Goal: Transaction & Acquisition: Book appointment/travel/reservation

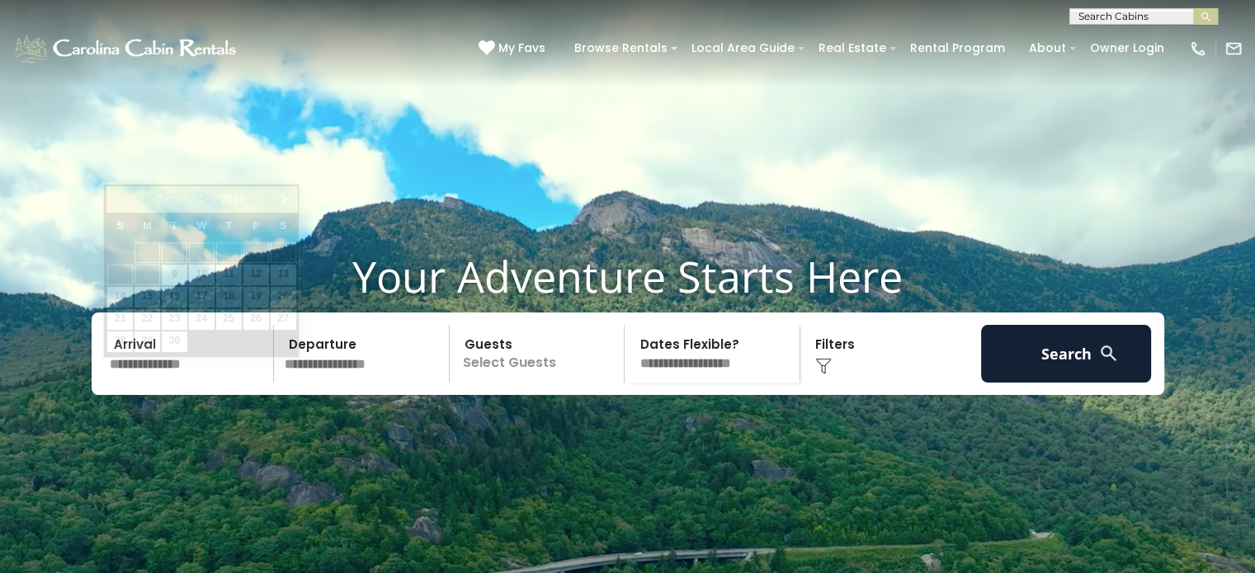
click at [155, 383] on input "text" at bounding box center [189, 354] width 171 height 58
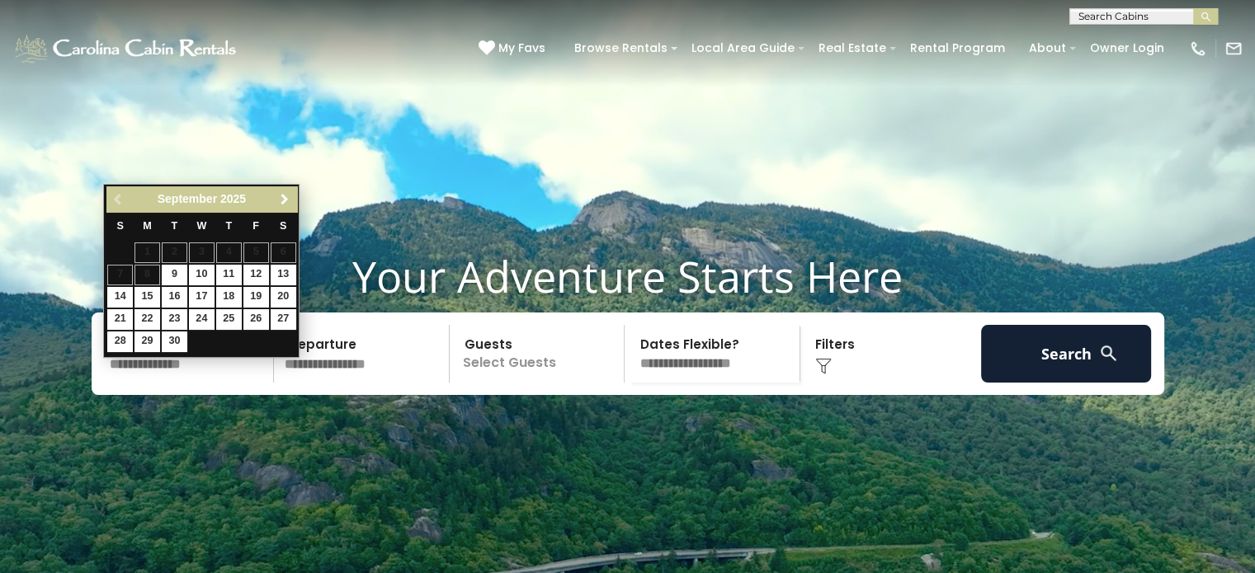
click at [282, 203] on span "Next" at bounding box center [284, 199] width 13 height 13
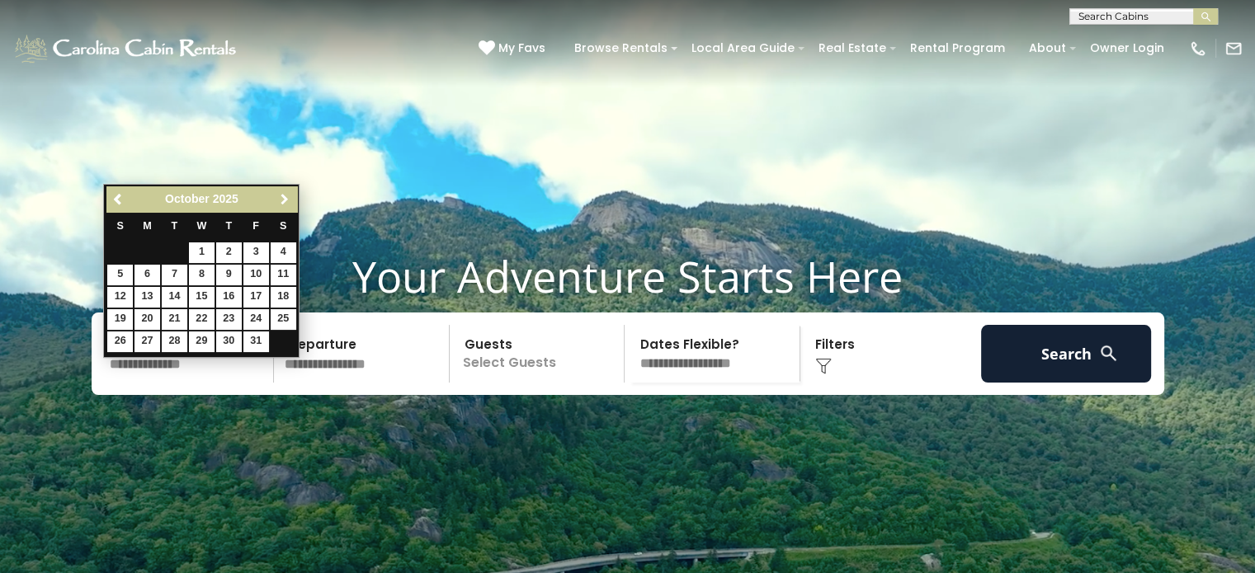
click at [282, 203] on span "Next" at bounding box center [284, 199] width 13 height 13
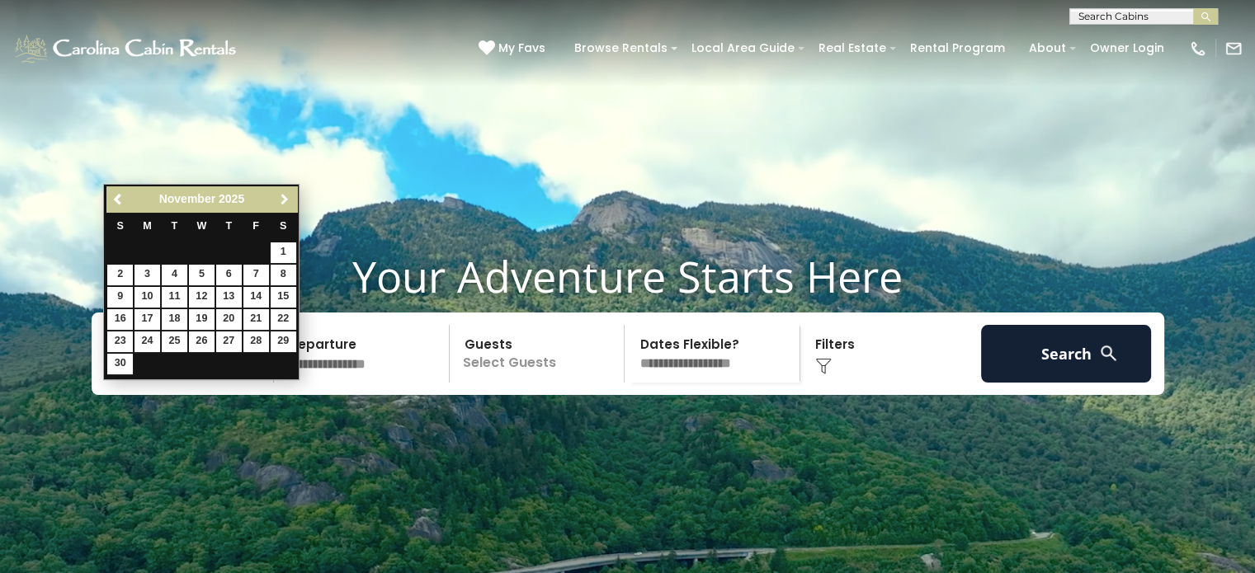
click at [282, 203] on span "Next" at bounding box center [284, 199] width 13 height 13
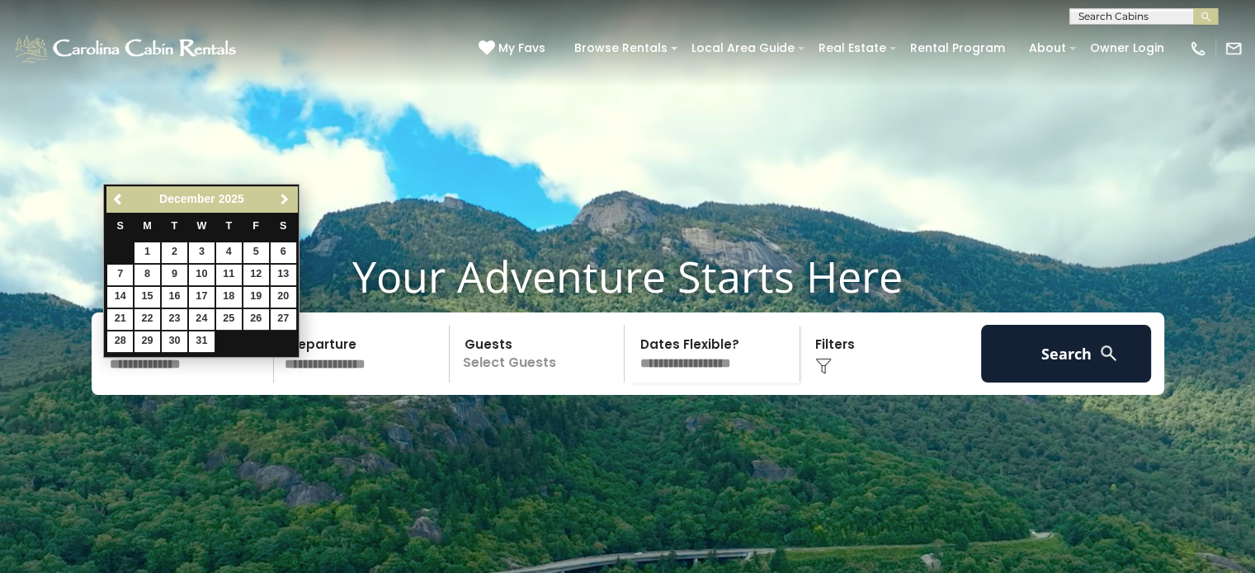
click at [282, 203] on span "Next" at bounding box center [284, 199] width 13 height 13
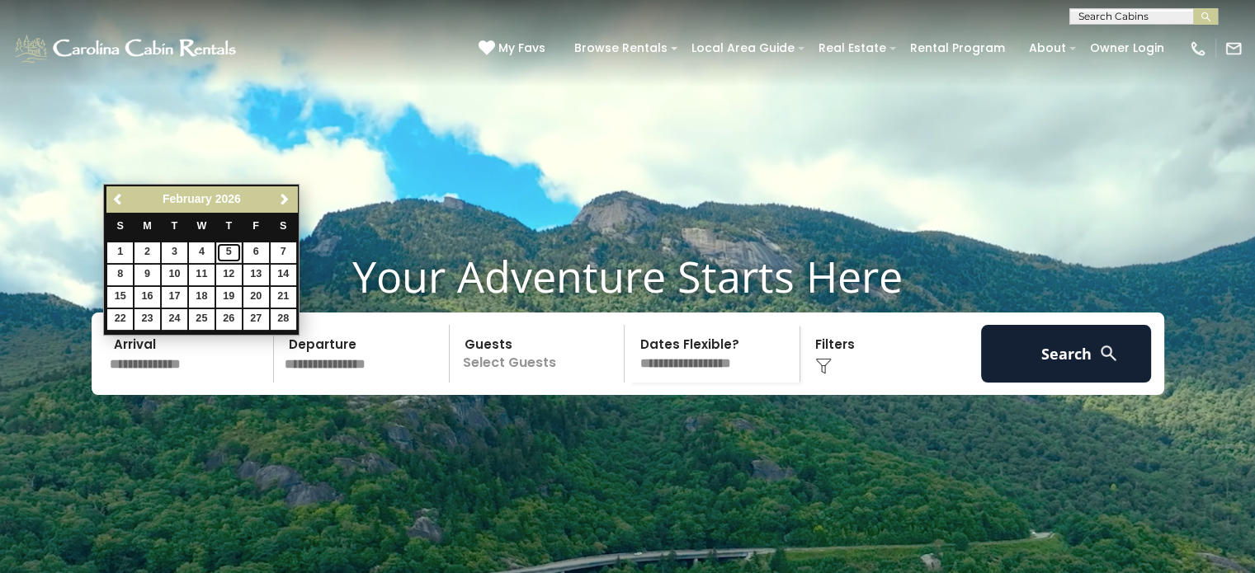
click at [224, 250] on link "5" at bounding box center [229, 253] width 26 height 21
type input "******"
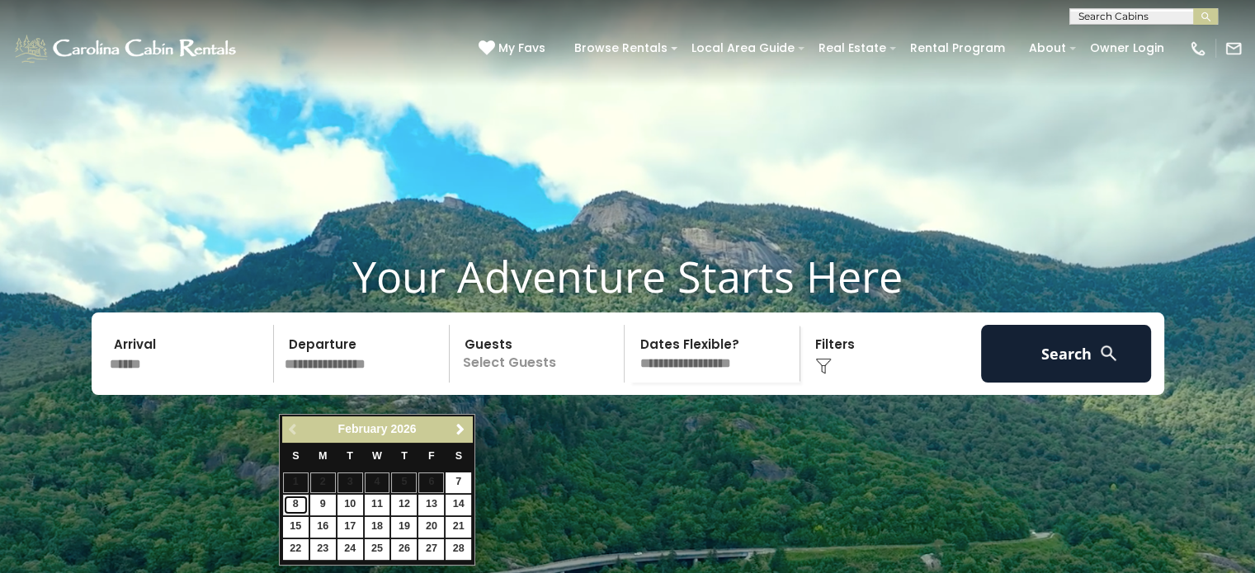
click at [303, 502] on link "8" at bounding box center [296, 505] width 26 height 21
type input "******"
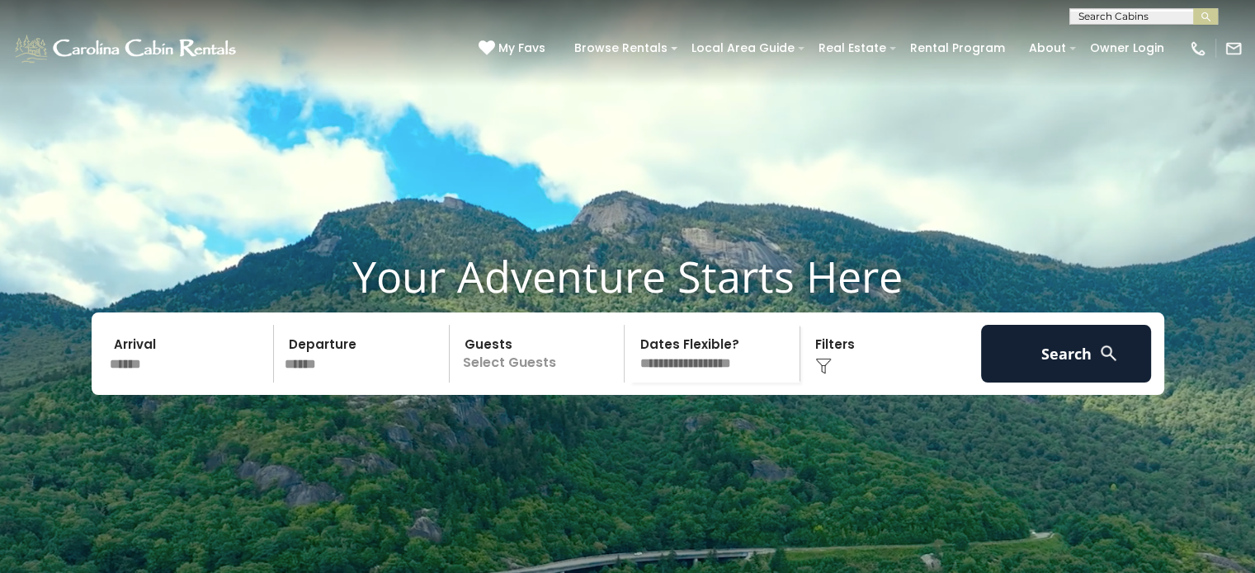
click at [548, 383] on p "Select Guests" at bounding box center [540, 354] width 170 height 58
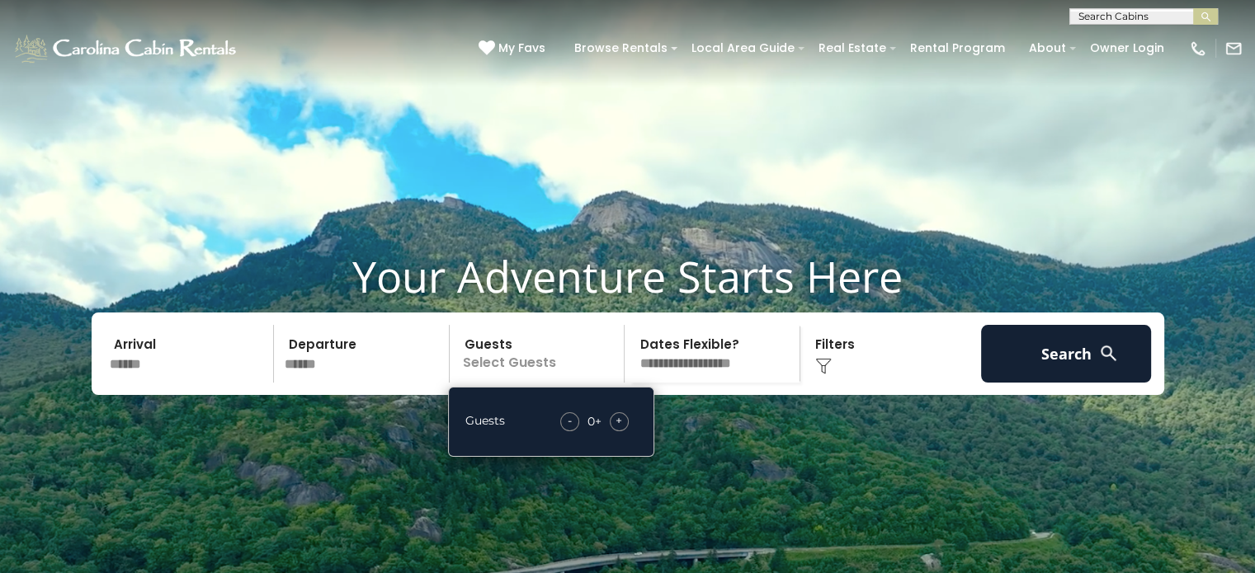
click at [616, 429] on span "+" at bounding box center [618, 420] width 7 height 16
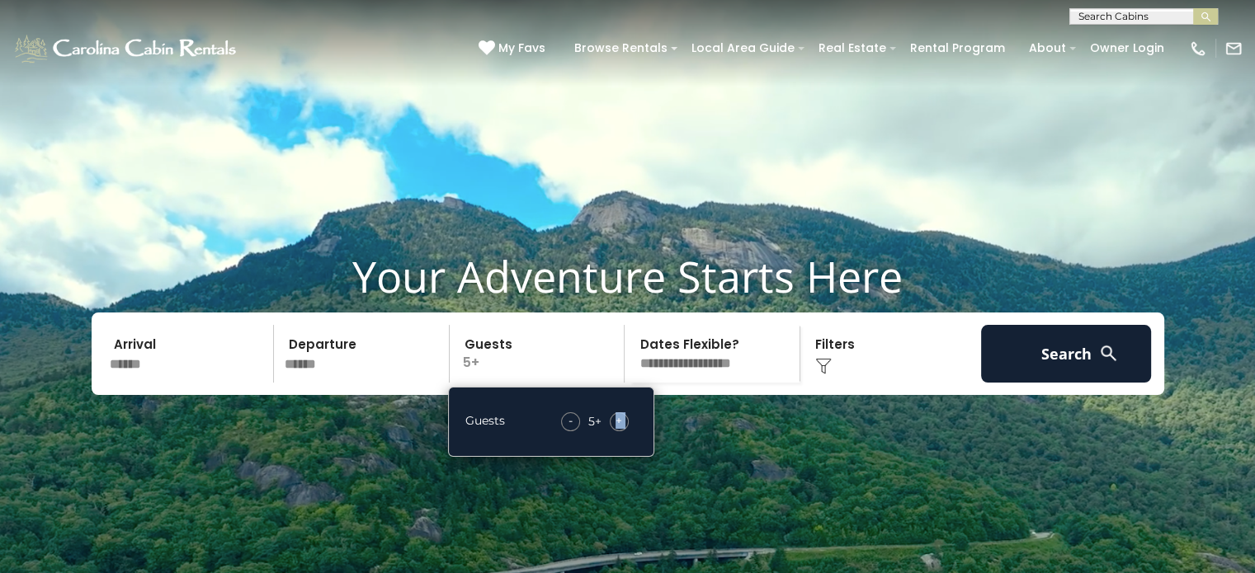
click at [616, 429] on span "+" at bounding box center [618, 420] width 7 height 16
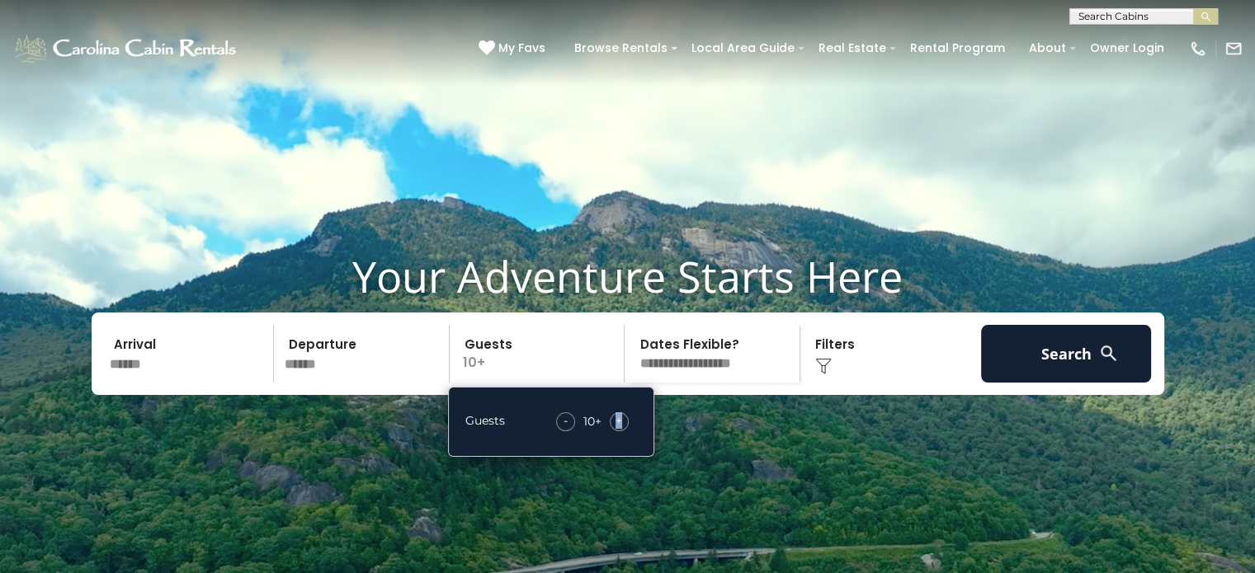
click at [719, 383] on select "**********" at bounding box center [714, 354] width 170 height 58
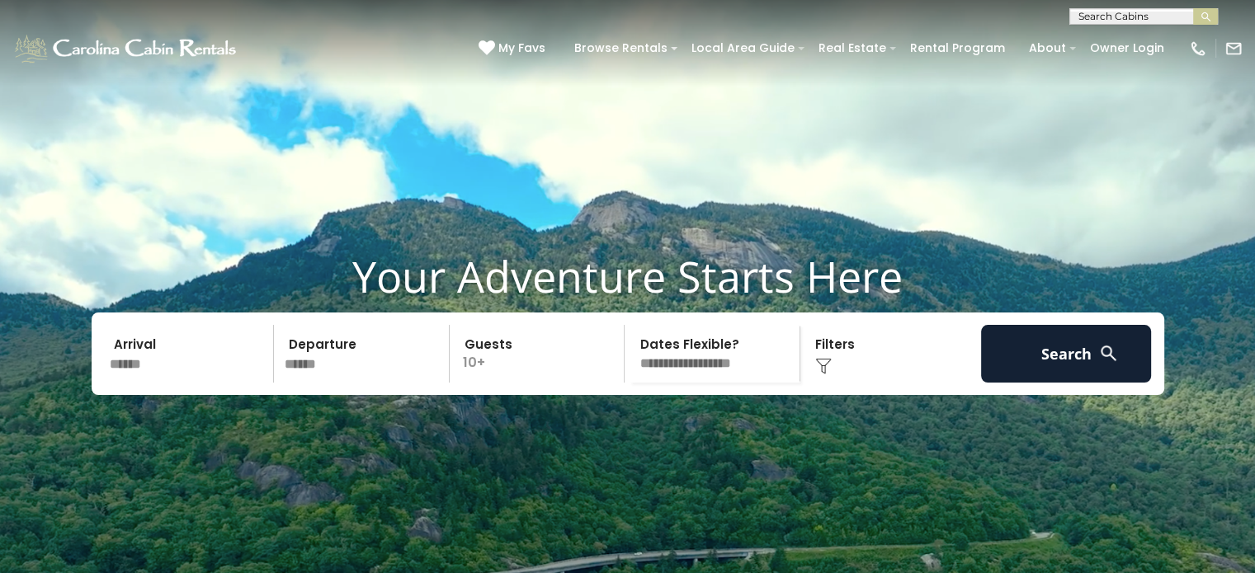
click at [907, 395] on div "Arrival ****** Departure ****** Guests 10+ Guests - 10 + +" at bounding box center [628, 354] width 1072 height 82
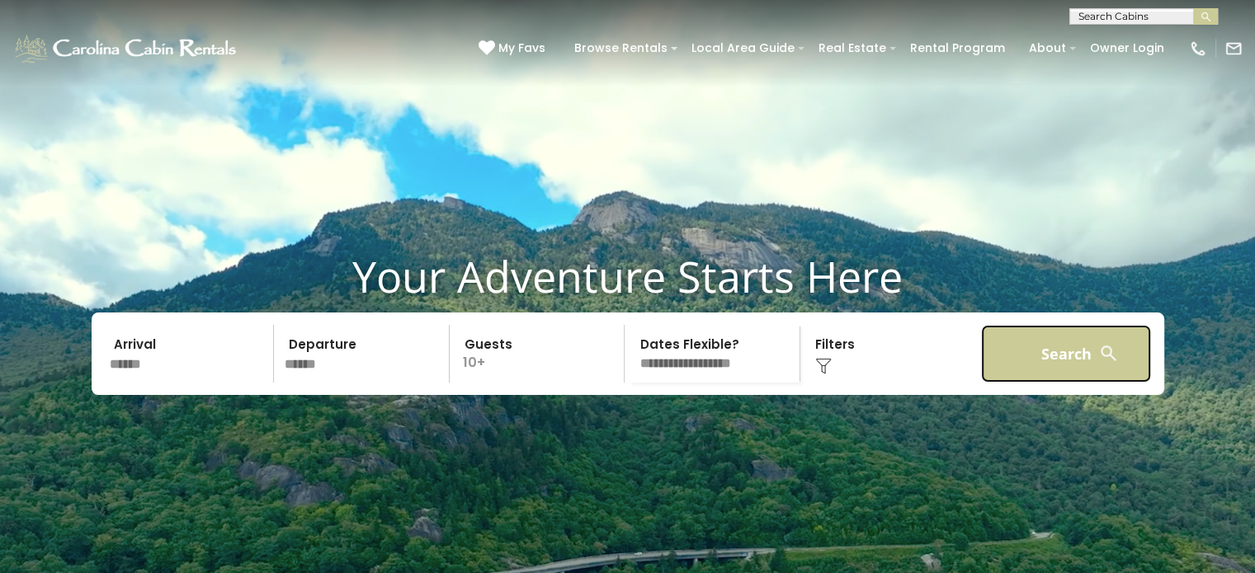
click at [1065, 383] on button "Search" at bounding box center [1066, 354] width 171 height 58
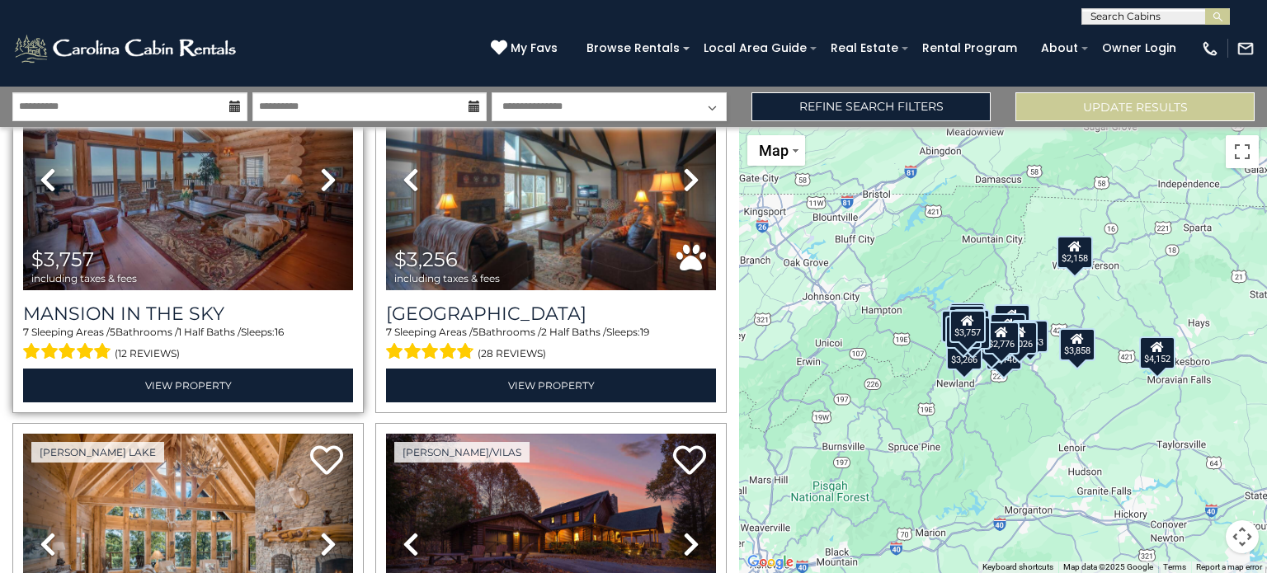
scroll to position [1072, 0]
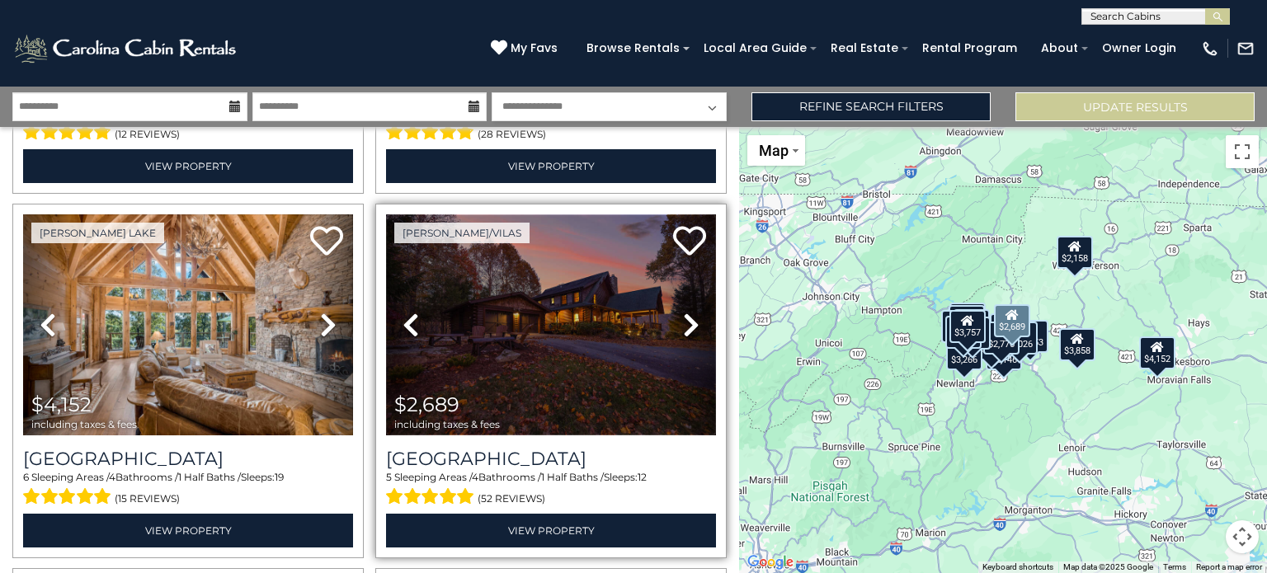
click at [525, 335] on img at bounding box center [551, 324] width 330 height 221
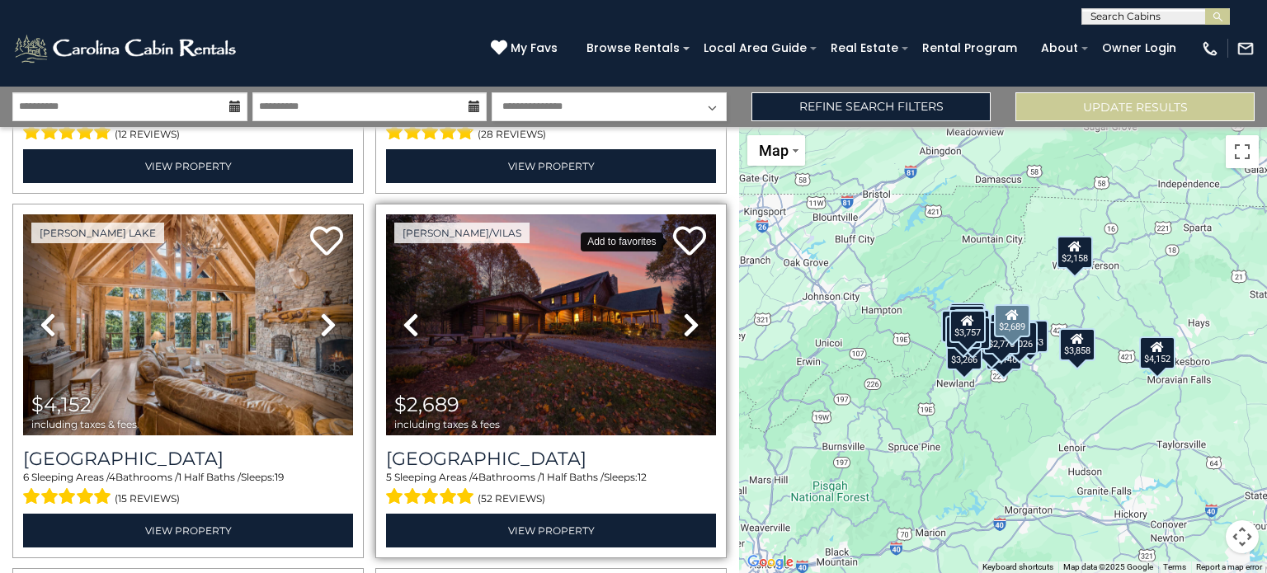
click at [688, 229] on icon at bounding box center [689, 240] width 33 height 33
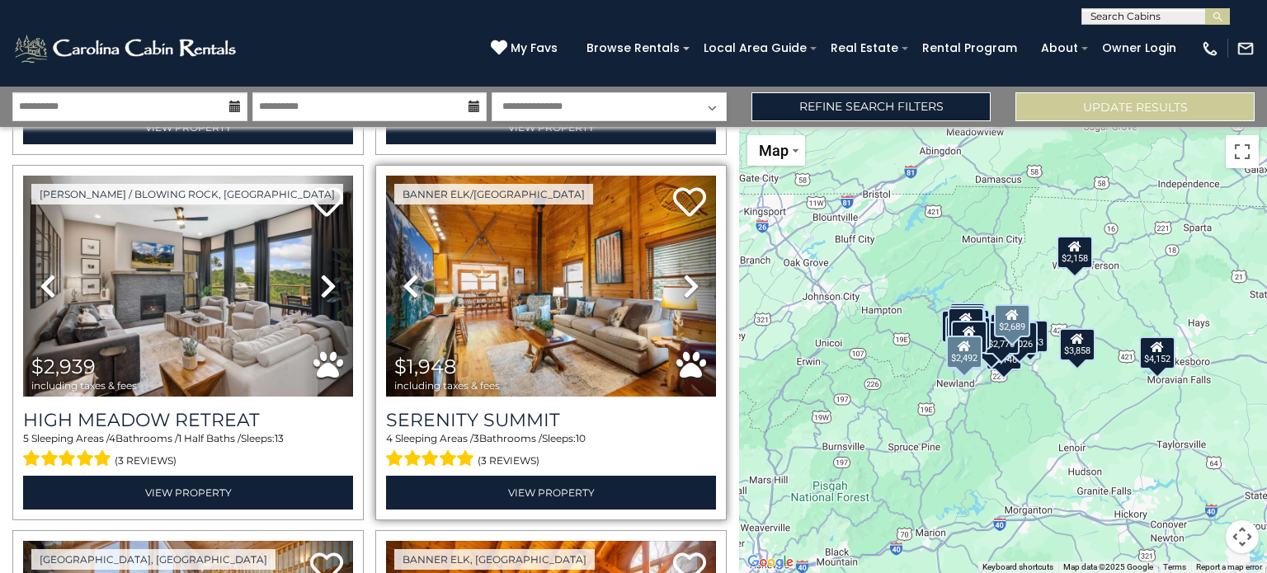
scroll to position [1815, 0]
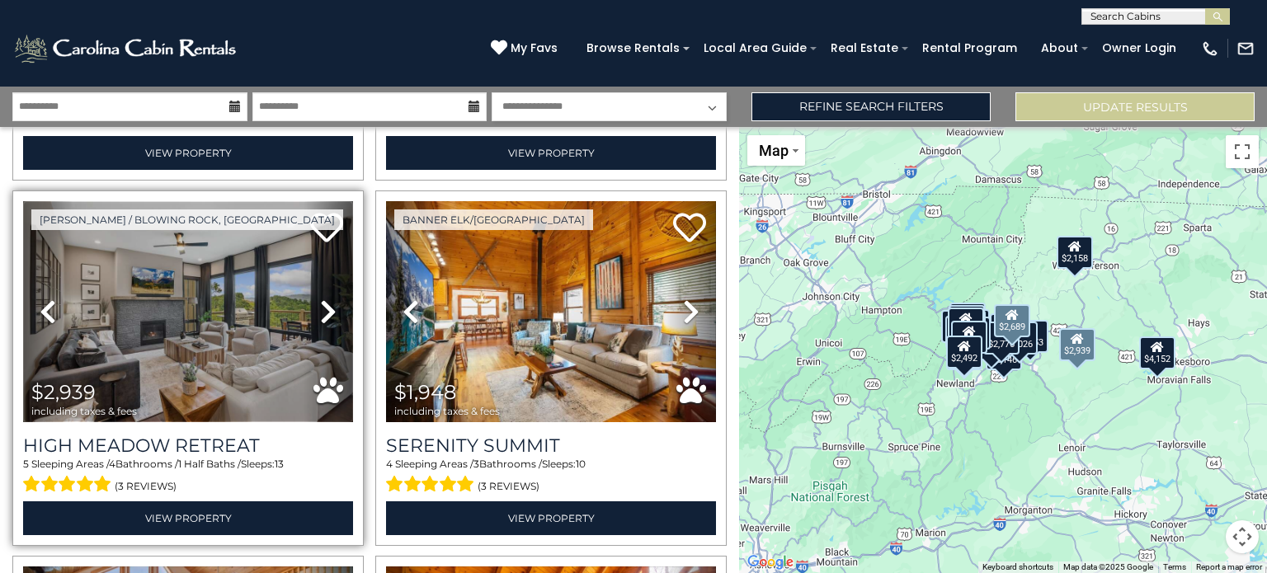
click at [232, 327] on img at bounding box center [188, 311] width 330 height 221
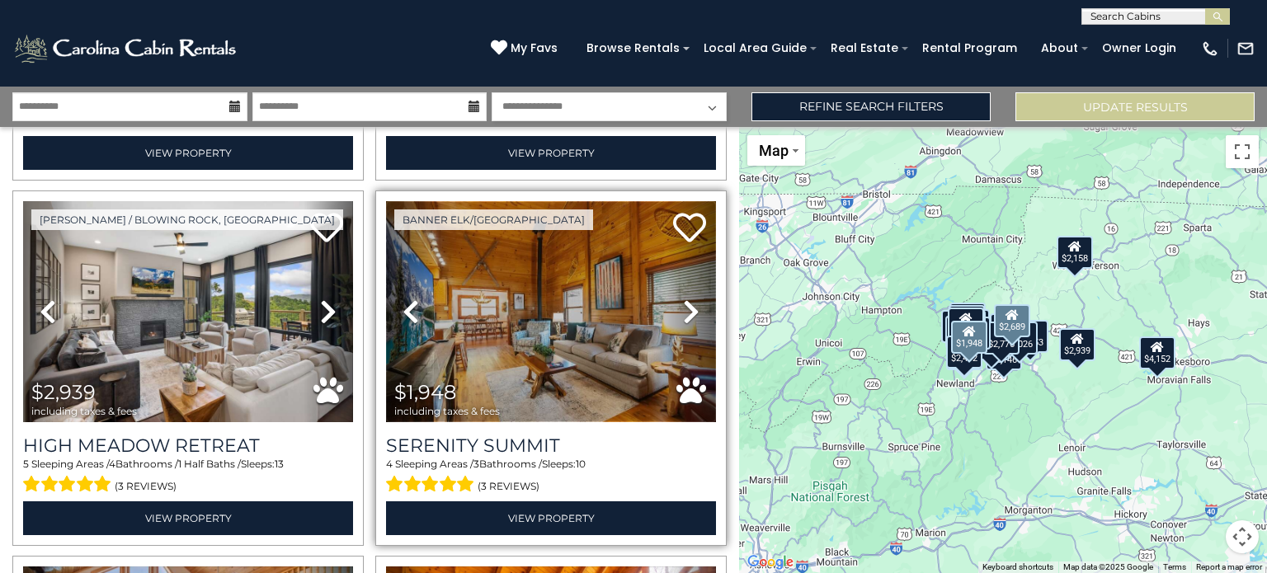
click at [568, 319] on img at bounding box center [551, 311] width 330 height 221
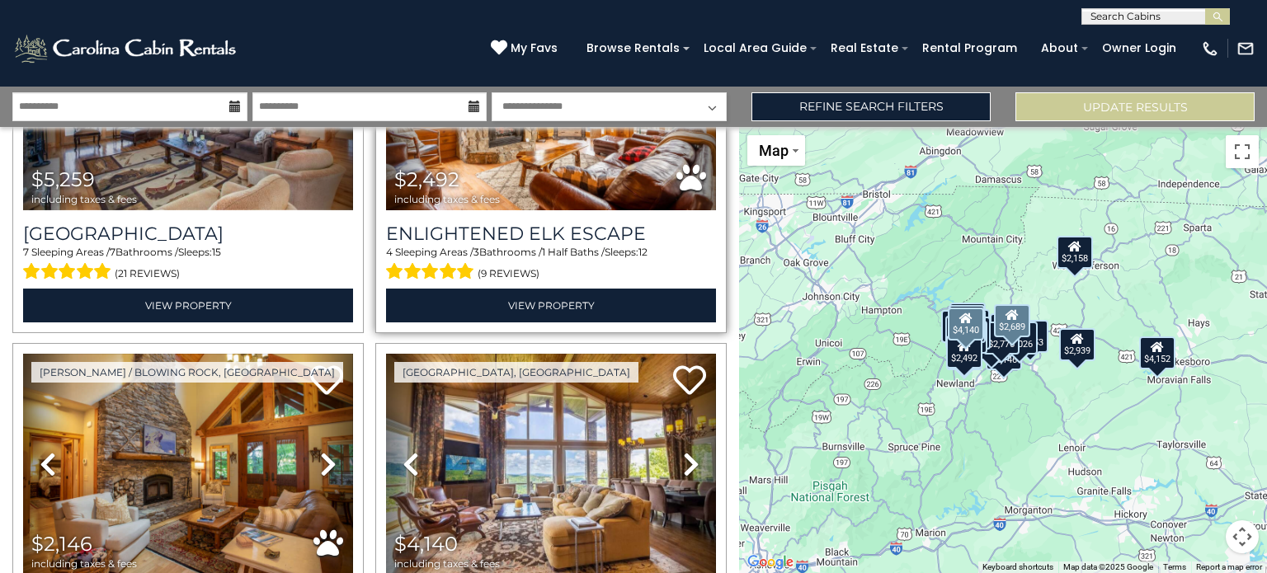
scroll to position [2557, 0]
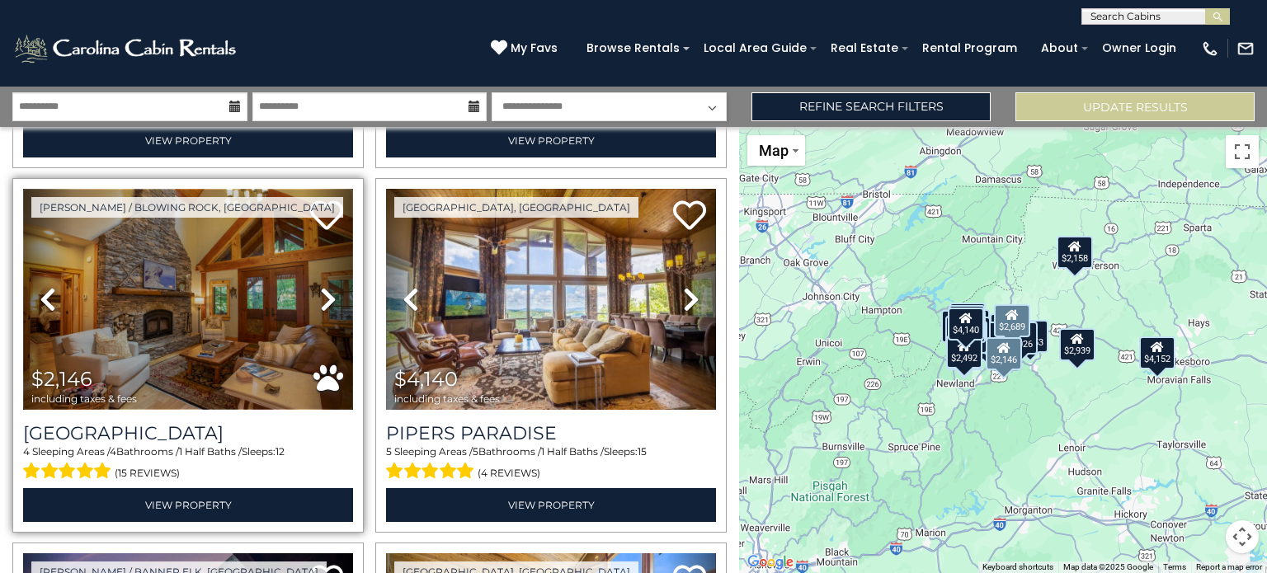
click at [191, 321] on img at bounding box center [188, 299] width 330 height 221
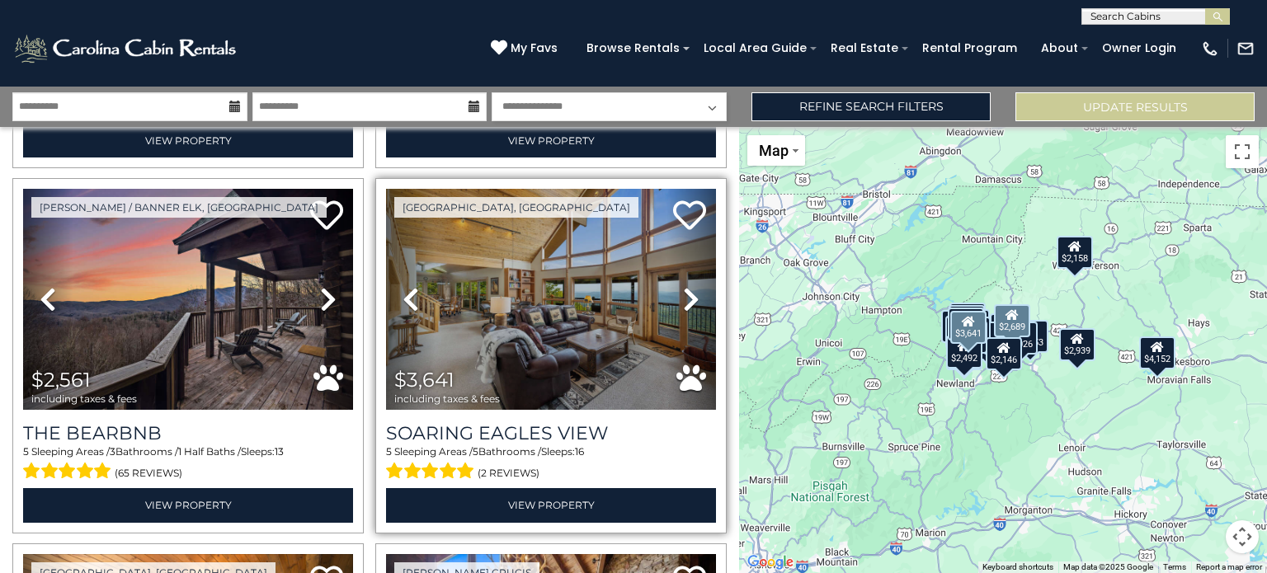
scroll to position [2970, 0]
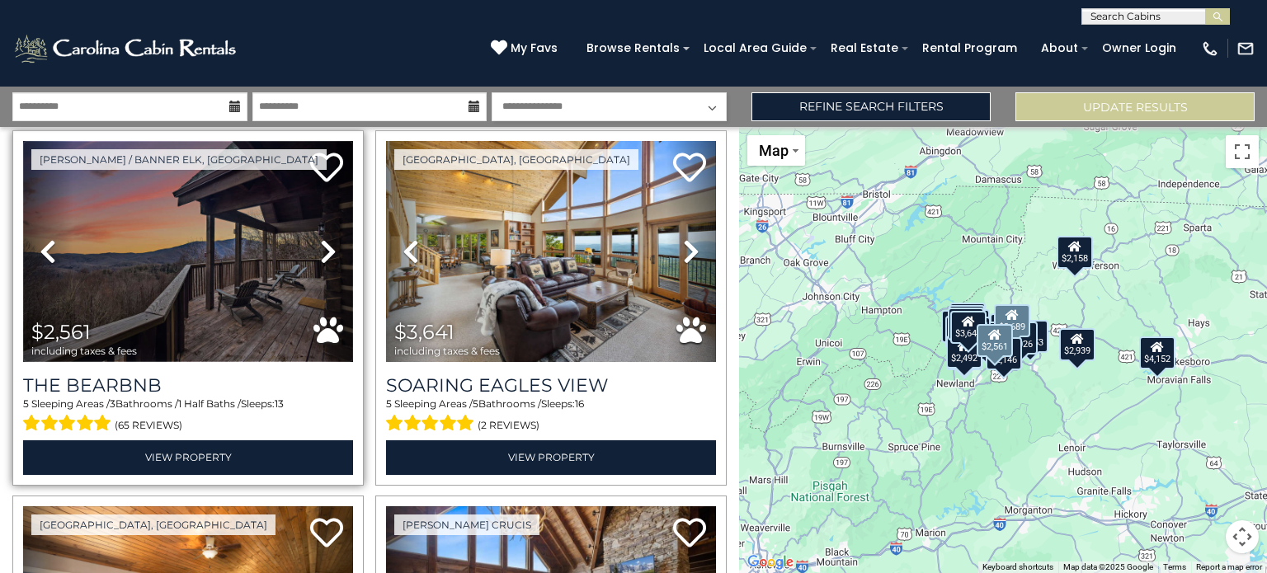
click at [163, 240] on img at bounding box center [188, 251] width 330 height 221
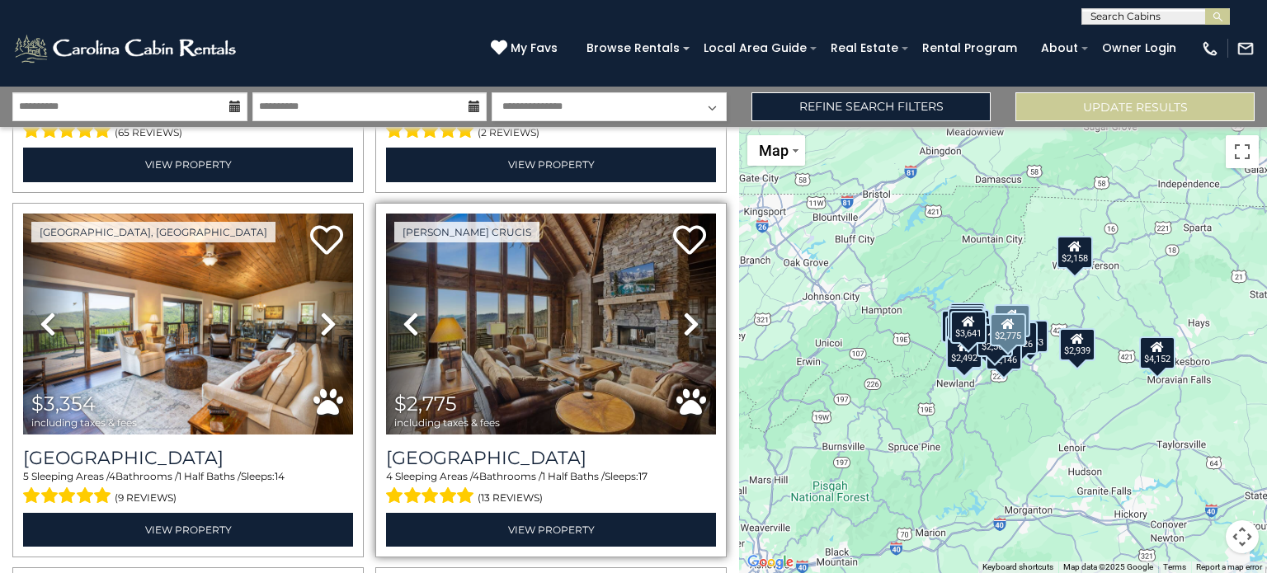
scroll to position [3300, 0]
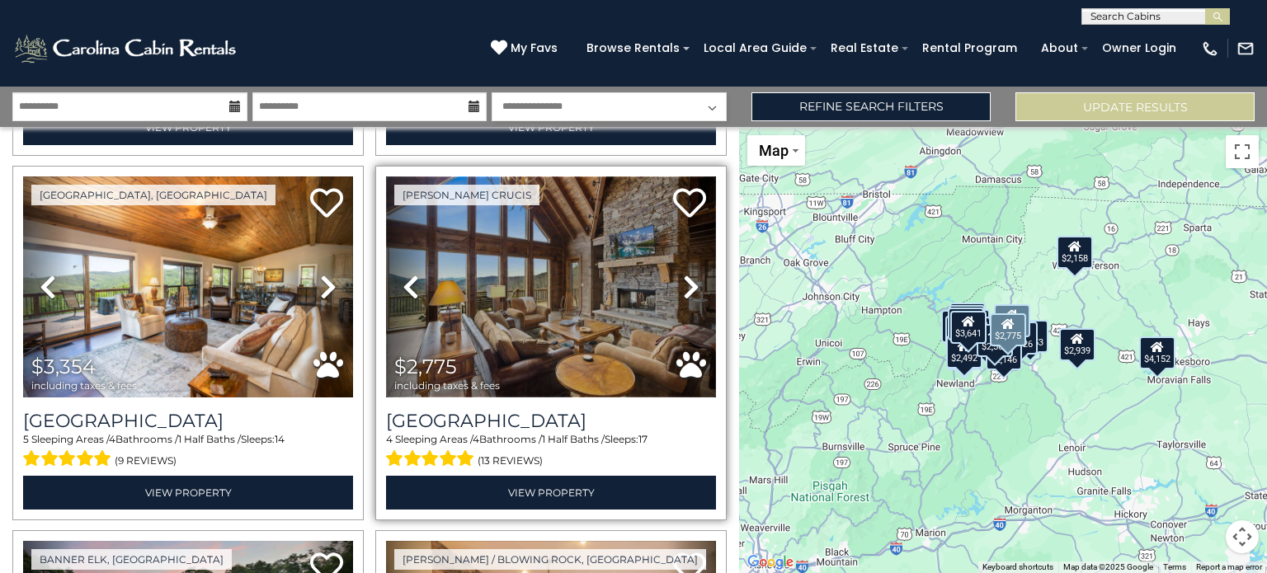
click at [505, 294] on img at bounding box center [551, 287] width 330 height 221
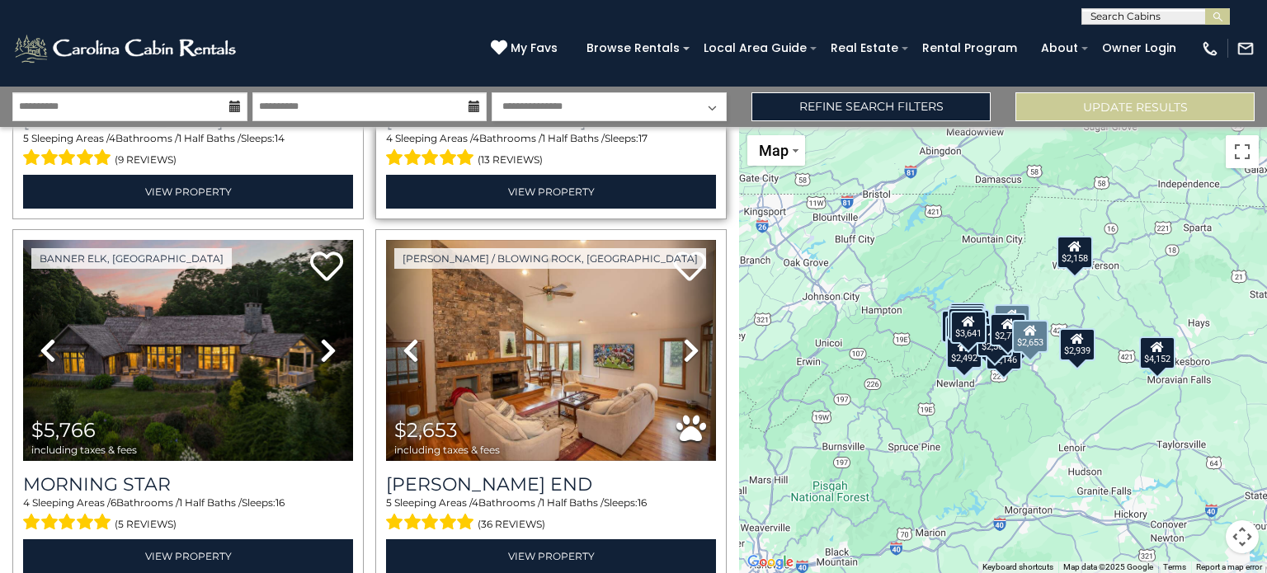
scroll to position [3630, 0]
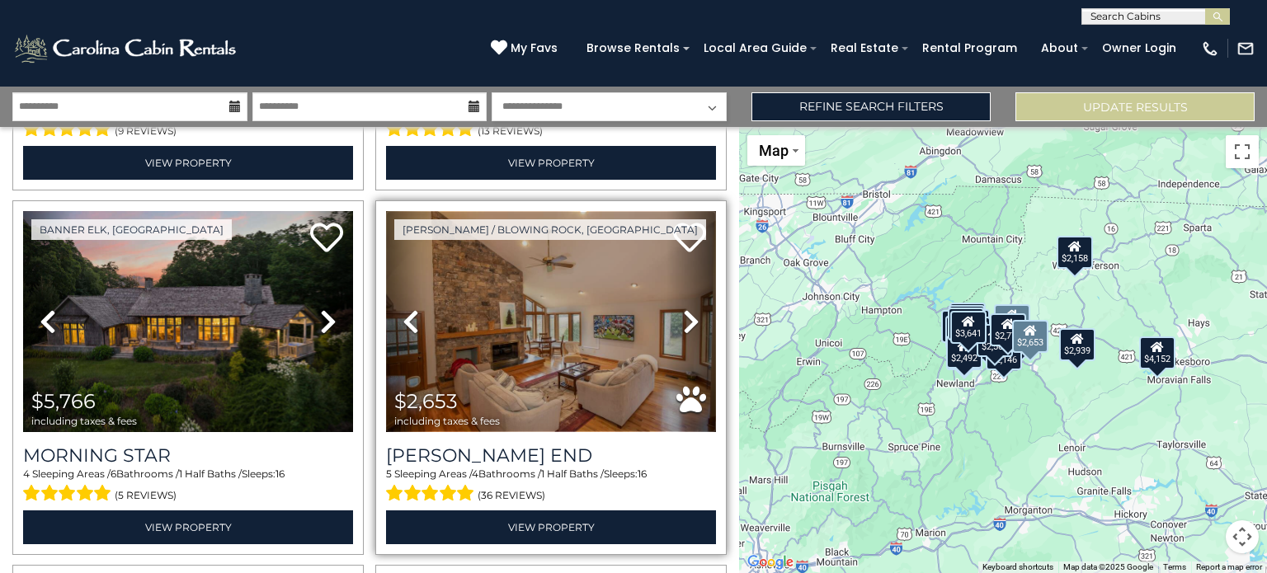
click at [571, 365] on img at bounding box center [551, 321] width 330 height 221
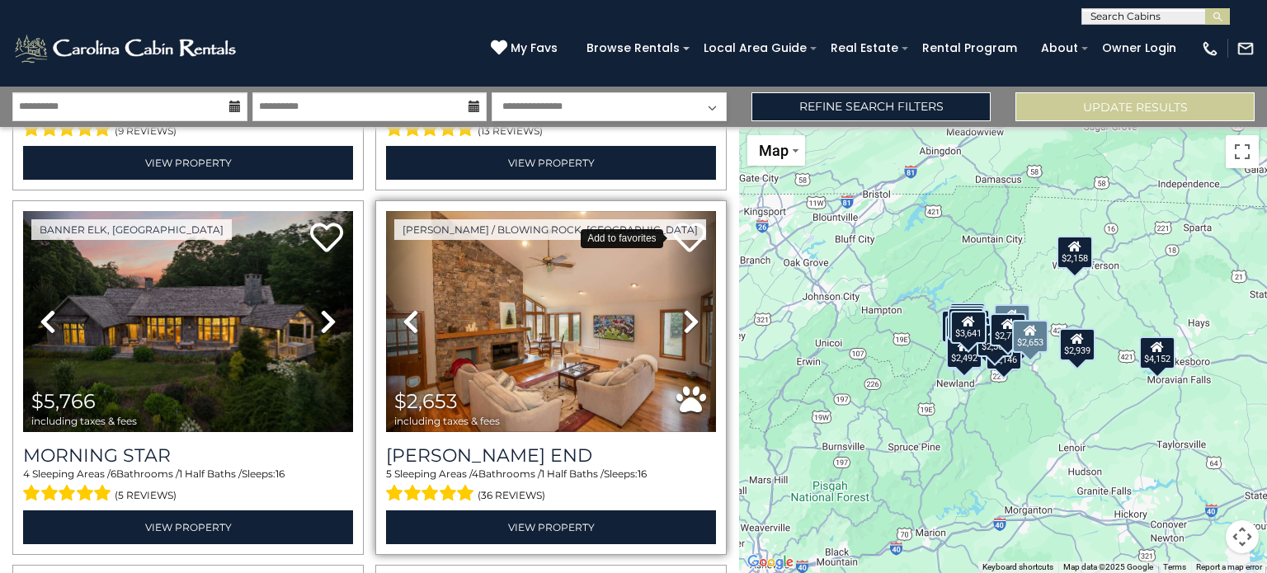
click at [680, 221] on icon at bounding box center [689, 237] width 33 height 33
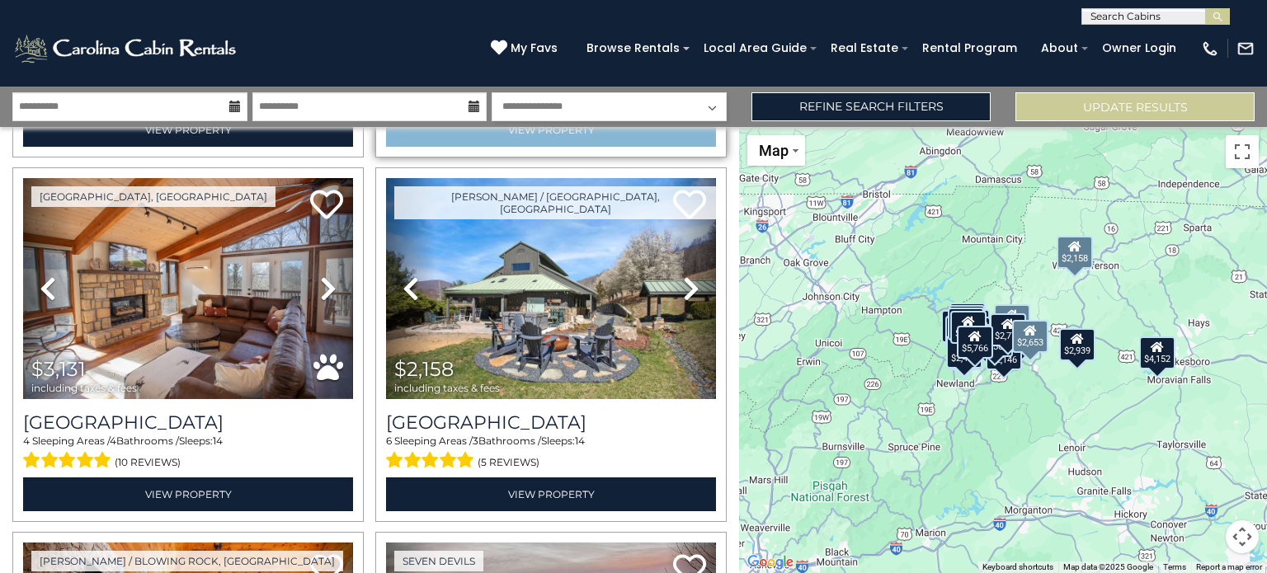
scroll to position [4042, 0]
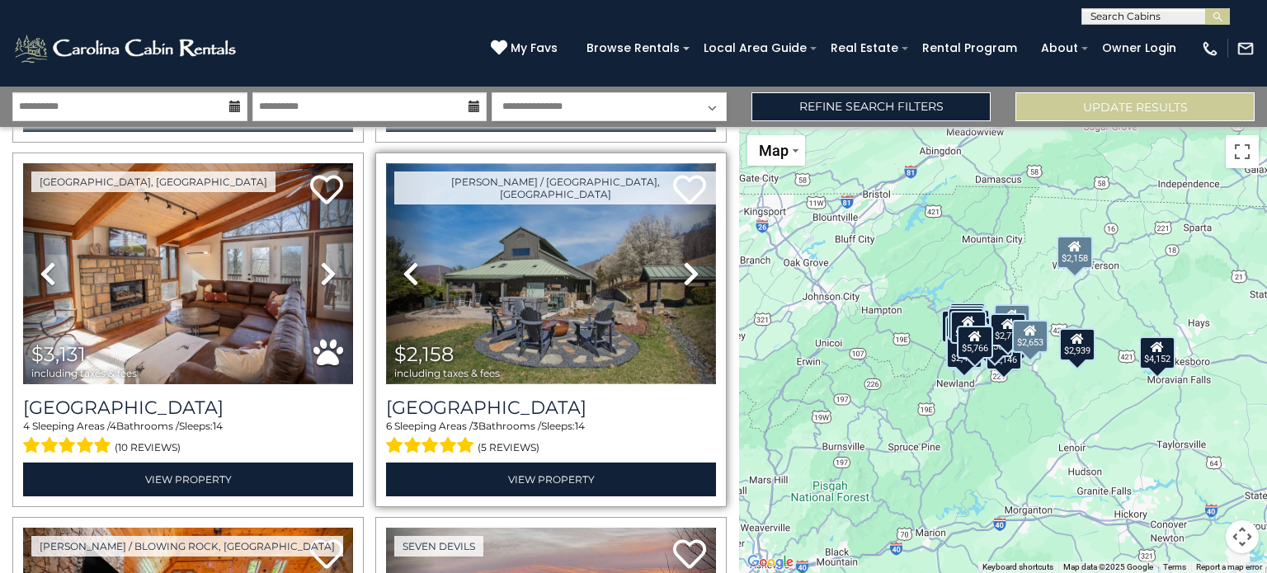
click at [539, 304] on img at bounding box center [551, 273] width 330 height 221
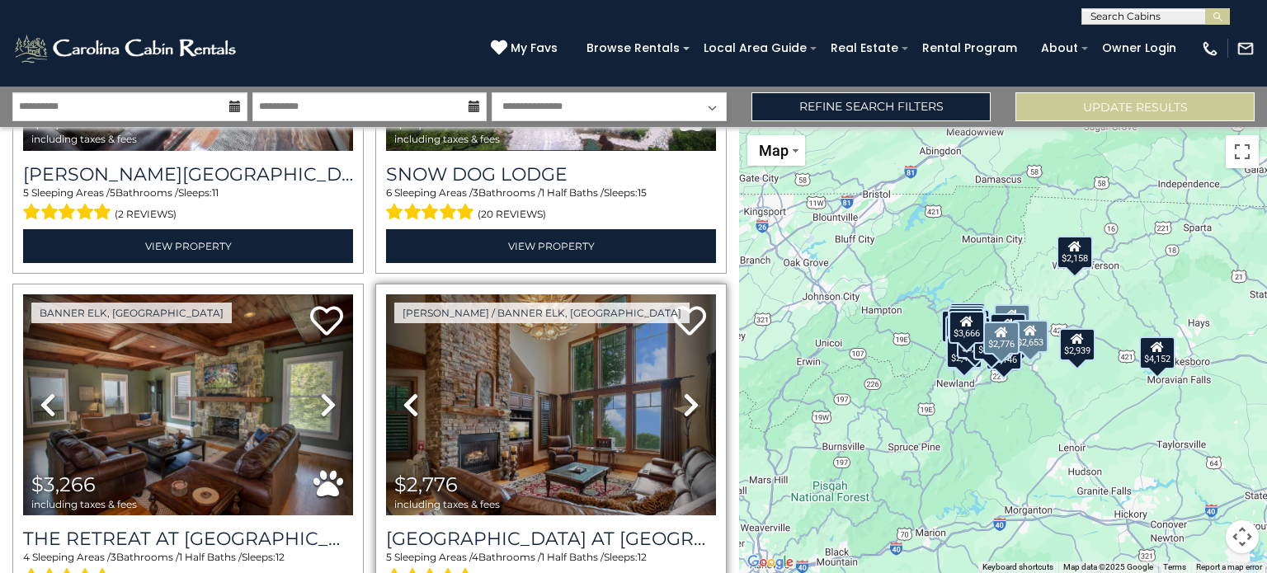
scroll to position [5114, 0]
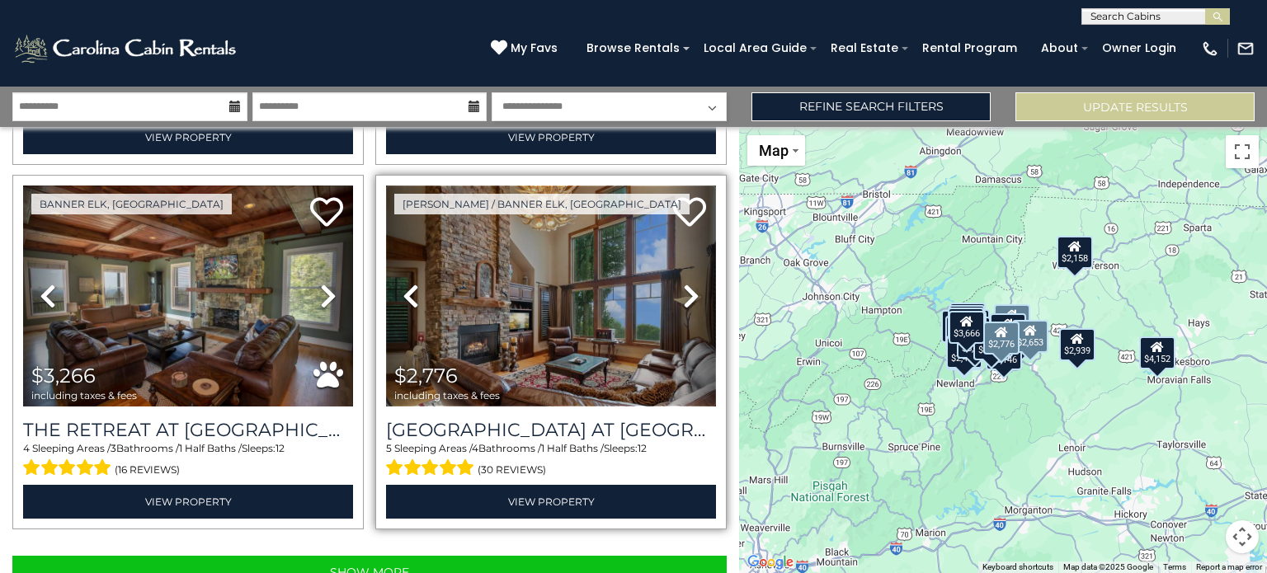
click at [551, 313] on img at bounding box center [551, 296] width 330 height 221
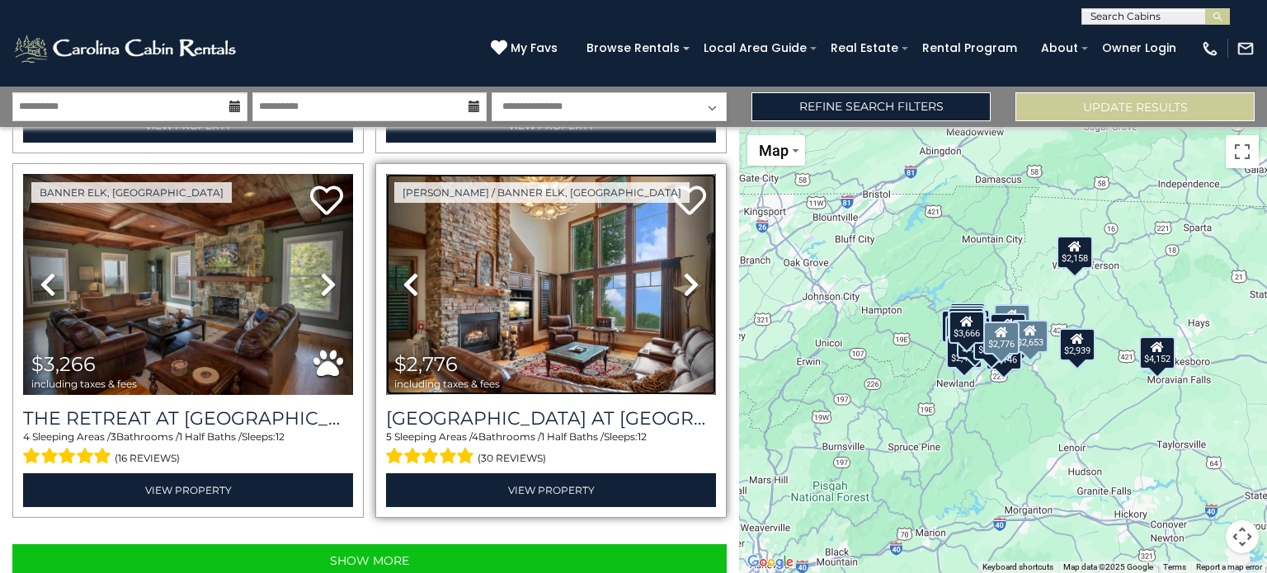
scroll to position [5128, 0]
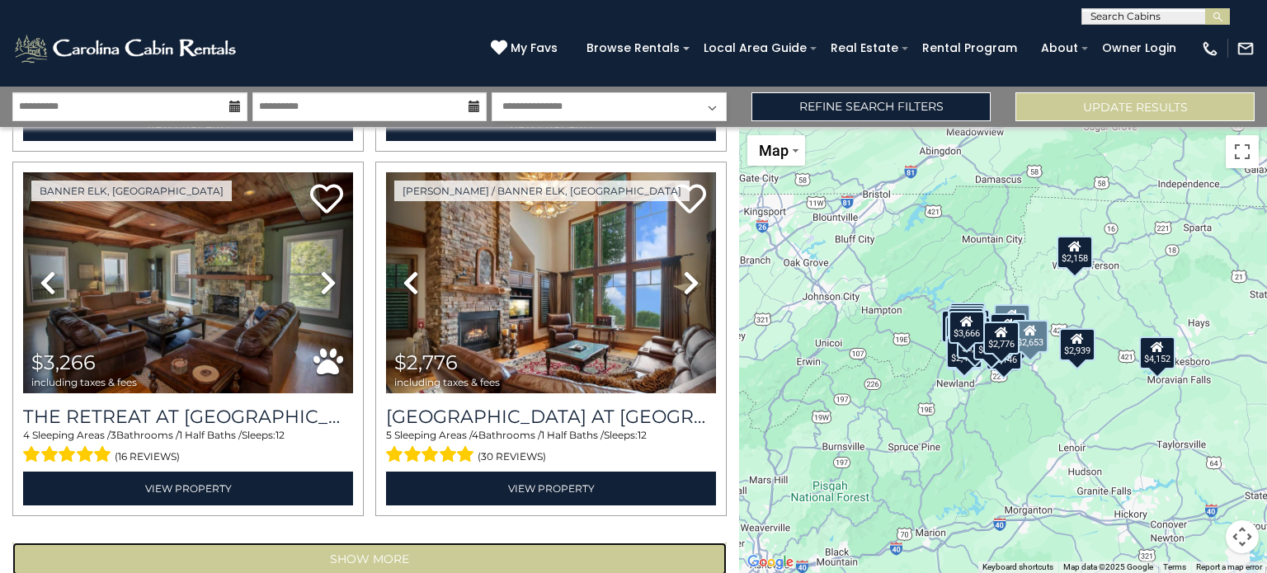
click at [403, 543] on button "Show More" at bounding box center [369, 559] width 714 height 33
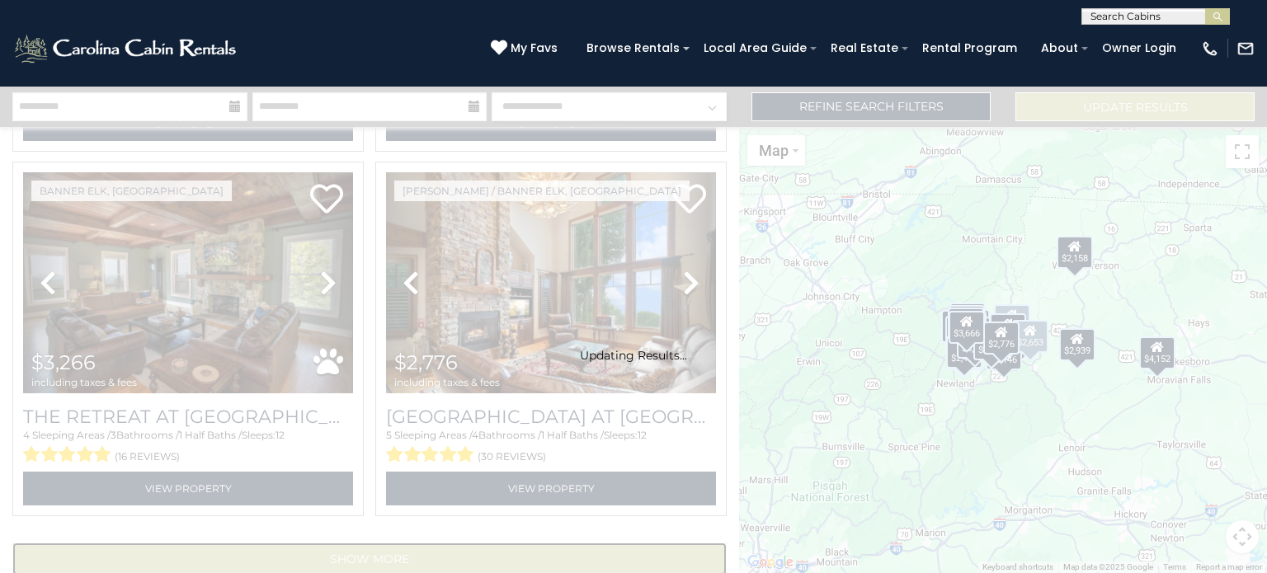
scroll to position [5104, 0]
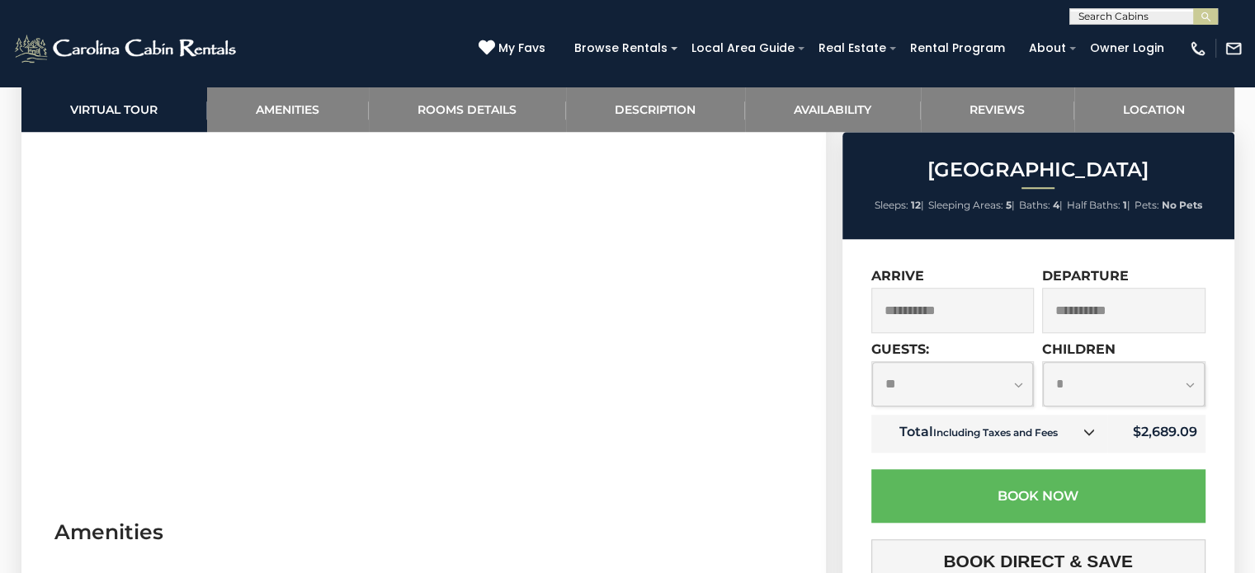
scroll to position [1155, 0]
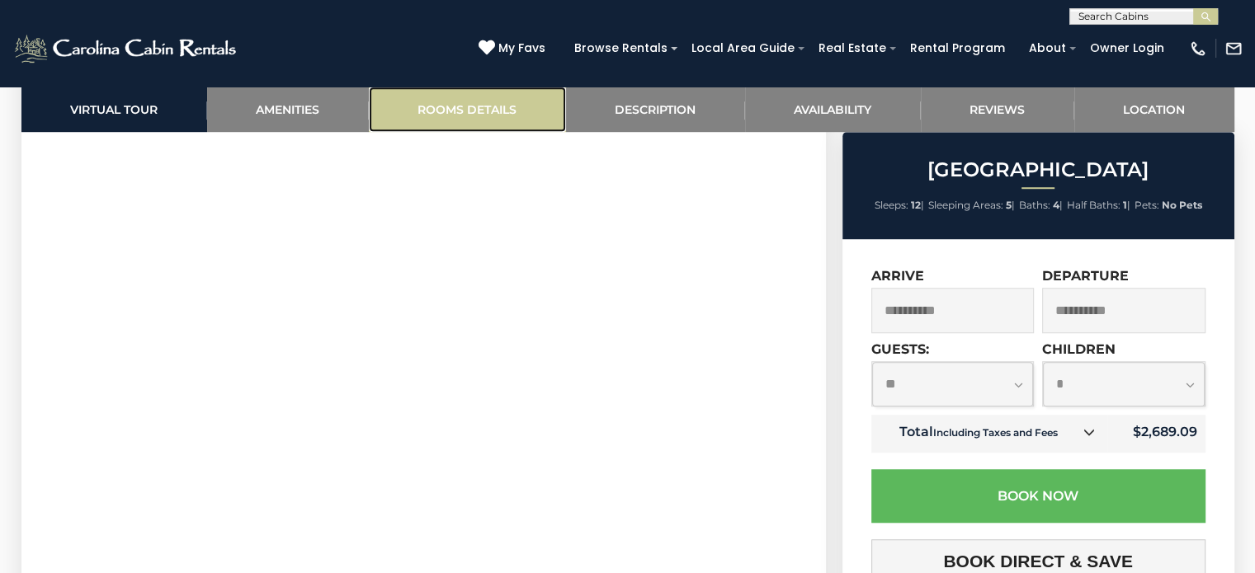
click at [469, 105] on link "Rooms Details" at bounding box center [467, 109] width 197 height 45
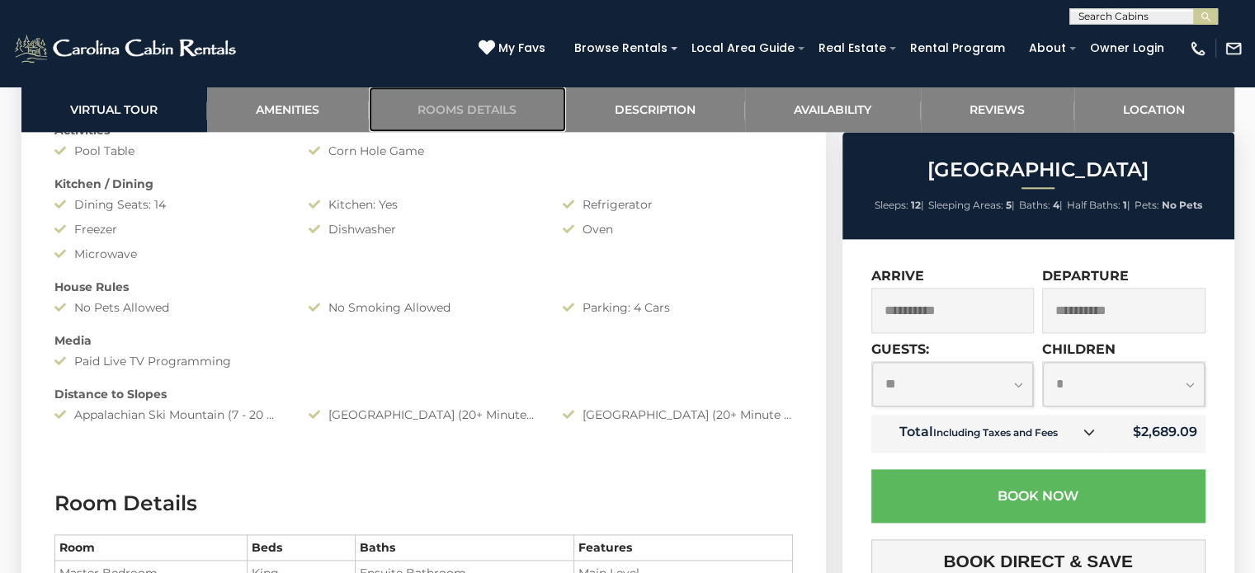
scroll to position [2387, 0]
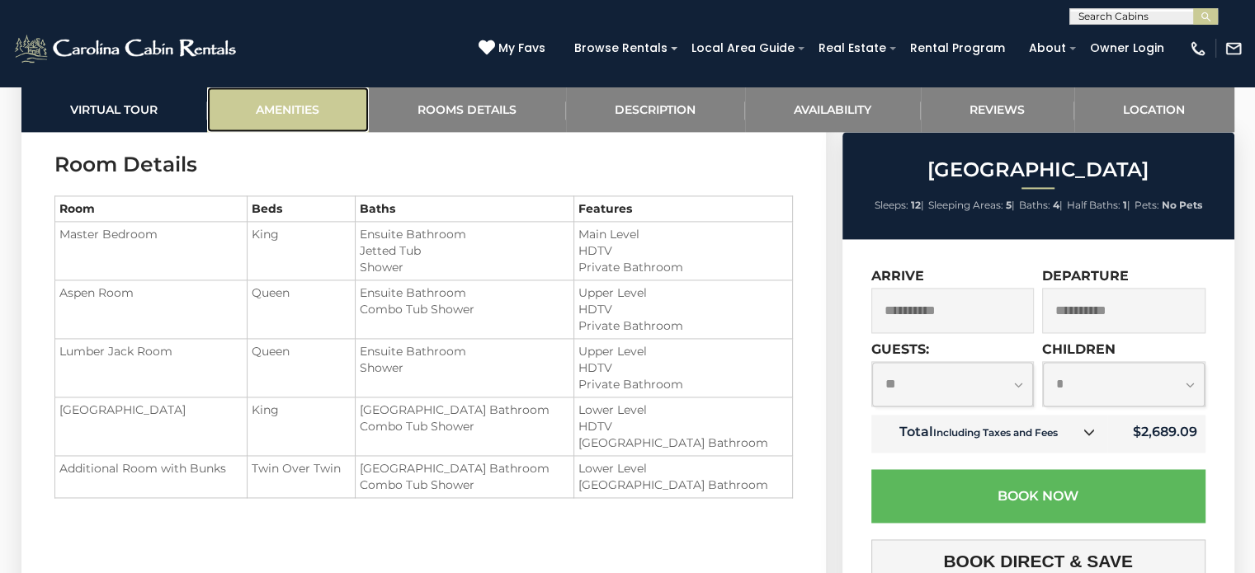
click at [307, 121] on link "Amenities" at bounding box center [288, 109] width 162 height 45
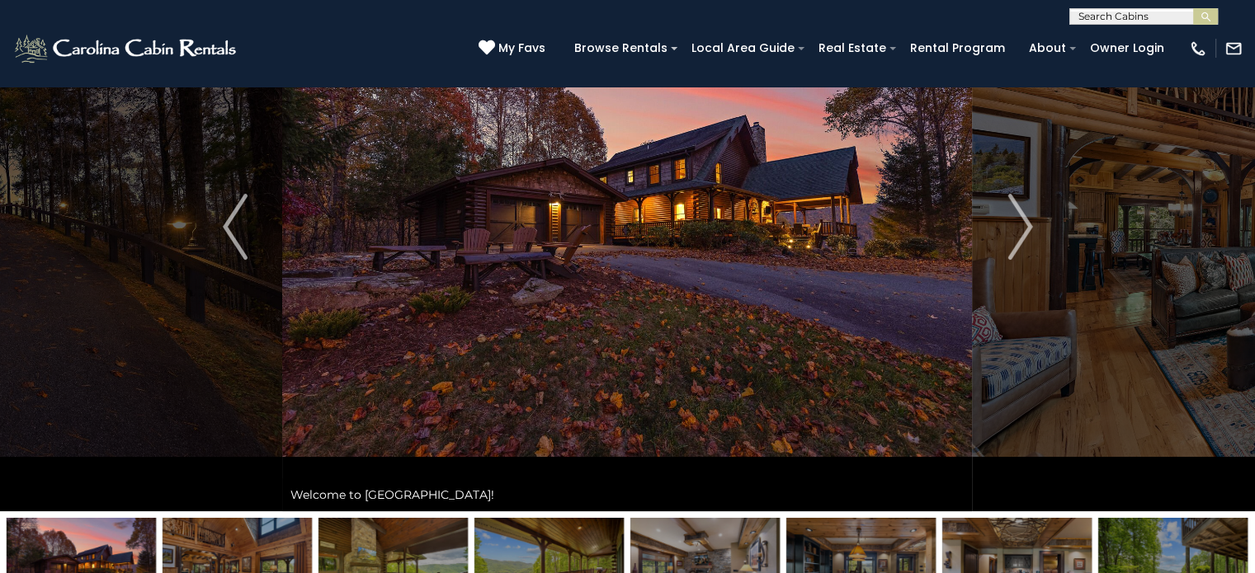
scroll to position [165, 0]
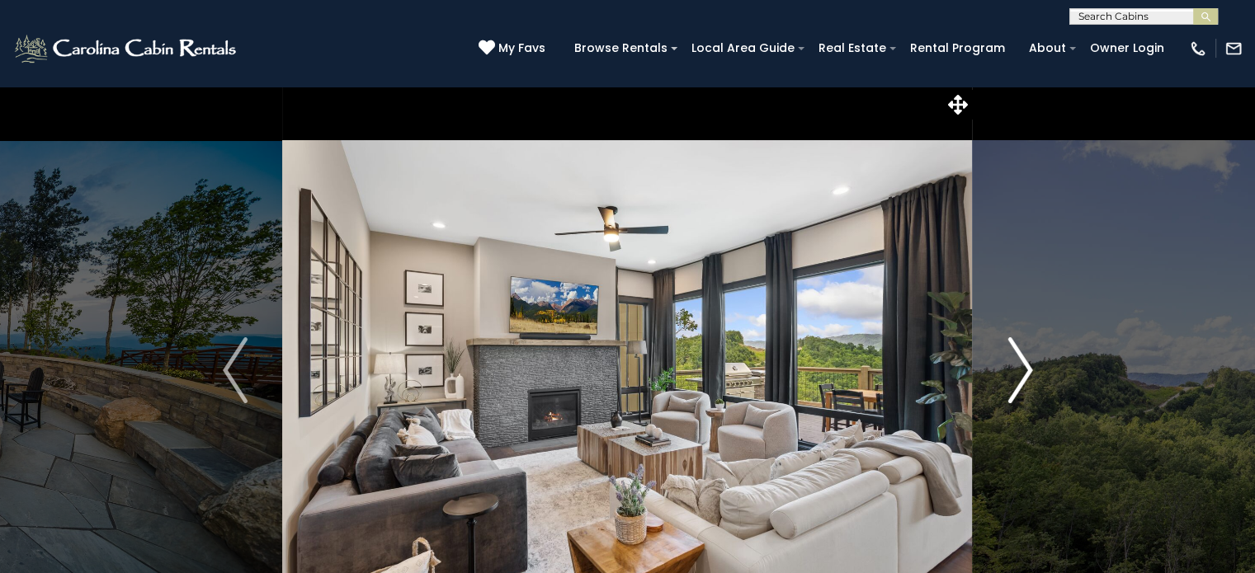
click at [1029, 374] on img "Next" at bounding box center [1019, 370] width 25 height 66
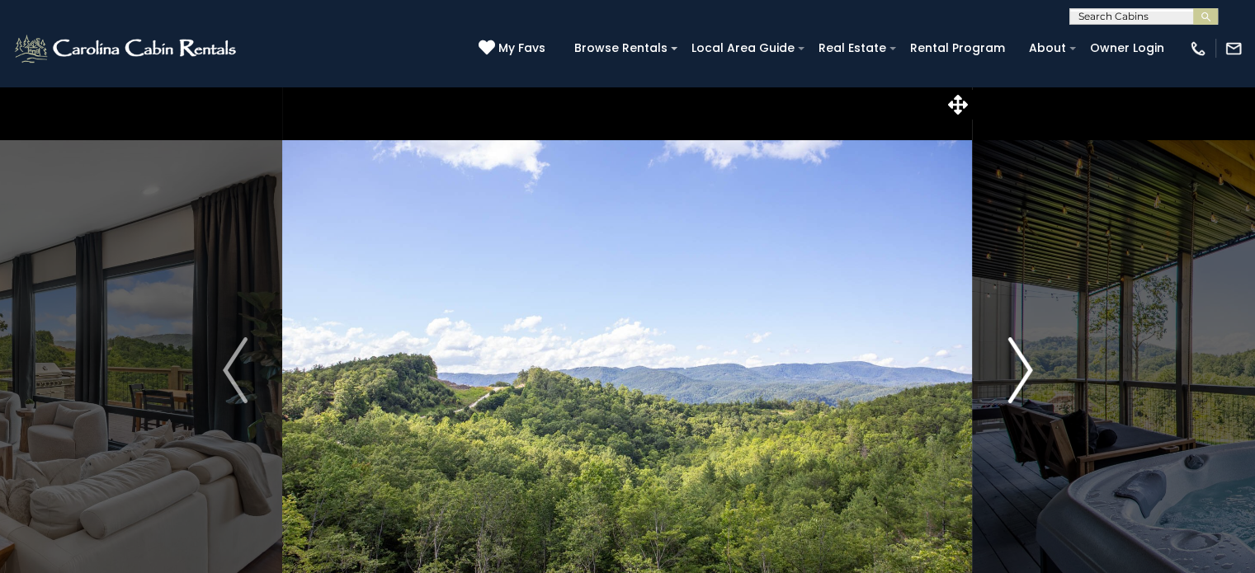
click at [1029, 374] on img "Next" at bounding box center [1019, 370] width 25 height 66
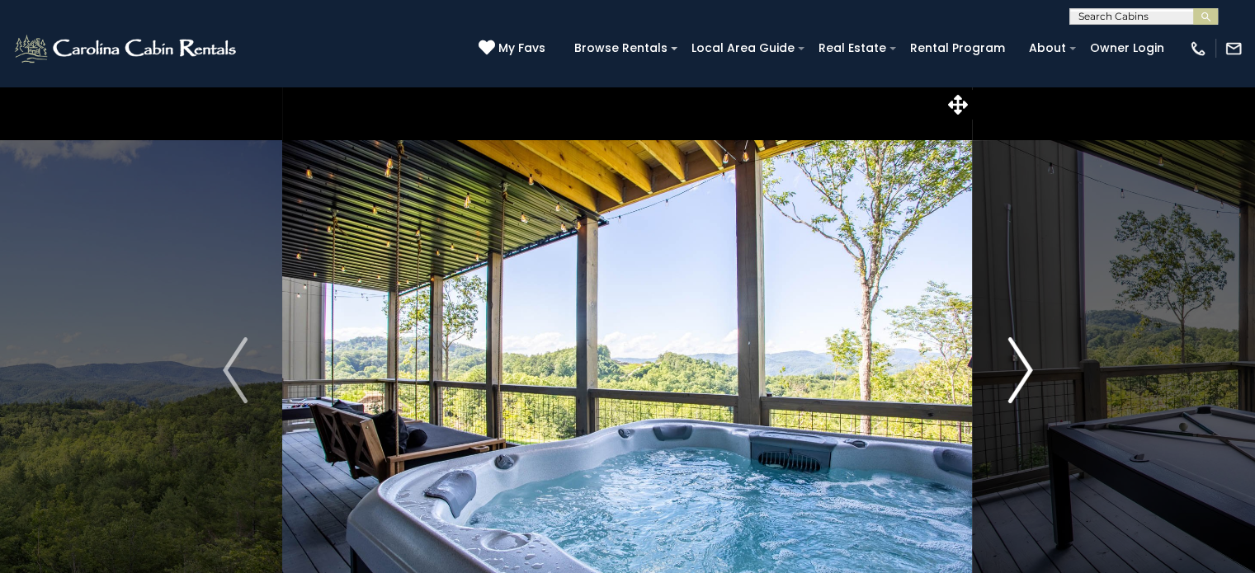
click at [1029, 374] on img "Next" at bounding box center [1019, 370] width 25 height 66
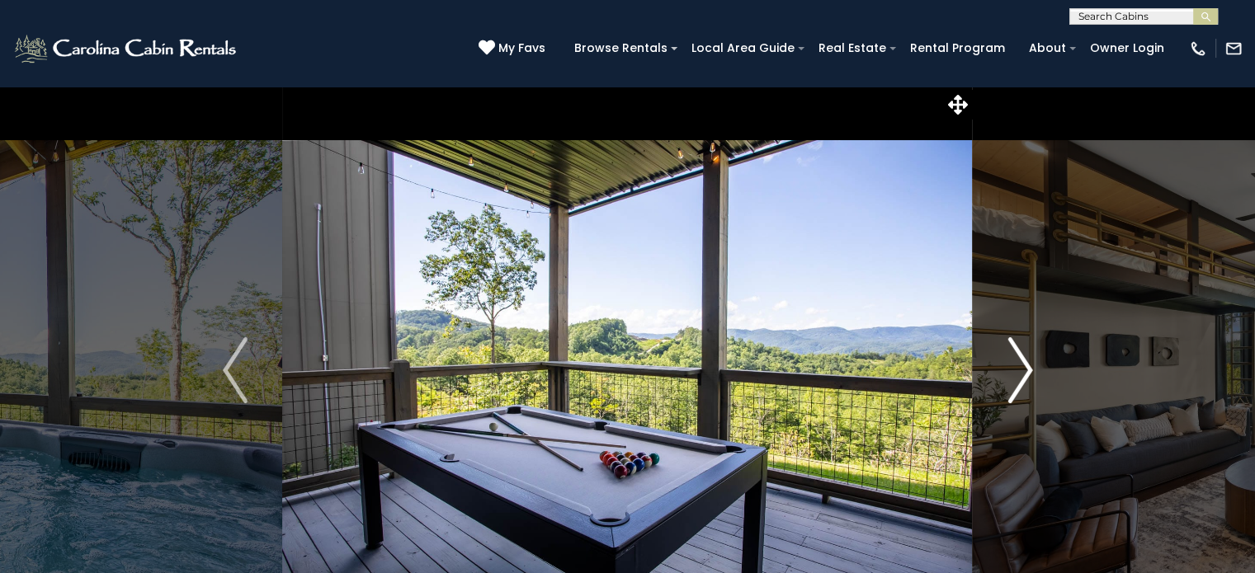
click at [1029, 374] on img "Next" at bounding box center [1019, 370] width 25 height 66
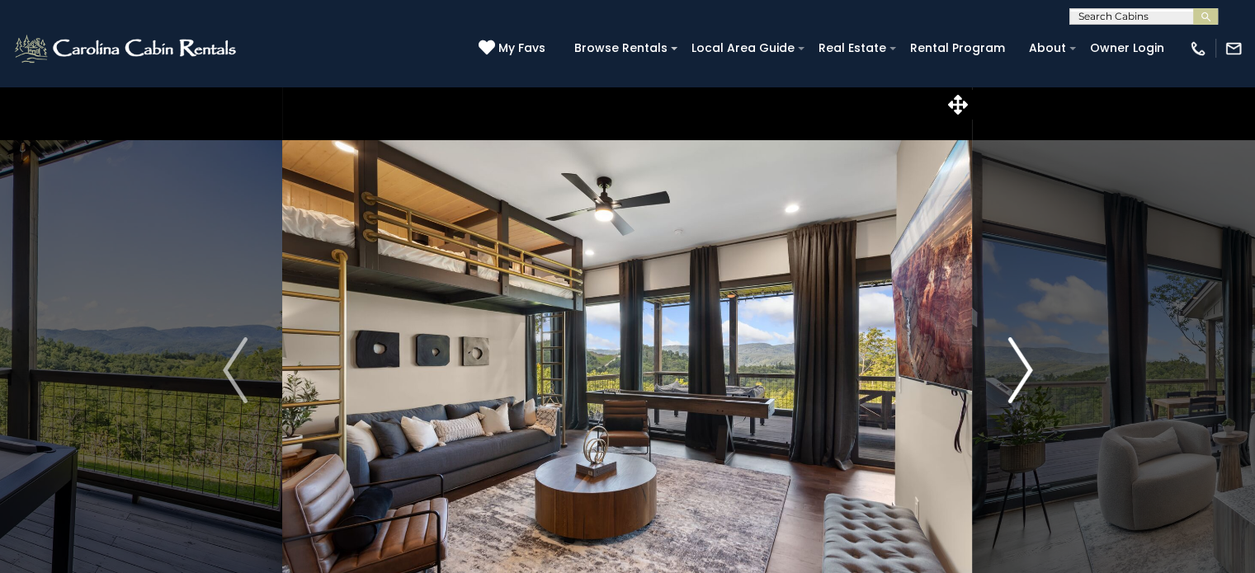
click at [1032, 375] on button "Next" at bounding box center [1020, 370] width 95 height 569
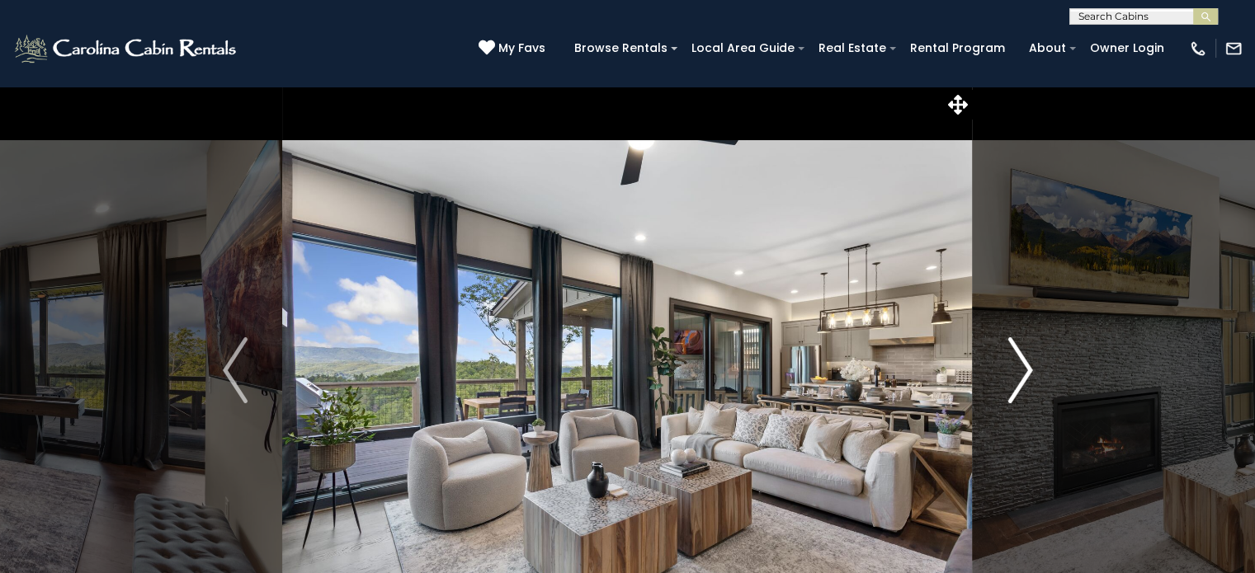
click at [1024, 375] on img "Next" at bounding box center [1019, 370] width 25 height 66
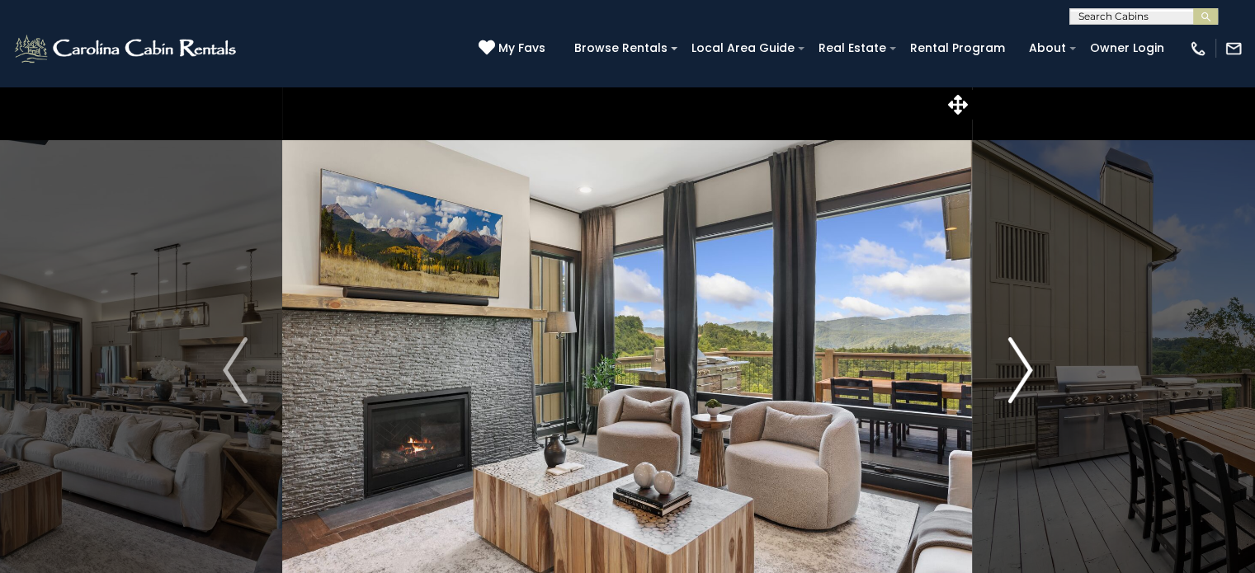
click at [1024, 375] on img "Next" at bounding box center [1019, 370] width 25 height 66
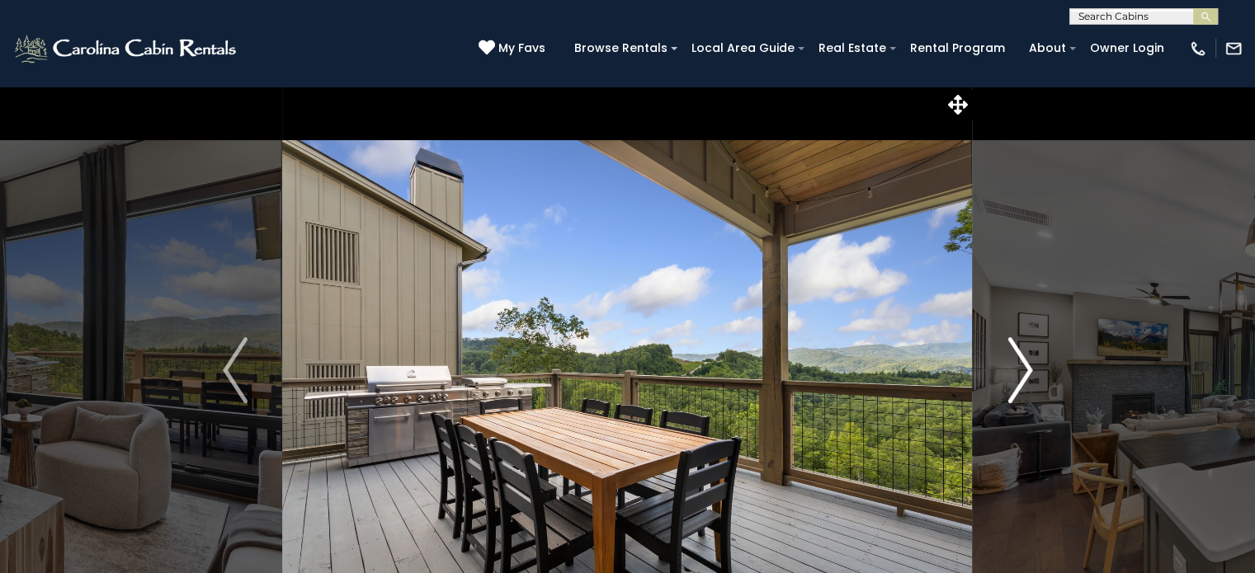
click at [1024, 375] on img "Next" at bounding box center [1019, 370] width 25 height 66
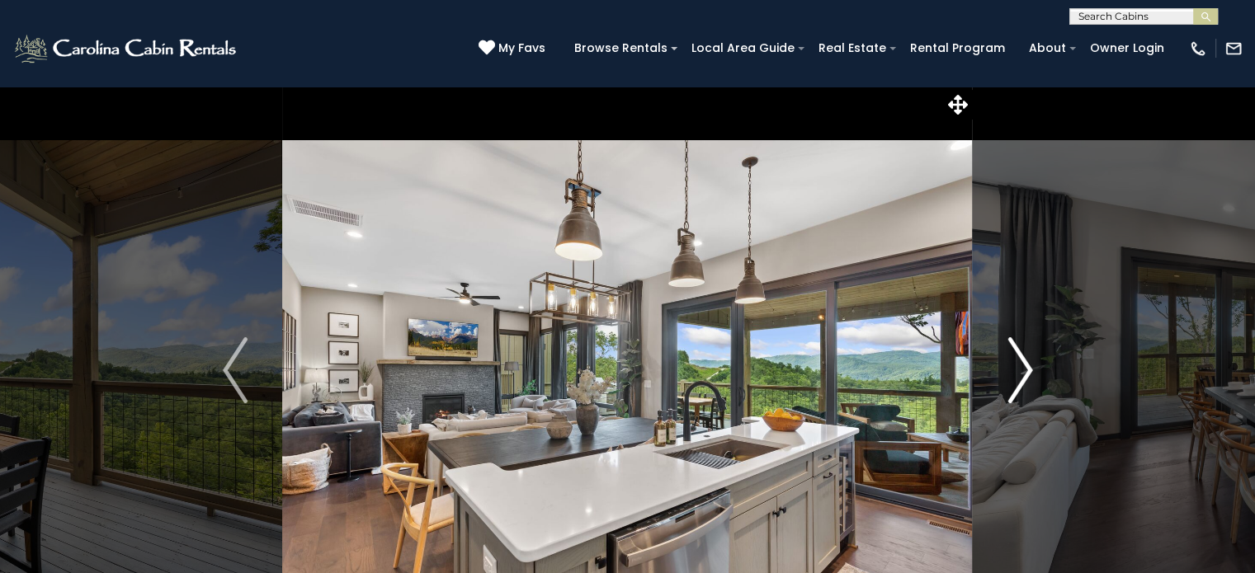
click at [1024, 375] on img "Next" at bounding box center [1019, 370] width 25 height 66
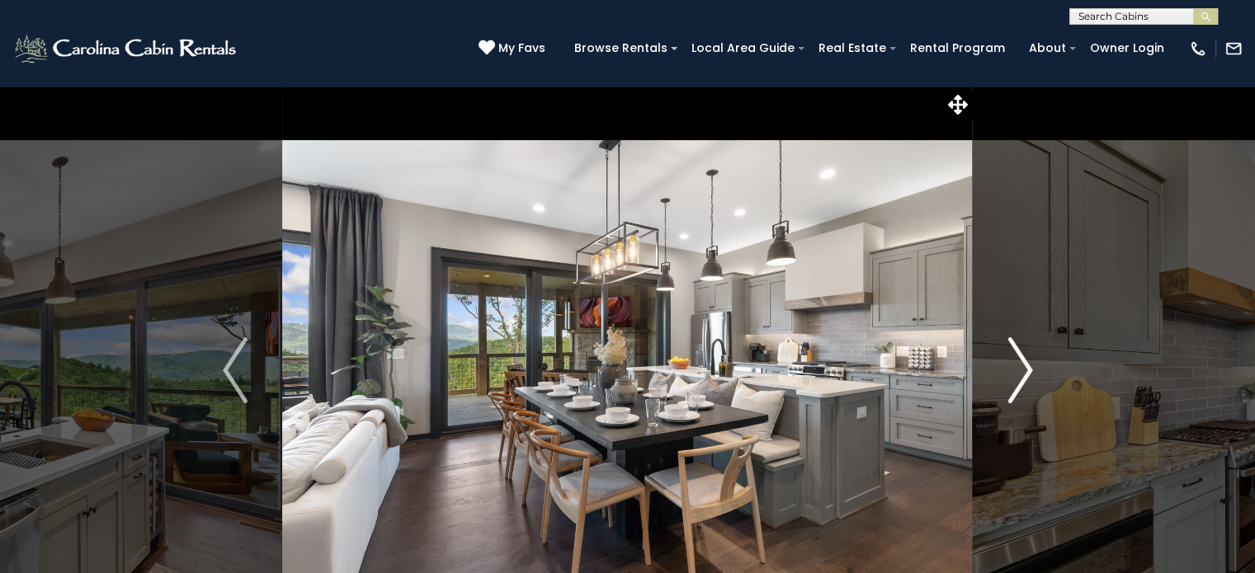
click at [1024, 375] on img "Next" at bounding box center [1019, 370] width 25 height 66
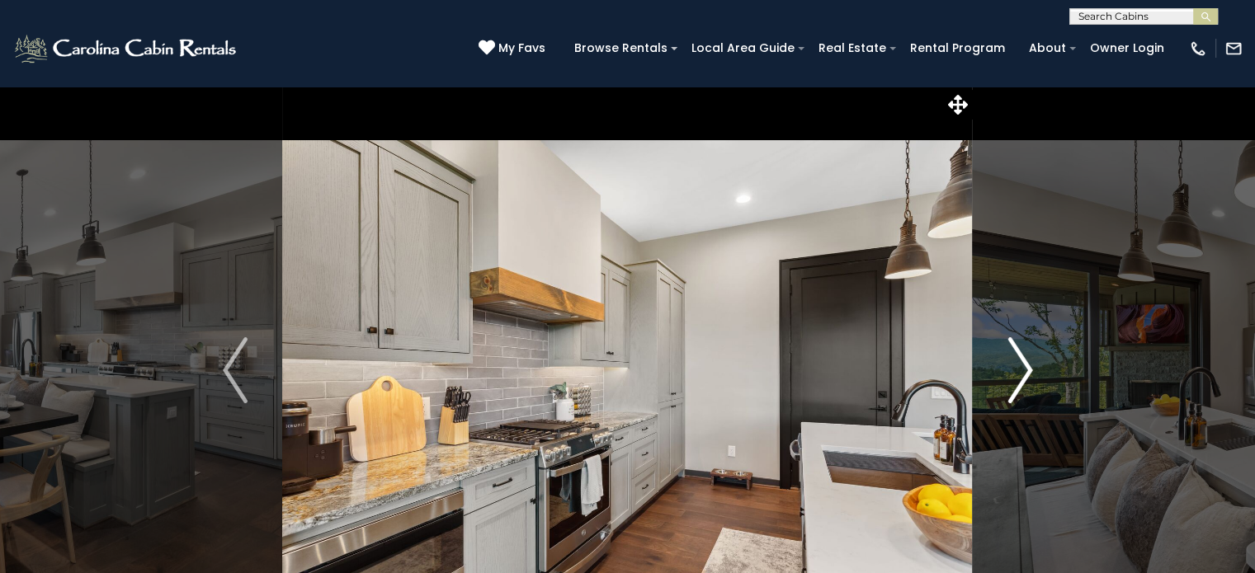
click at [1024, 375] on img "Next" at bounding box center [1019, 370] width 25 height 66
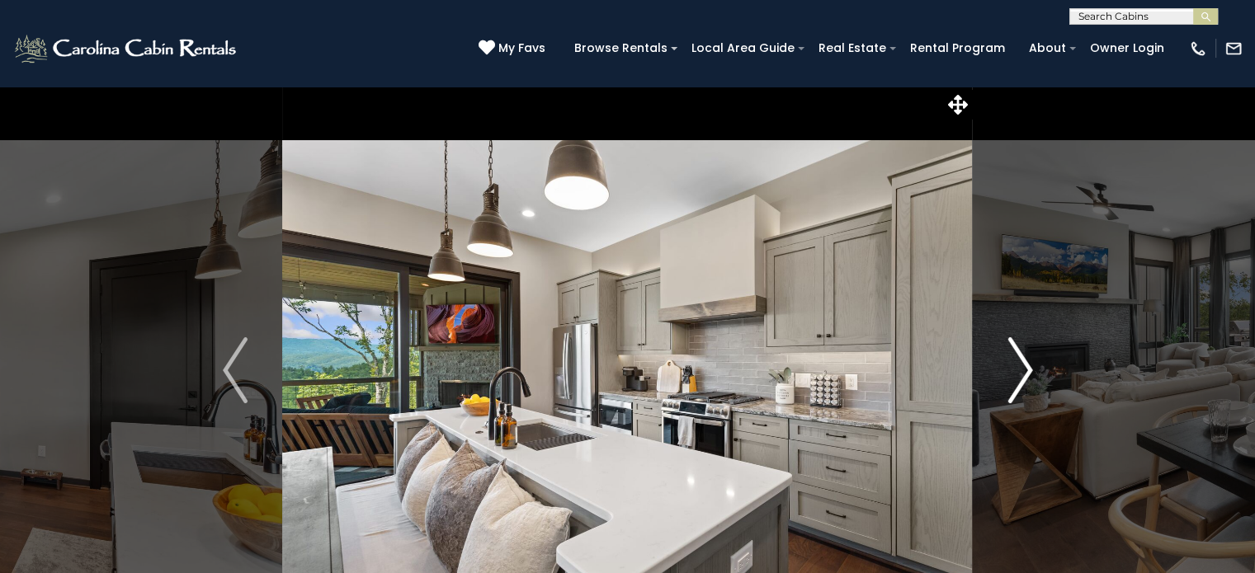
click at [1024, 375] on img "Next" at bounding box center [1019, 370] width 25 height 66
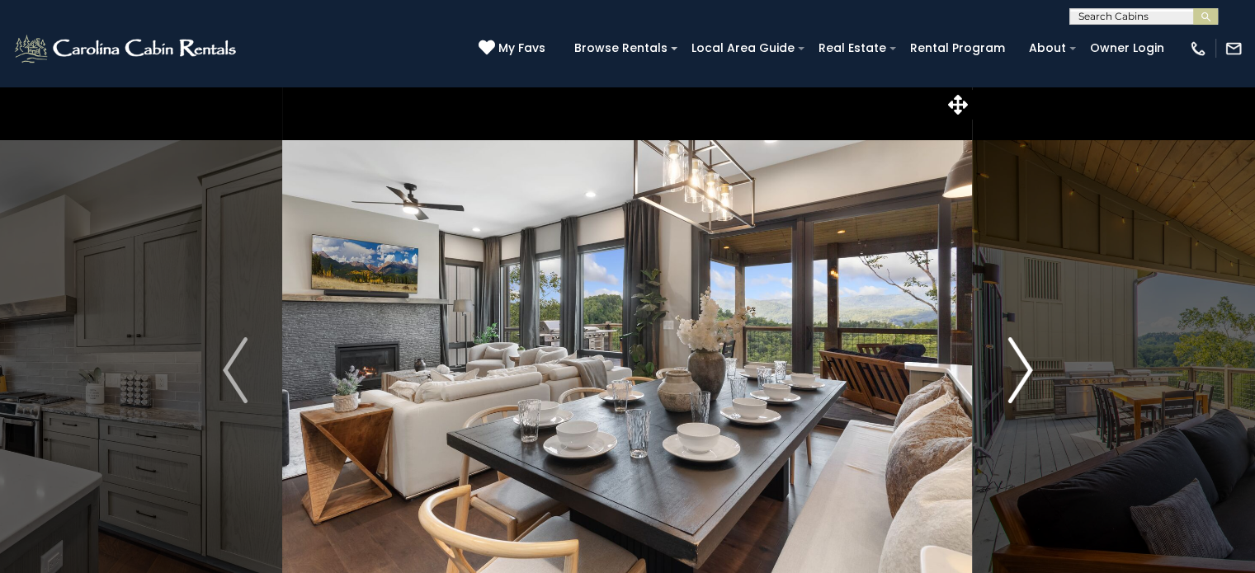
click at [1023, 375] on img "Next" at bounding box center [1019, 370] width 25 height 66
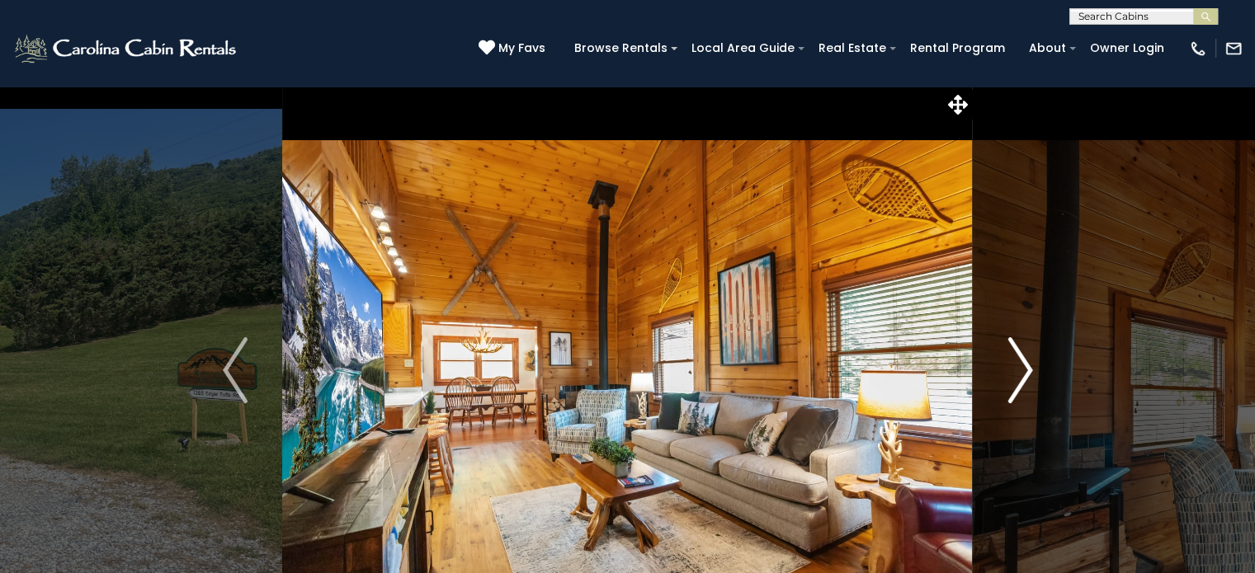
click at [1035, 373] on button "Next" at bounding box center [1020, 370] width 95 height 569
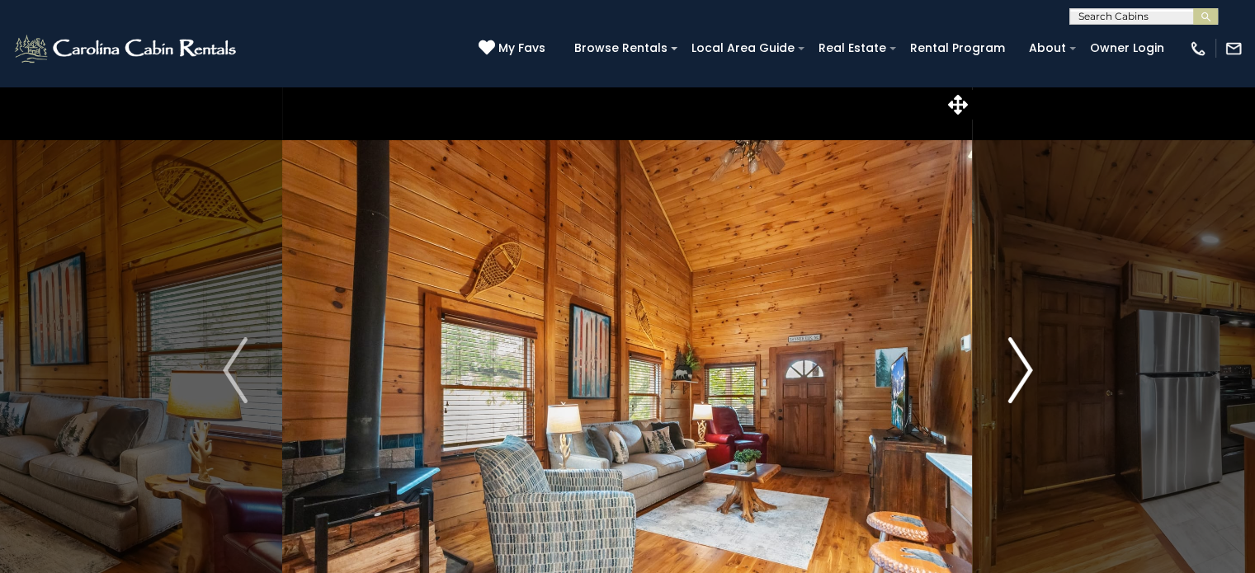
click at [1034, 373] on button "Next" at bounding box center [1020, 370] width 95 height 569
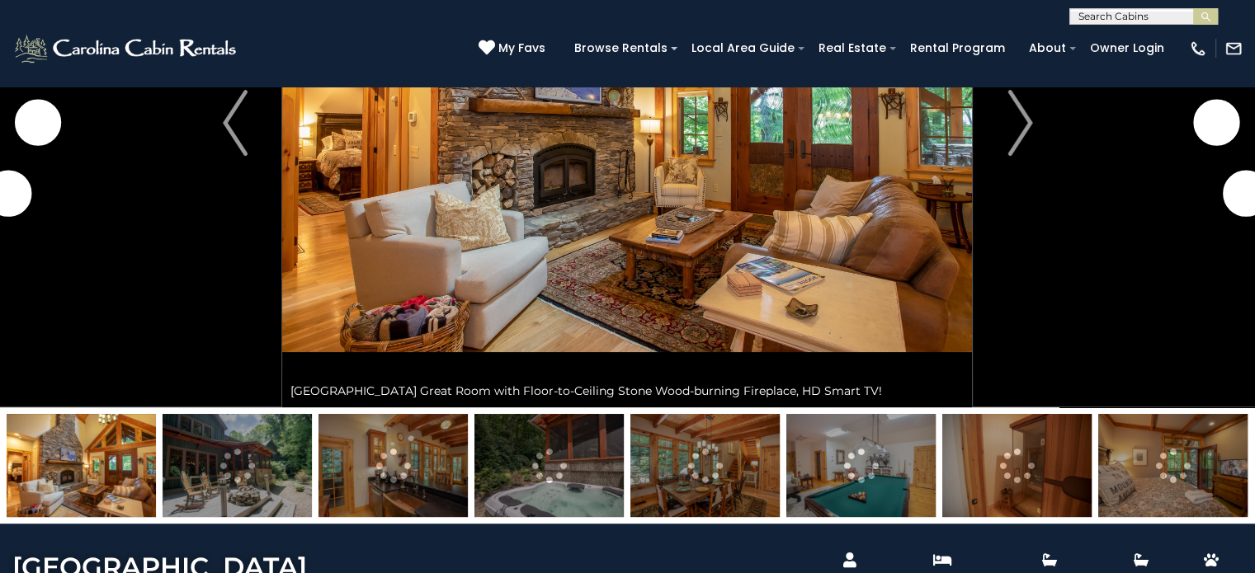
scroll to position [495, 0]
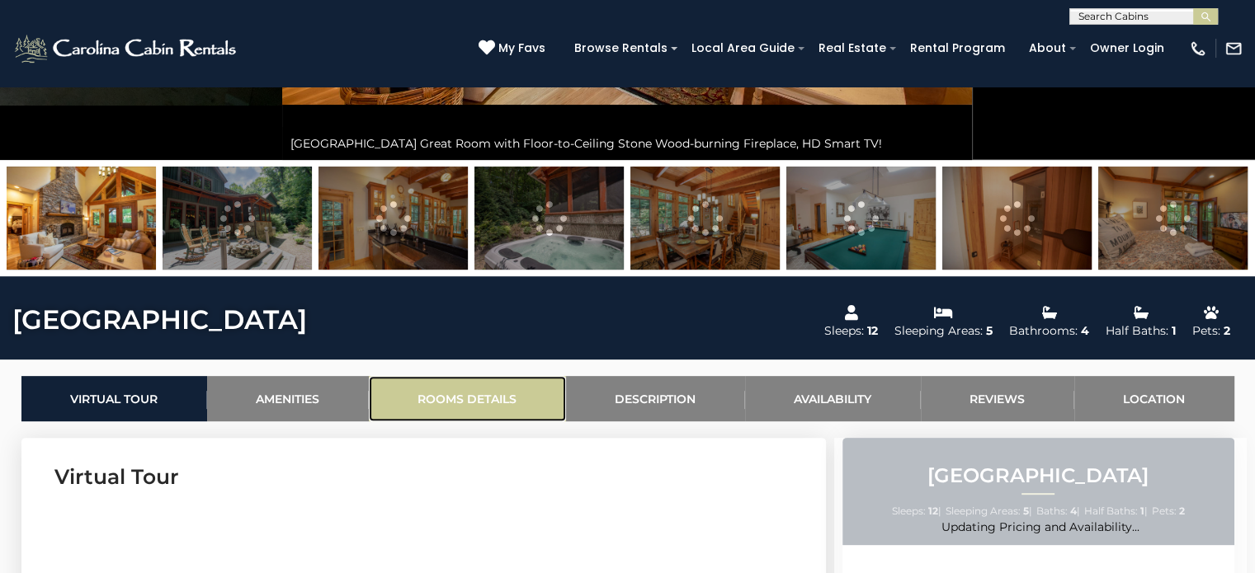
click at [461, 395] on link "Rooms Details" at bounding box center [467, 398] width 197 height 45
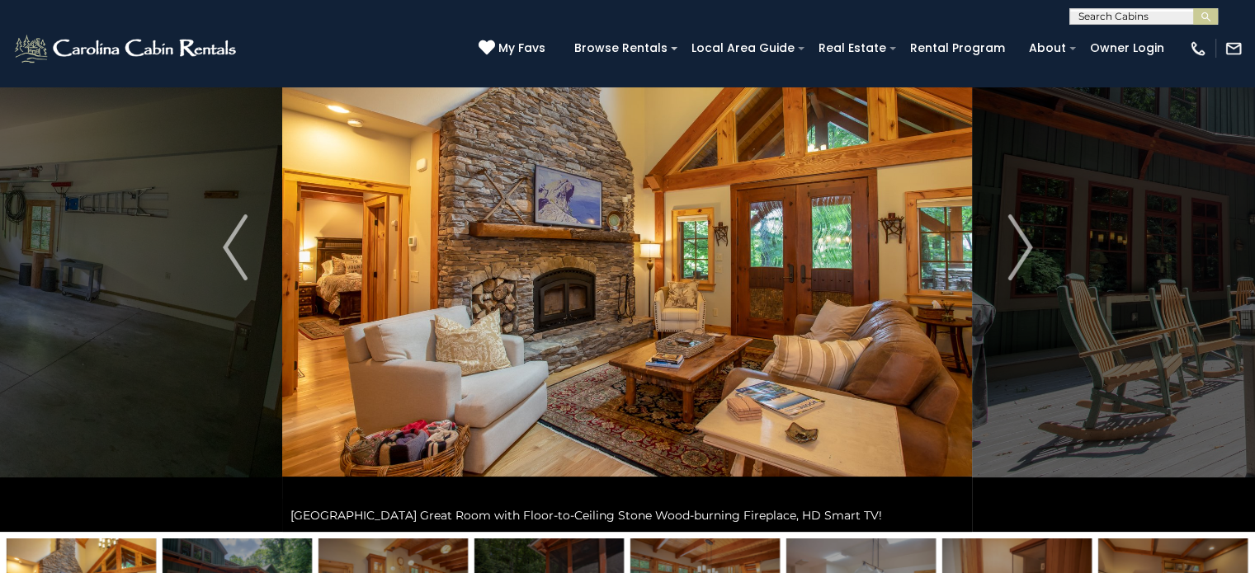
scroll to position [29, 0]
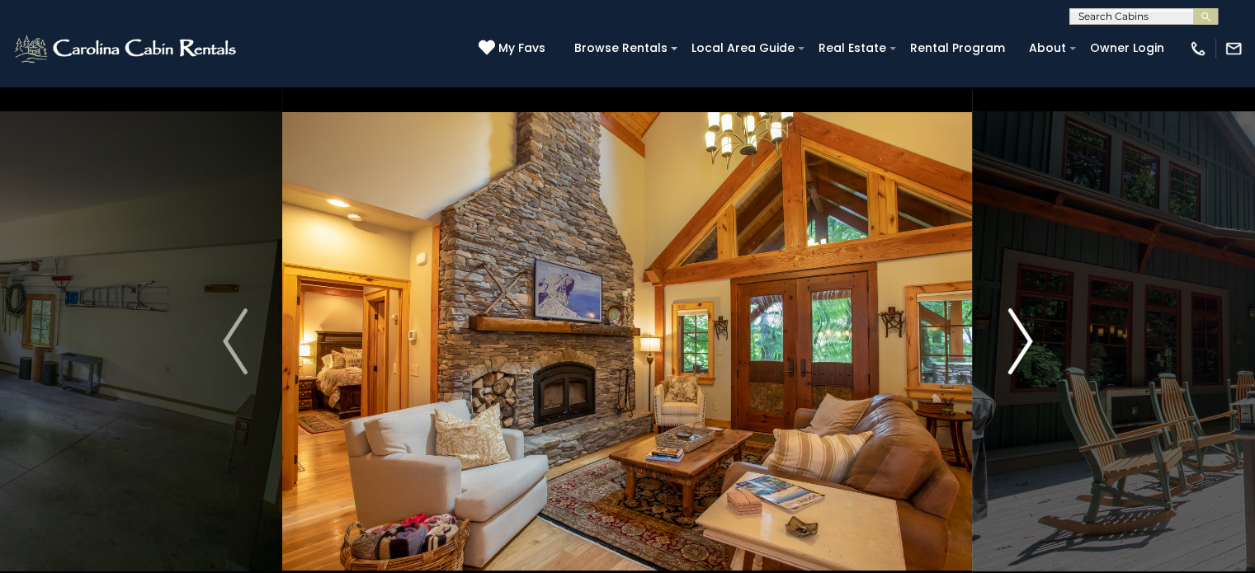
click at [1020, 329] on img "Next" at bounding box center [1019, 342] width 25 height 66
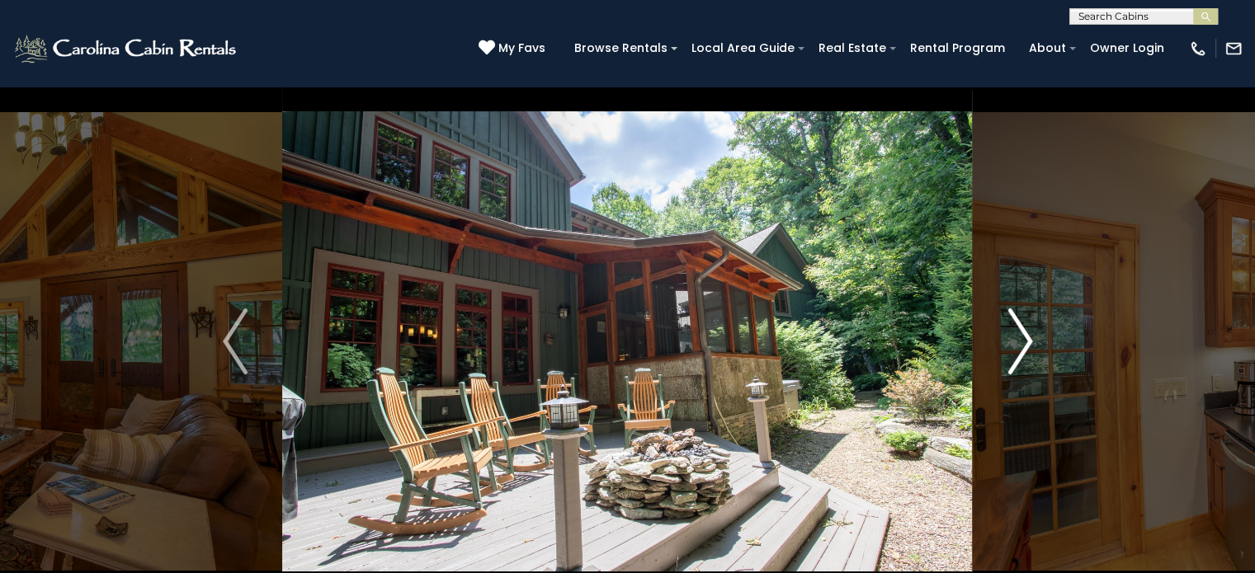
click at [1020, 329] on img "Next" at bounding box center [1019, 342] width 25 height 66
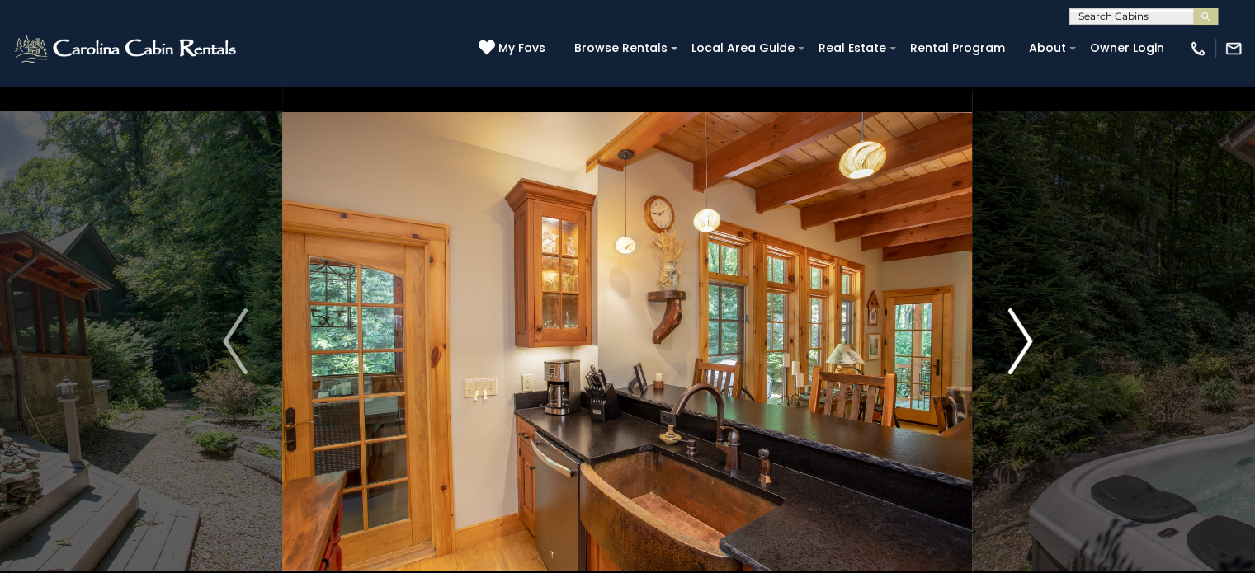
click at [1020, 329] on img "Next" at bounding box center [1019, 342] width 25 height 66
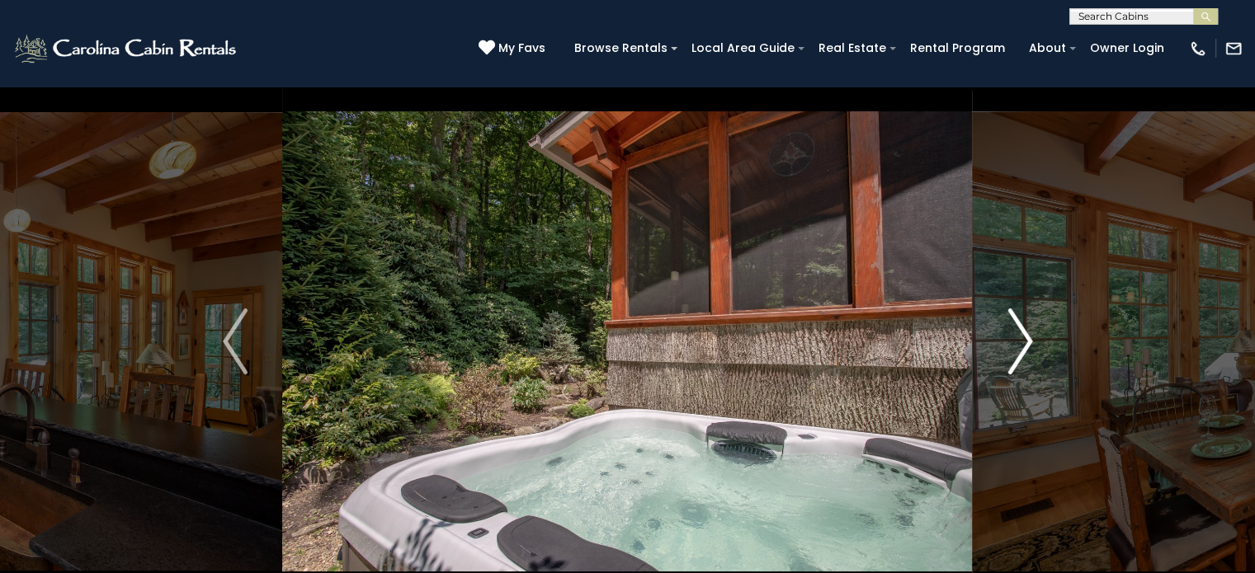
click at [1020, 329] on img "Next" at bounding box center [1019, 342] width 25 height 66
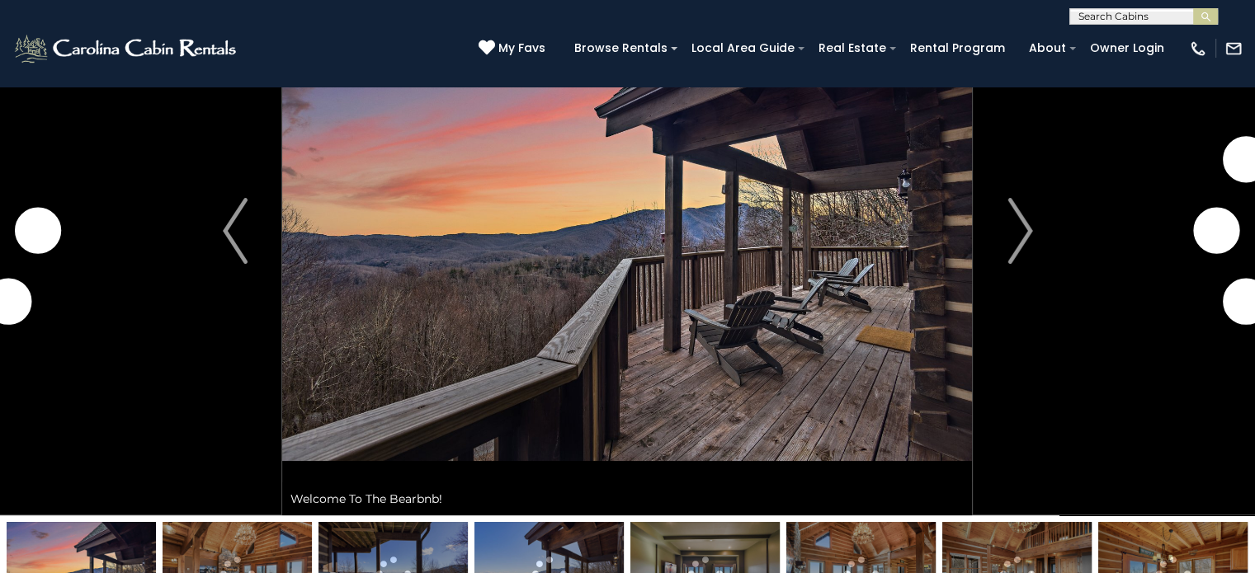
scroll to position [330, 0]
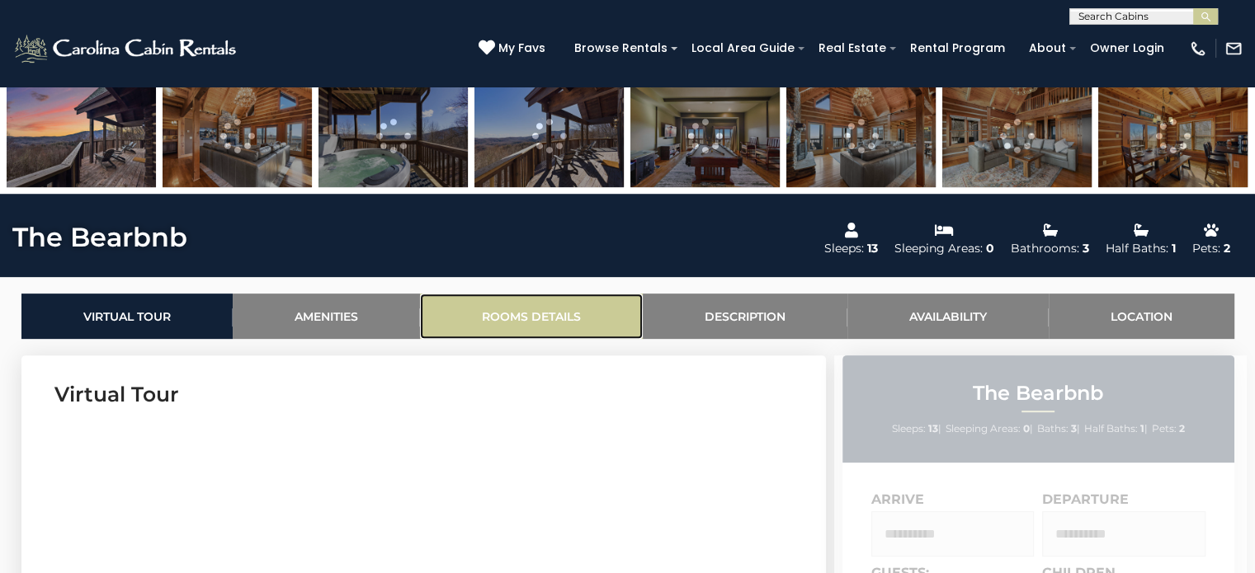
click at [567, 299] on link "Rooms Details" at bounding box center [531, 316] width 223 height 45
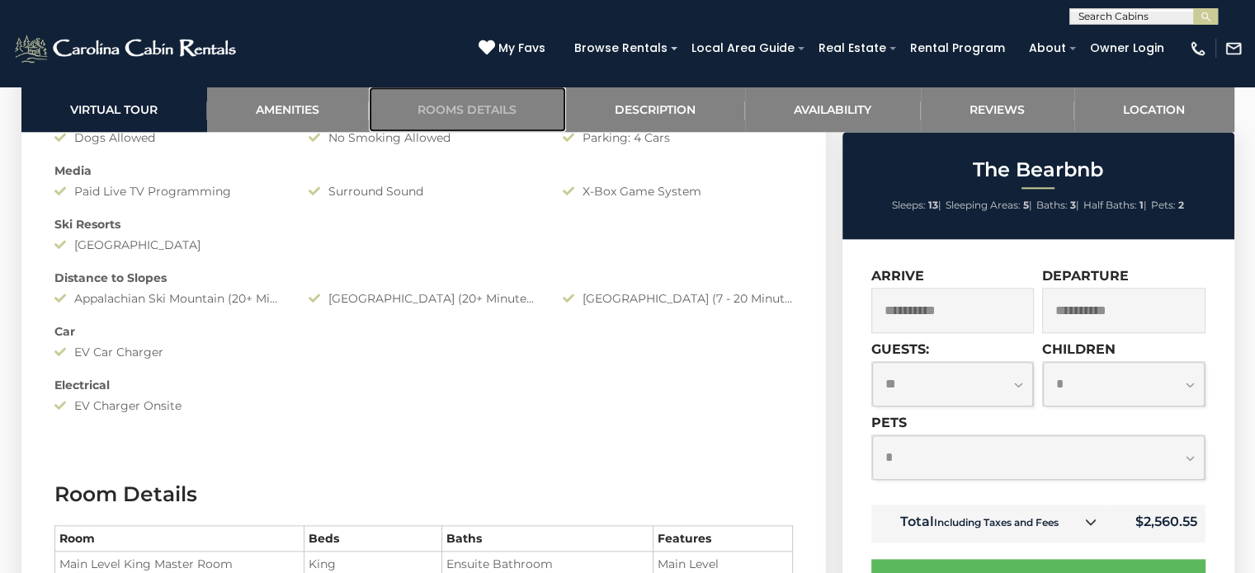
scroll to position [1439, 0]
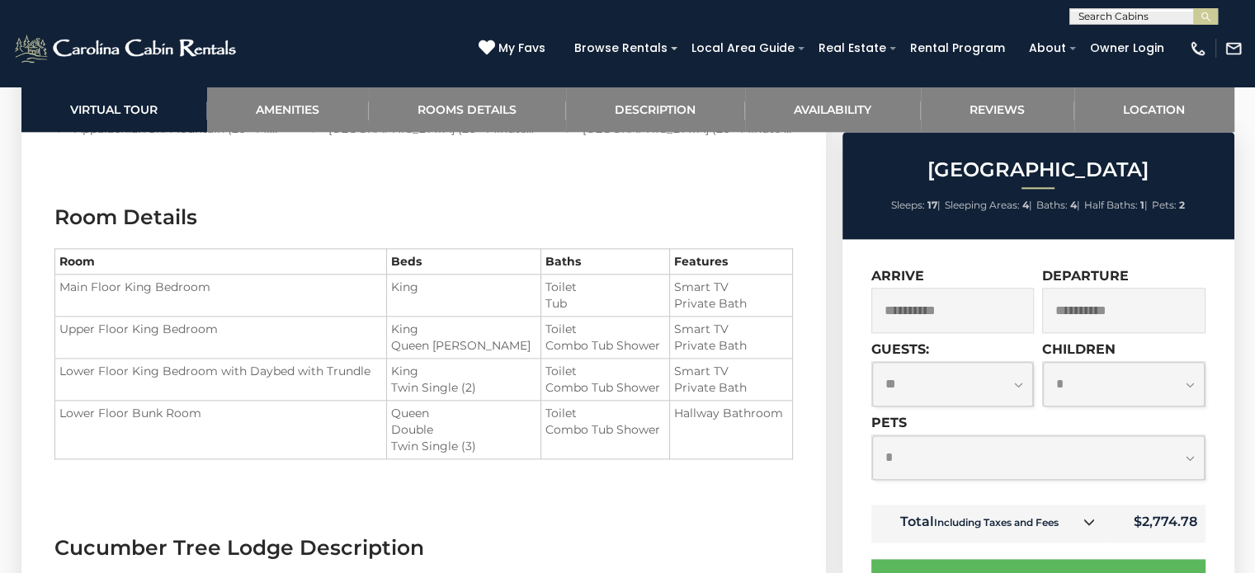
scroll to position [1815, 0]
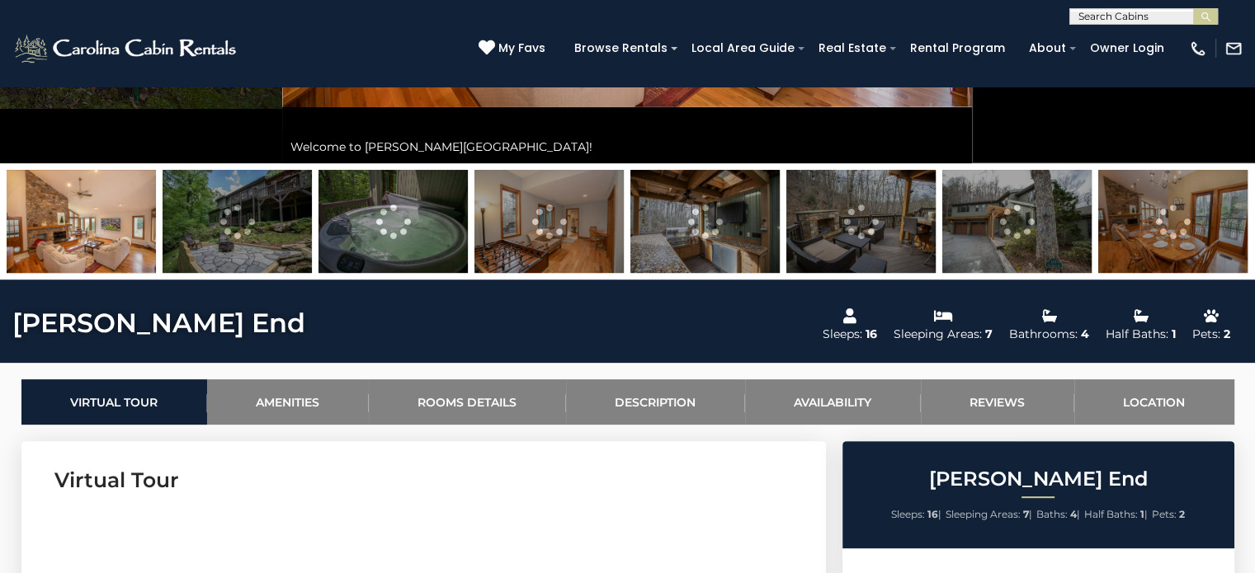
scroll to position [495, 0]
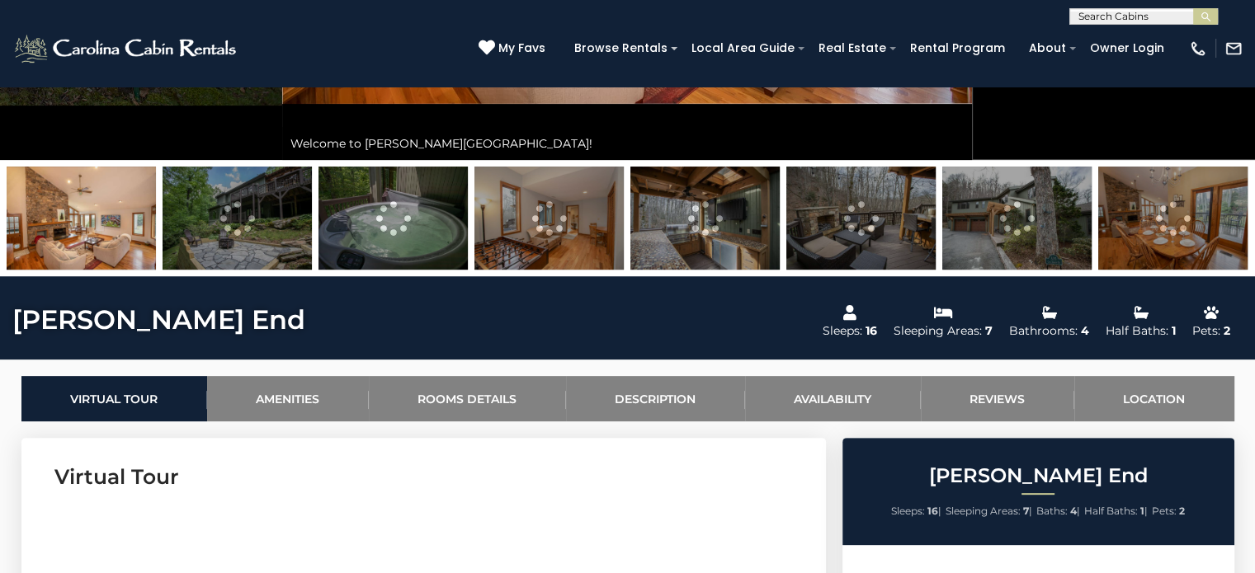
click at [1000, 240] on img at bounding box center [1016, 218] width 149 height 103
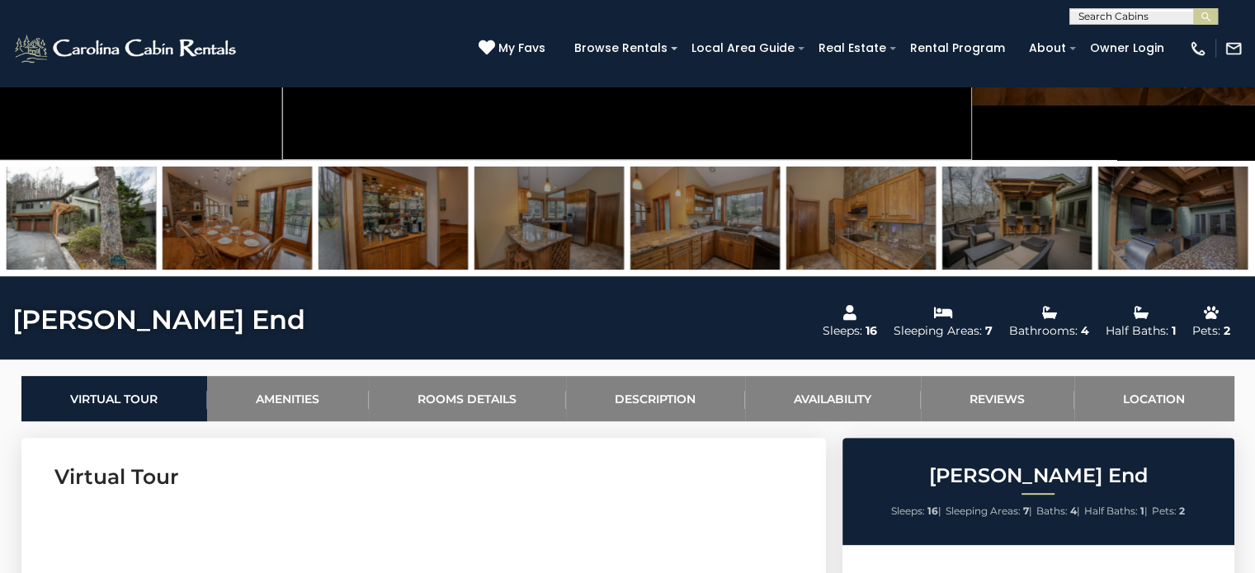
click at [63, 191] on img at bounding box center [81, 218] width 149 height 103
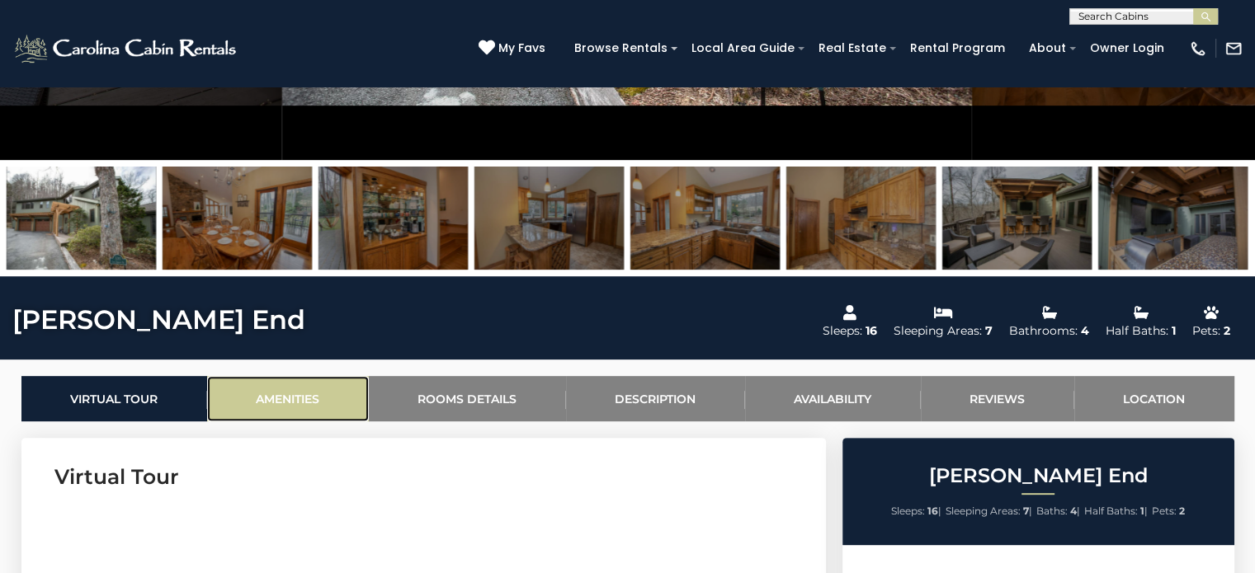
click at [334, 404] on link "Amenities" at bounding box center [288, 398] width 162 height 45
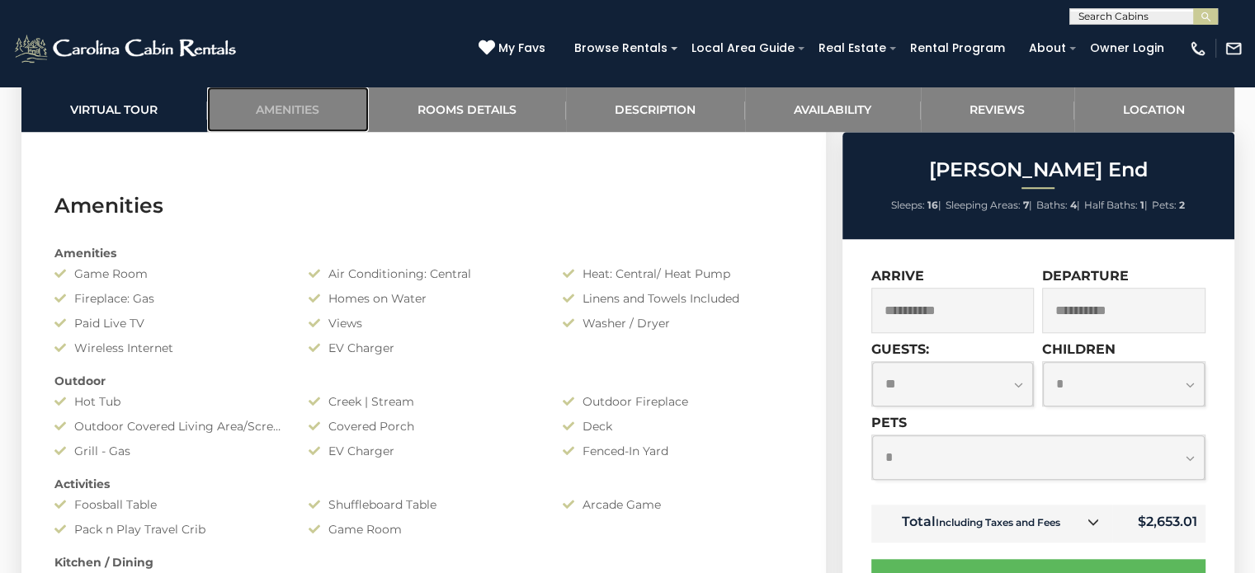
scroll to position [1558, 0]
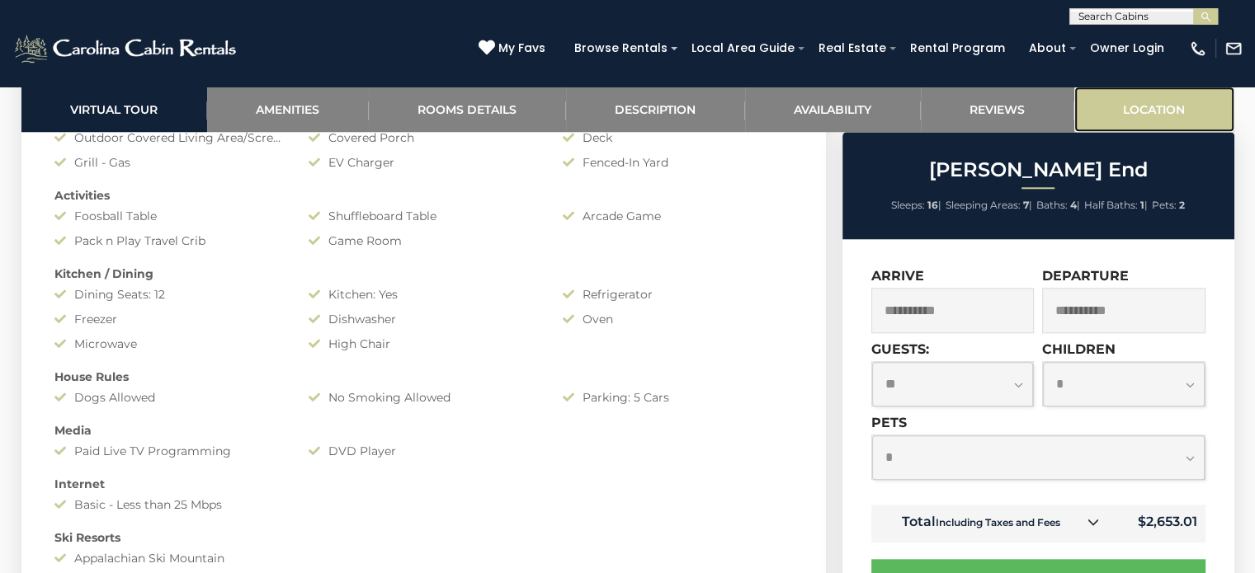
click at [1168, 116] on link "Location" at bounding box center [1154, 109] width 160 height 45
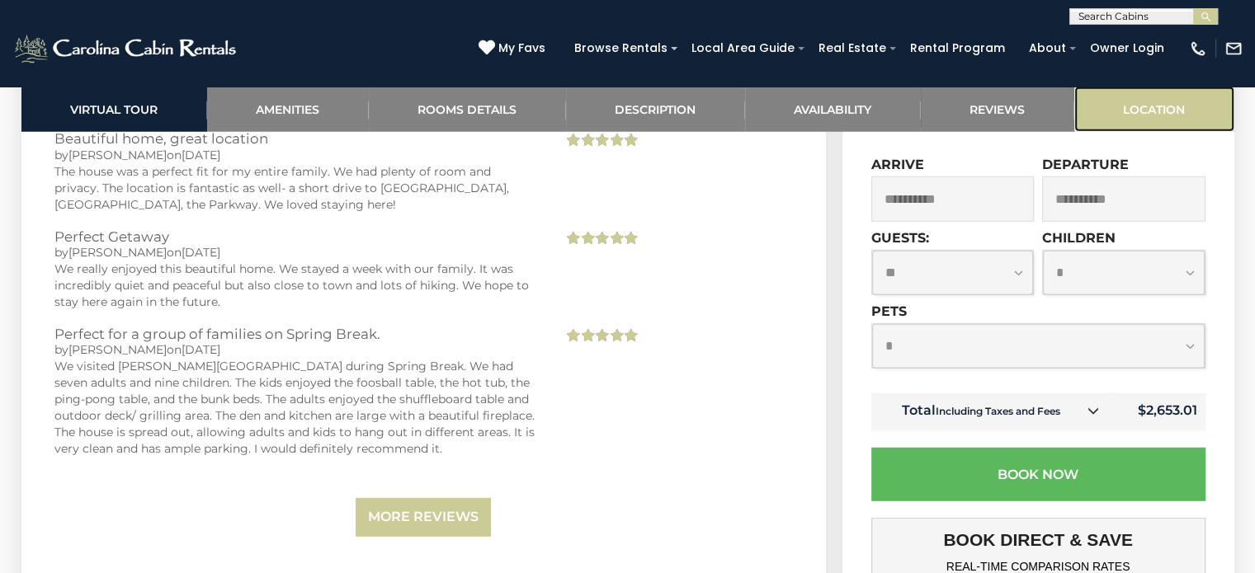
scroll to position [4877, 0]
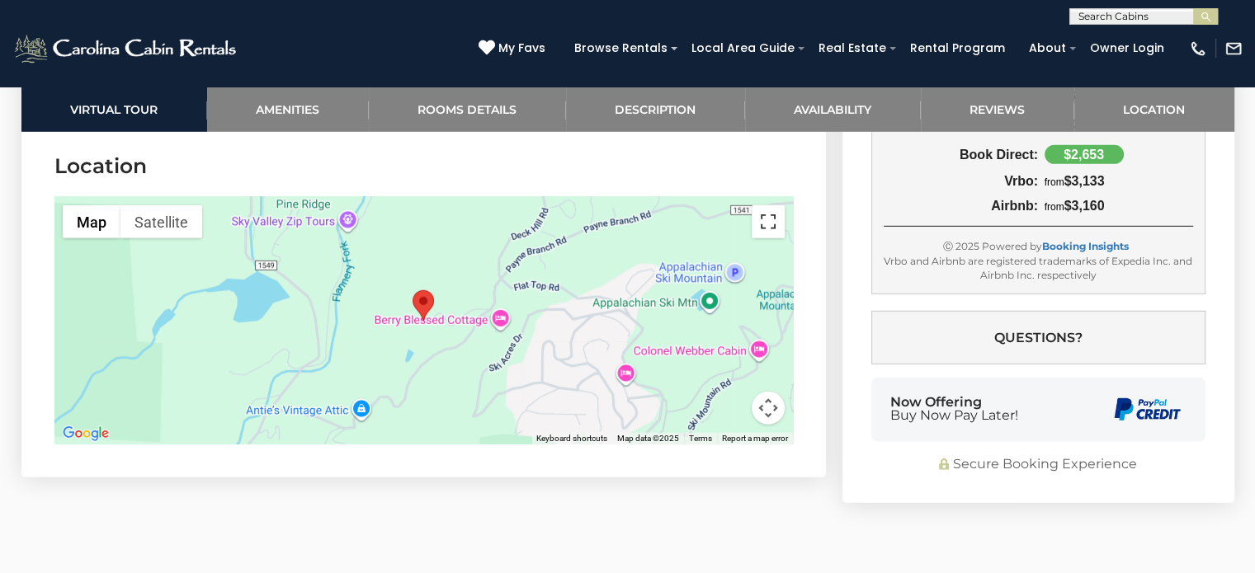
drag, startPoint x: 770, startPoint y: 225, endPoint x: 770, endPoint y: 325, distance: 99.8
click at [770, 225] on button "Toggle fullscreen view" at bounding box center [767, 221] width 33 height 33
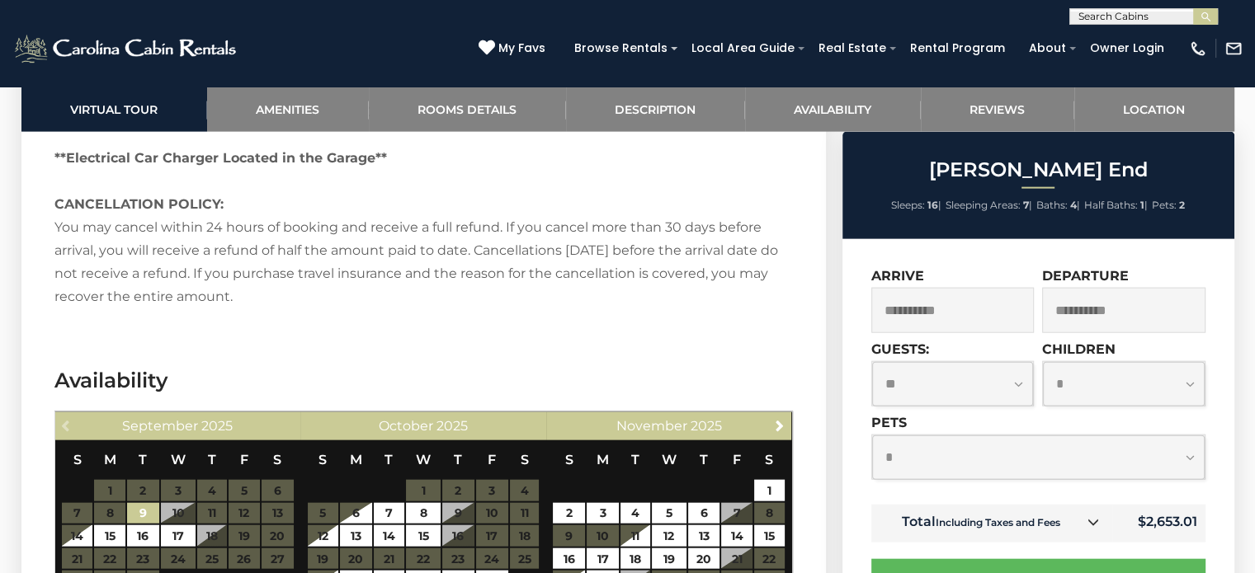
scroll to position [3557, 0]
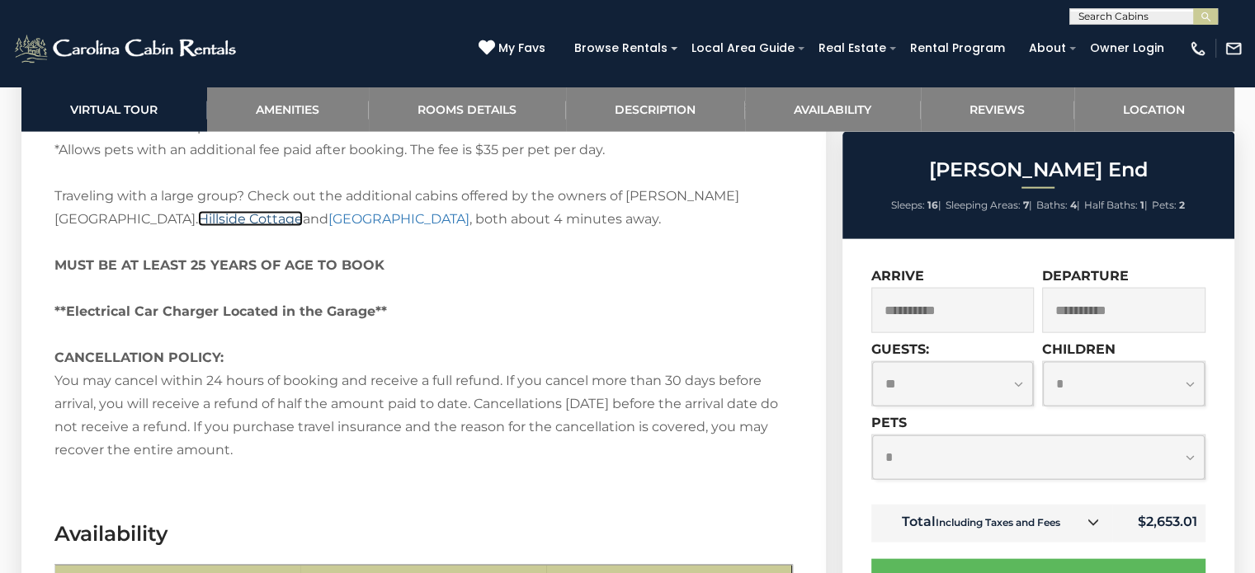
click at [303, 211] on link "Hillside Cottage" at bounding box center [250, 219] width 105 height 16
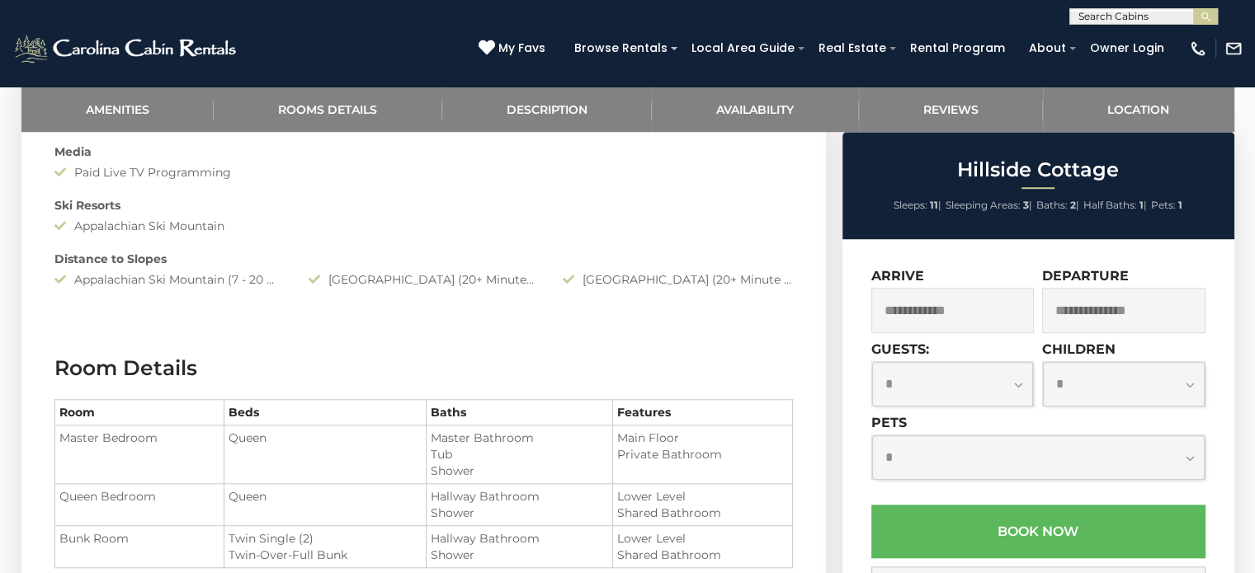
scroll to position [1155, 0]
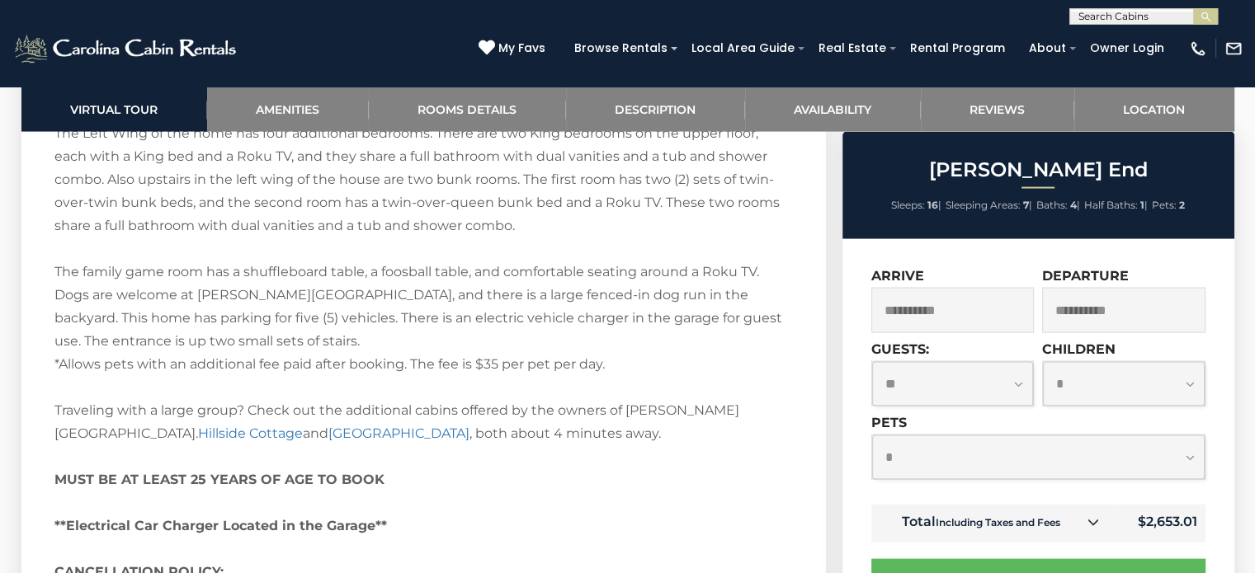
scroll to position [3385, 0]
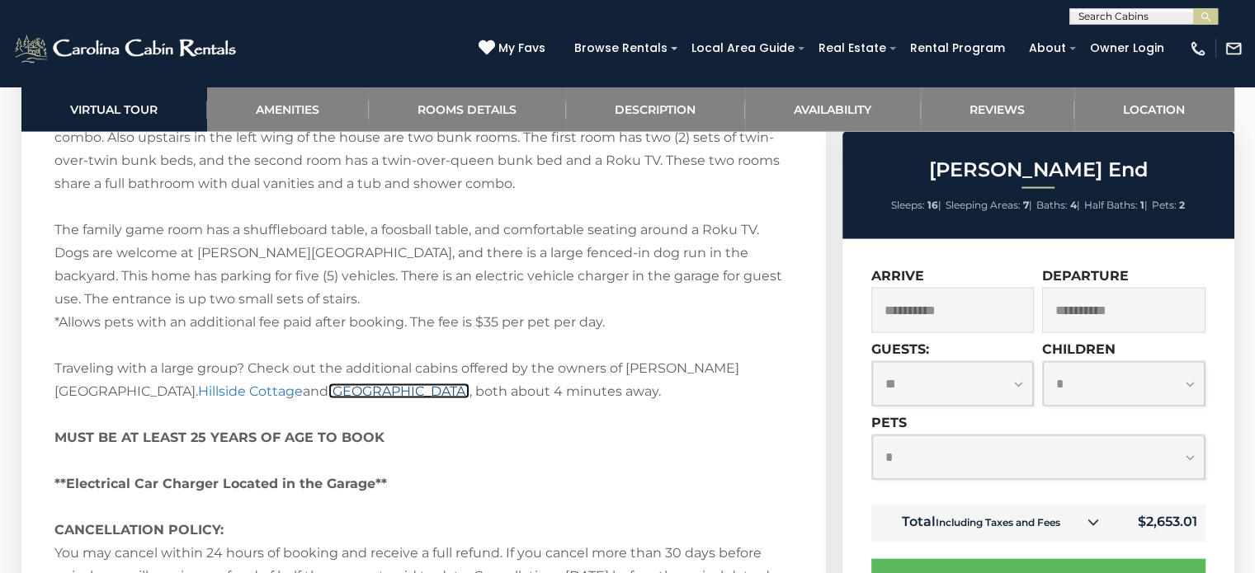
click at [328, 391] on link "Hillside Haven" at bounding box center [398, 392] width 141 height 16
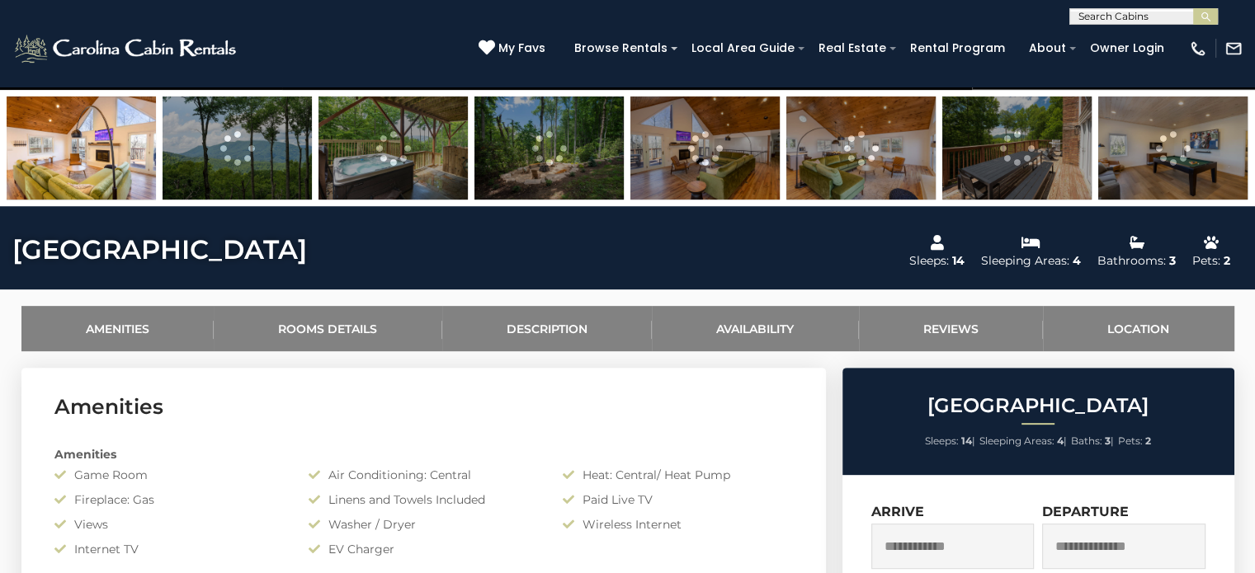
scroll to position [577, 0]
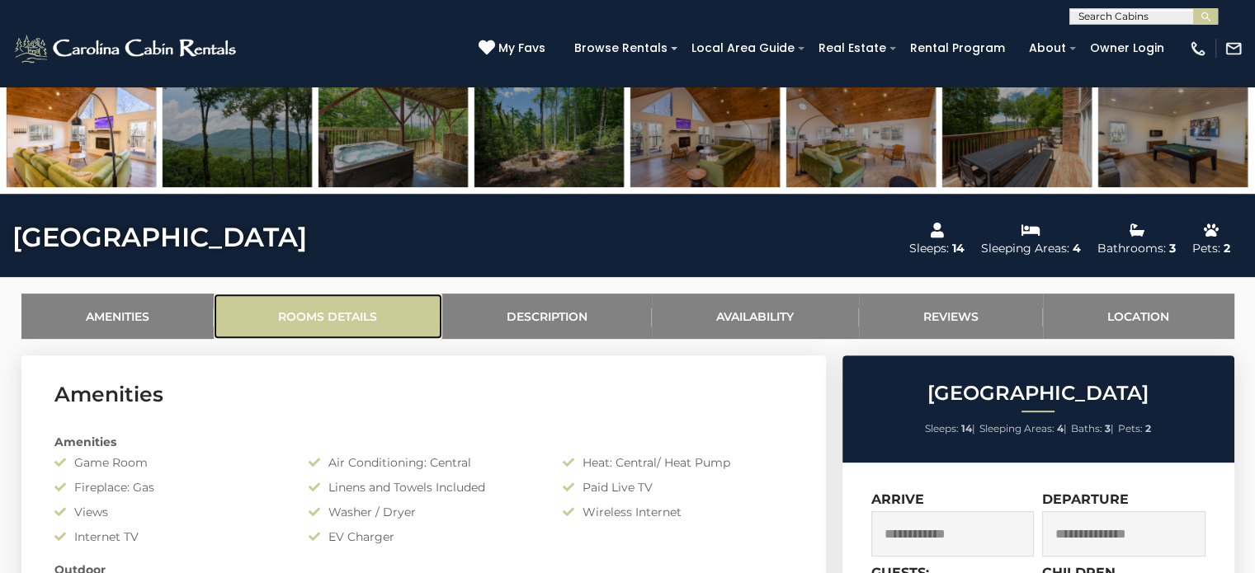
click at [373, 319] on link "Rooms Details" at bounding box center [328, 316] width 229 height 45
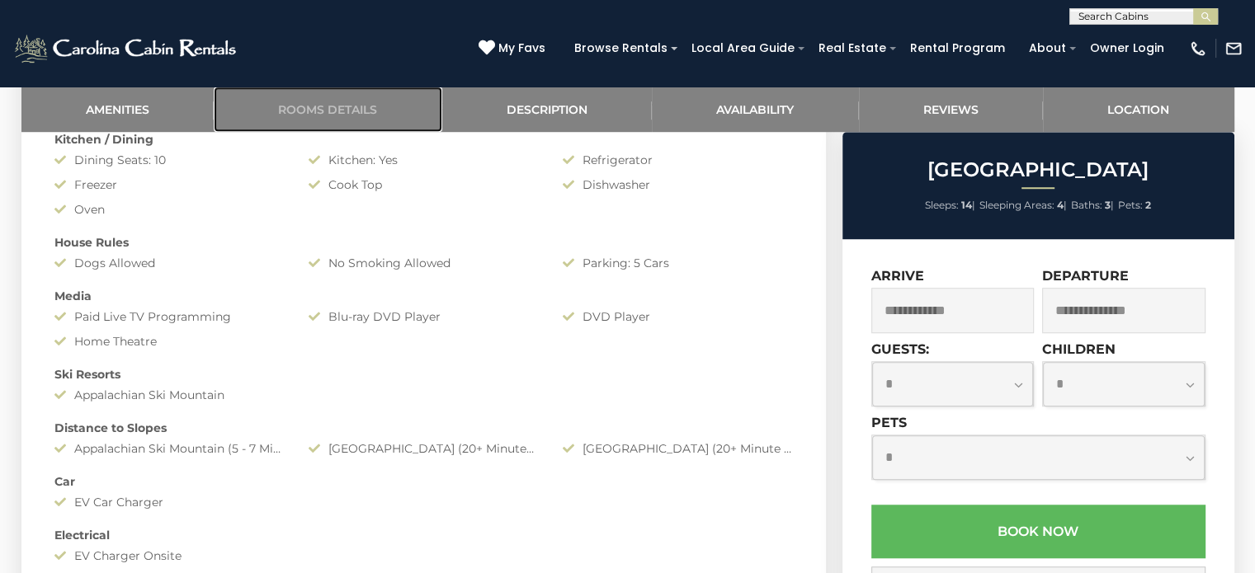
scroll to position [986, 0]
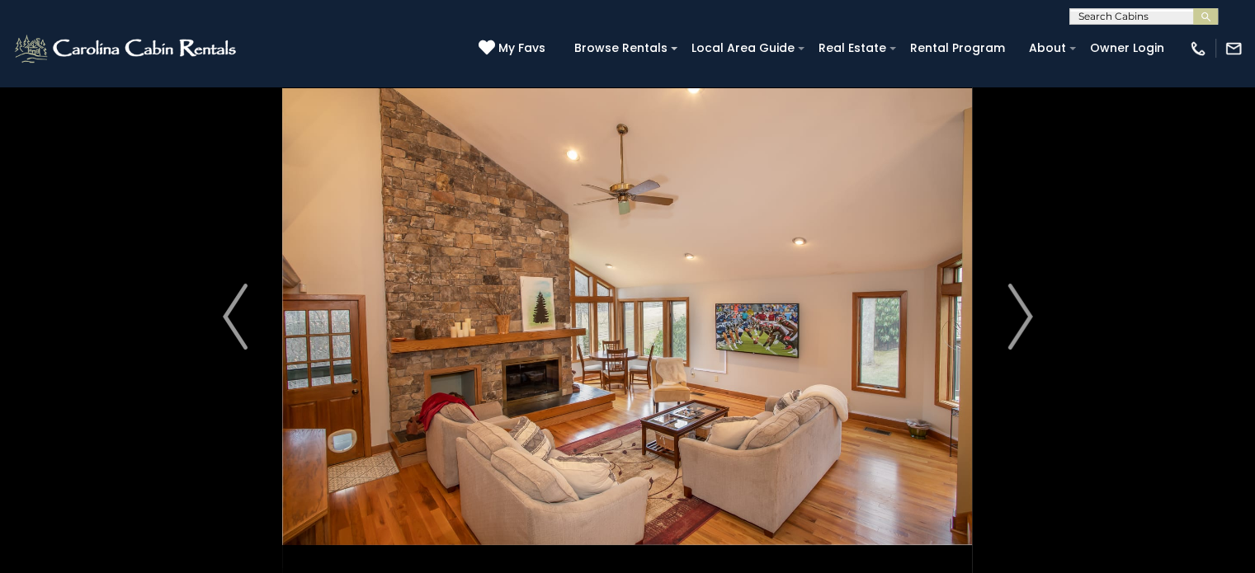
scroll to position [82, 0]
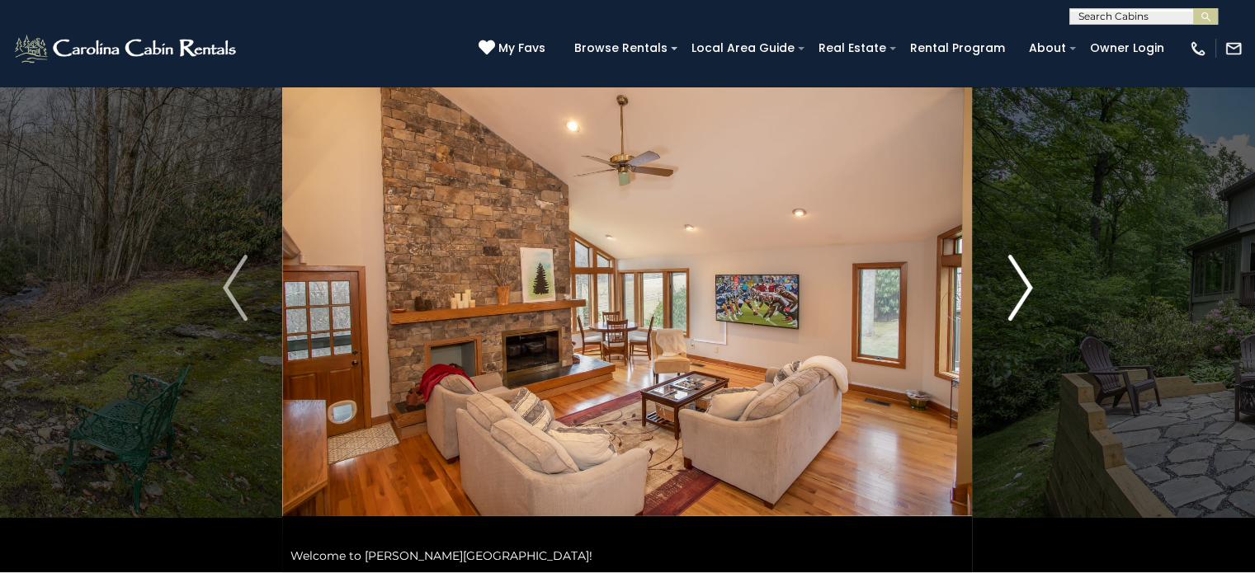
click at [1015, 270] on img "Next" at bounding box center [1019, 288] width 25 height 66
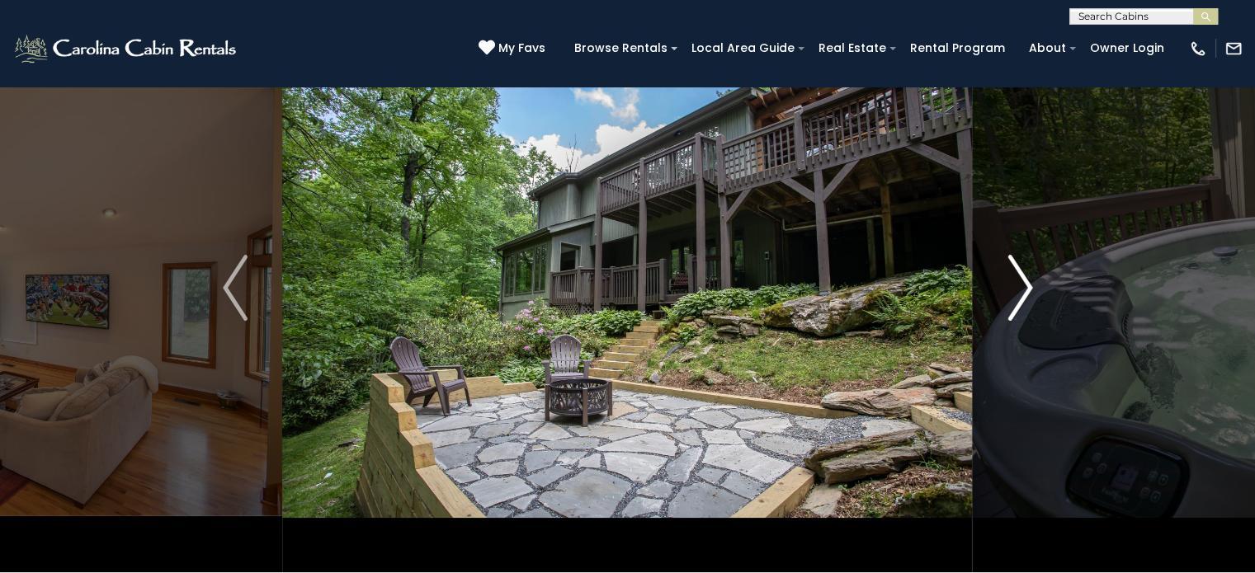
click at [1026, 290] on img "Next" at bounding box center [1019, 288] width 25 height 66
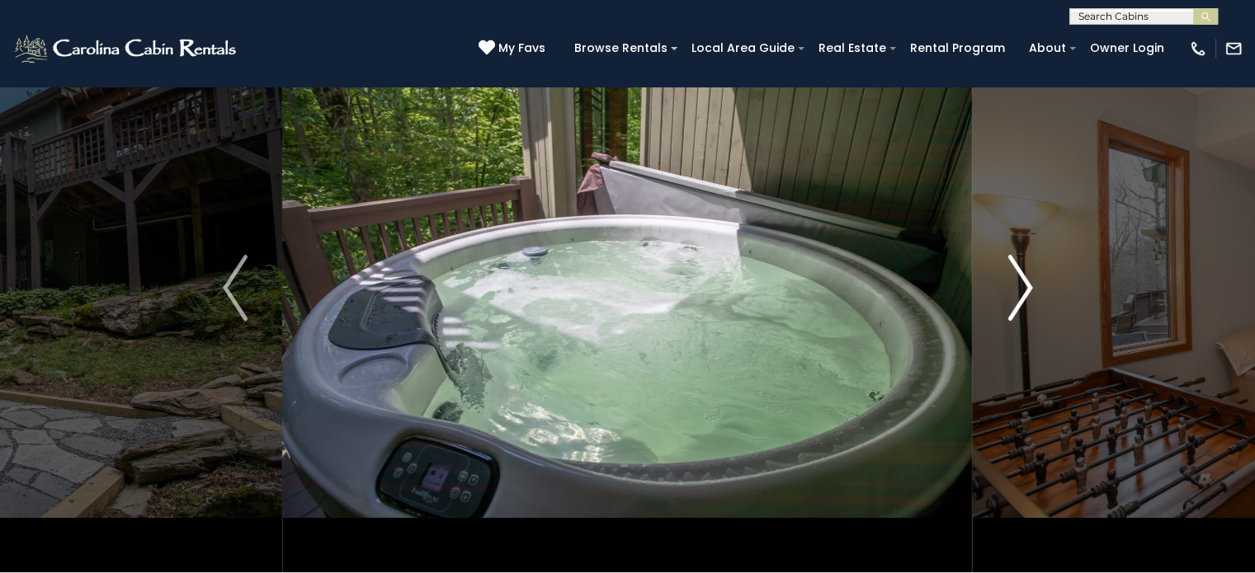
click at [1026, 290] on img "Next" at bounding box center [1019, 288] width 25 height 66
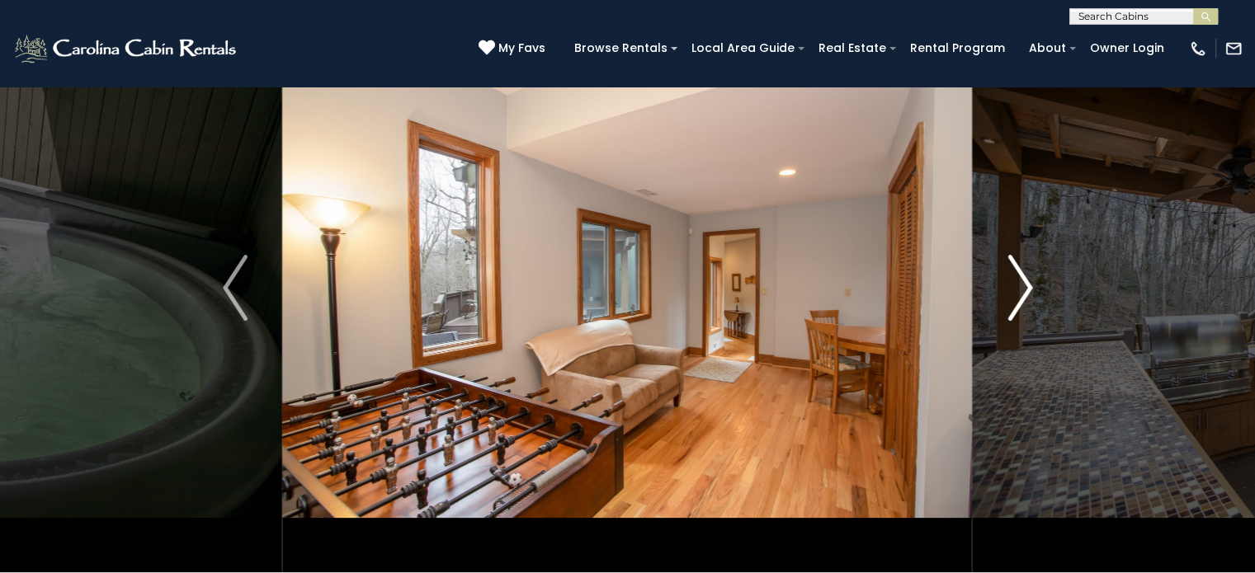
click at [1026, 290] on img "Next" at bounding box center [1019, 288] width 25 height 66
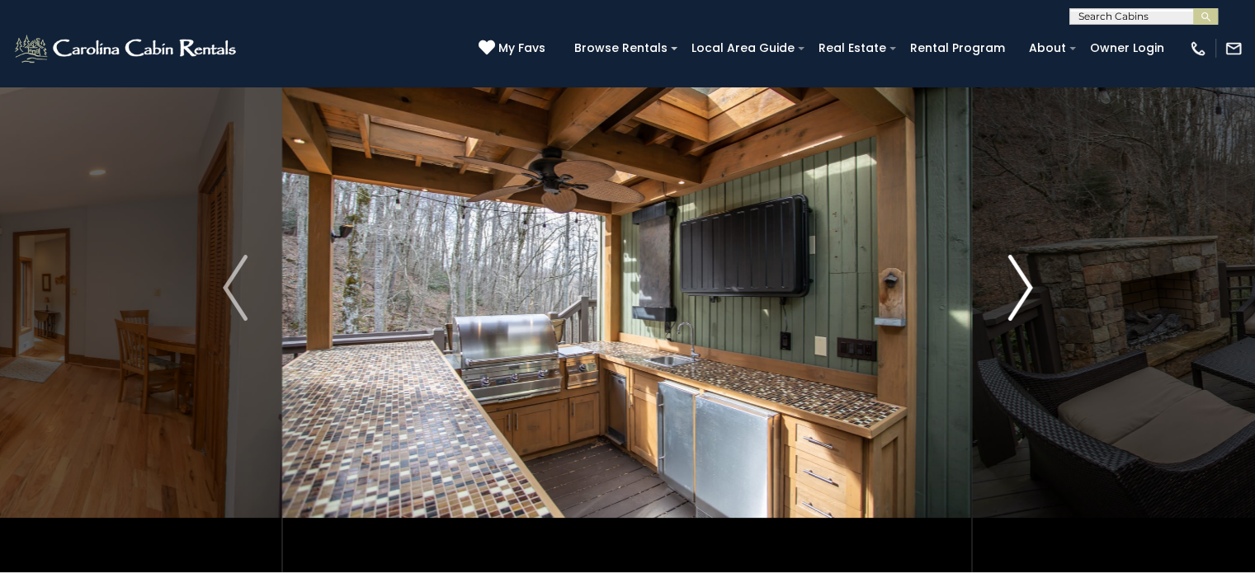
click at [1026, 290] on img "Next" at bounding box center [1019, 288] width 25 height 66
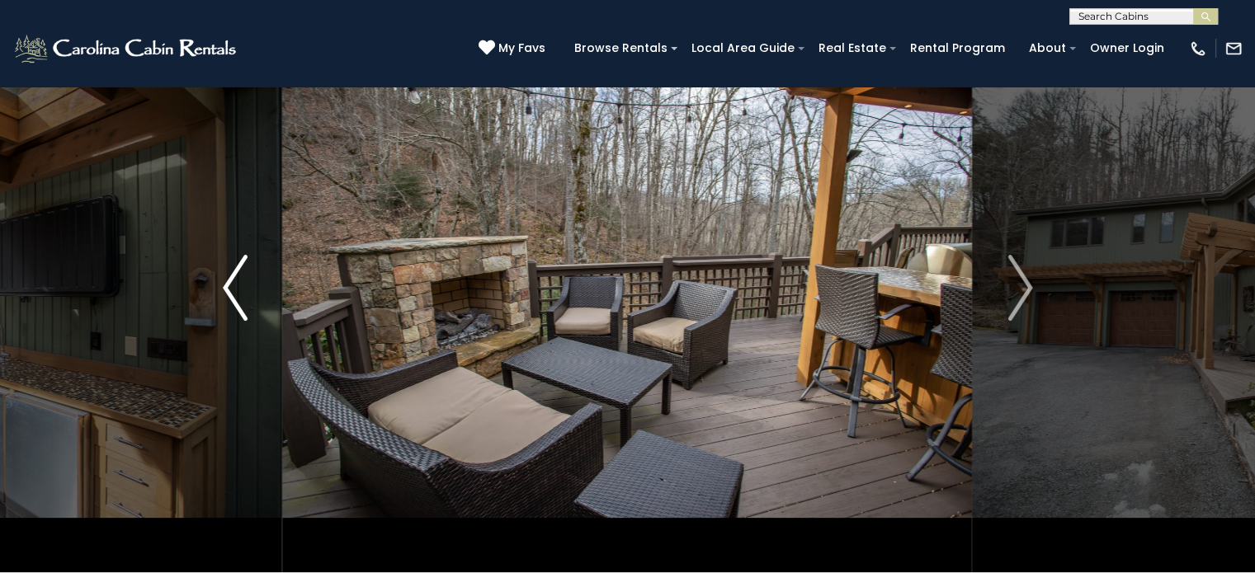
click at [229, 288] on img "Previous" at bounding box center [235, 288] width 25 height 66
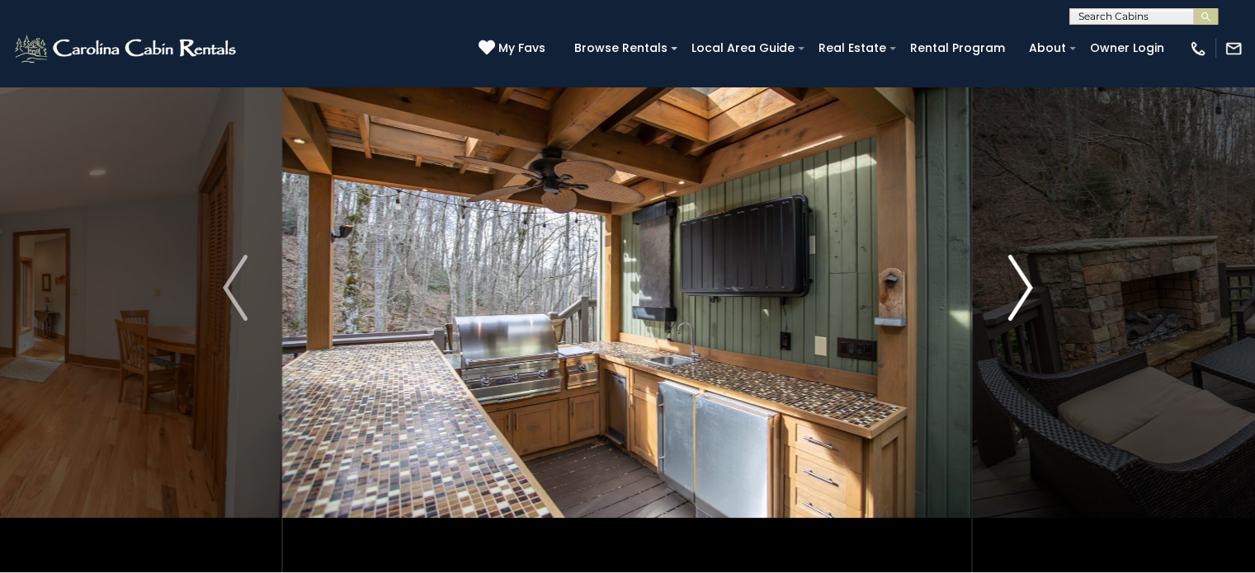
click at [1033, 291] on button "Next" at bounding box center [1020, 287] width 95 height 569
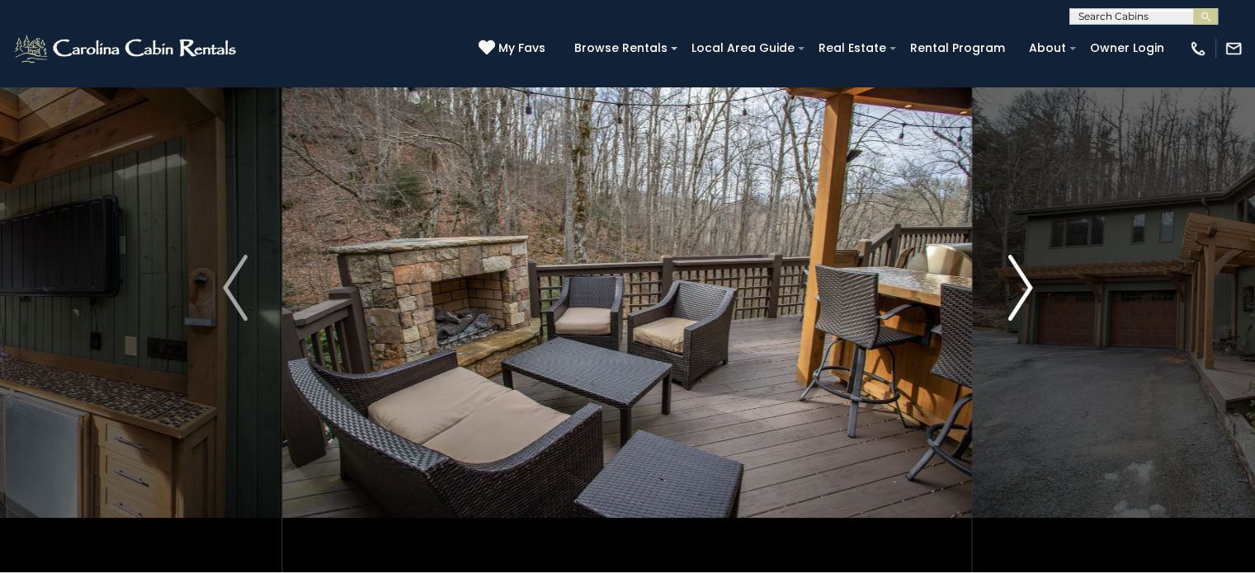
click at [1033, 291] on button "Next" at bounding box center [1020, 287] width 95 height 569
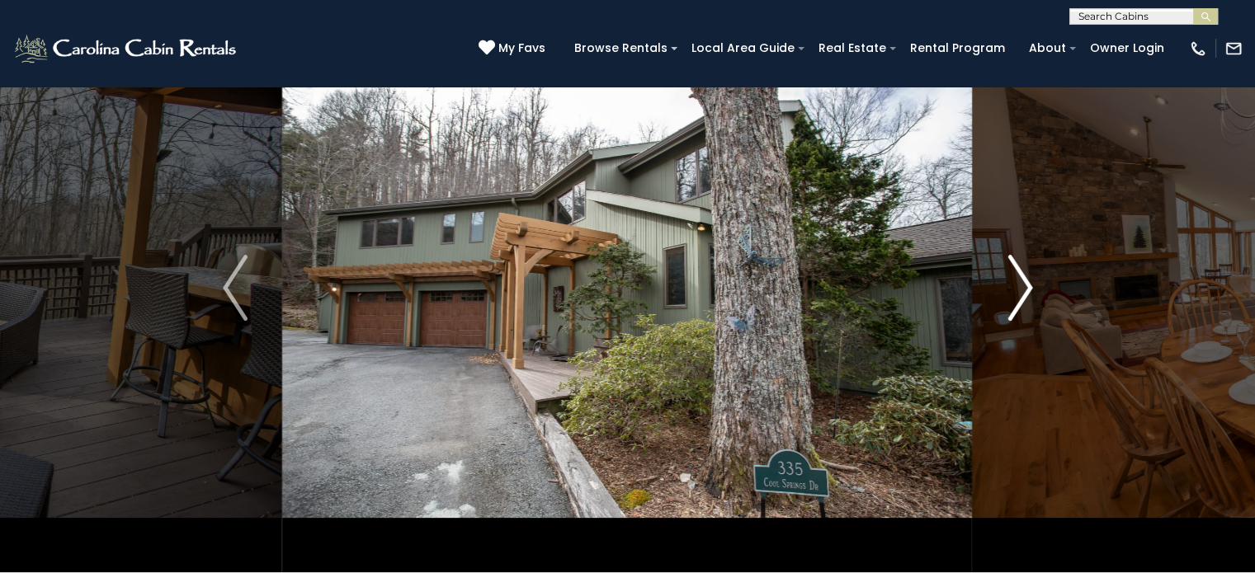
click at [1025, 293] on img "Next" at bounding box center [1019, 288] width 25 height 66
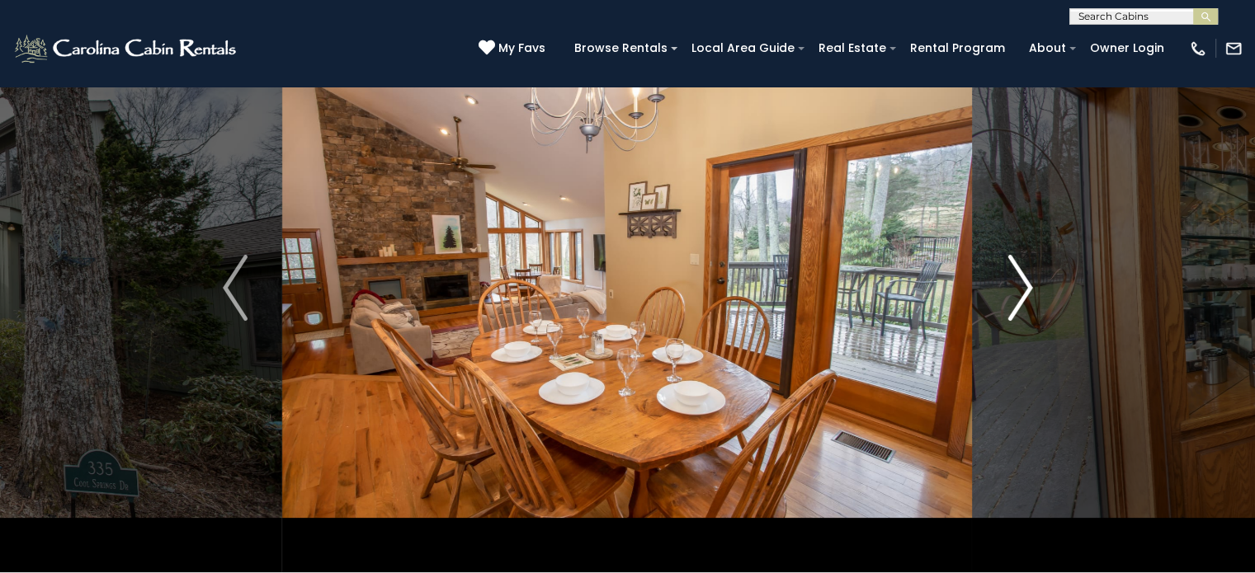
click at [1023, 291] on img "Next" at bounding box center [1019, 288] width 25 height 66
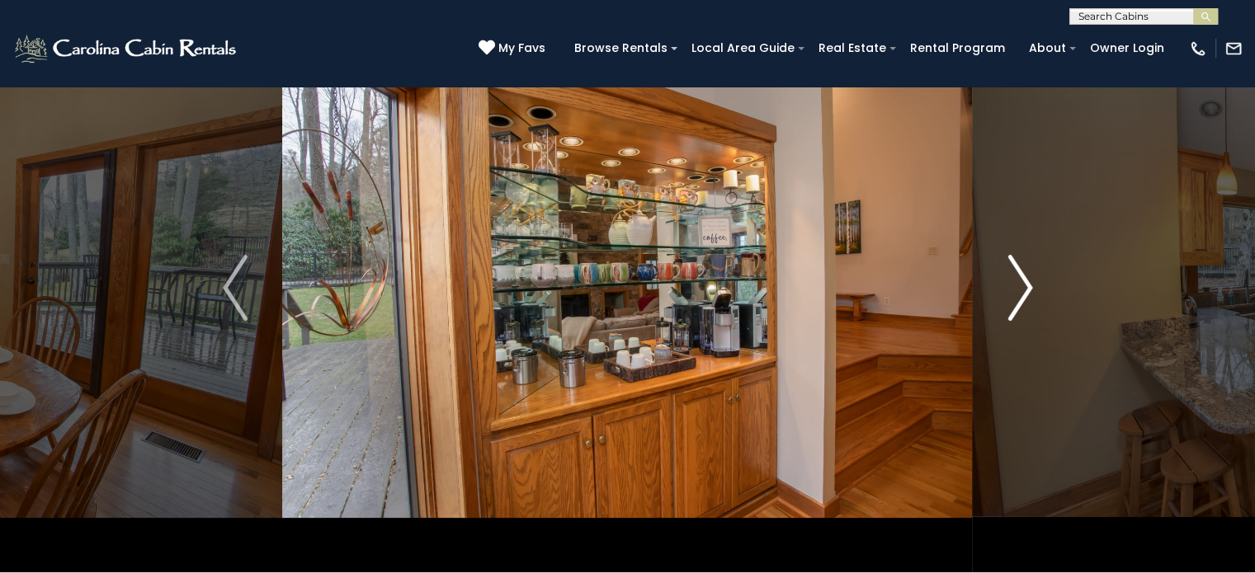
click at [1020, 291] on img "Next" at bounding box center [1019, 288] width 25 height 66
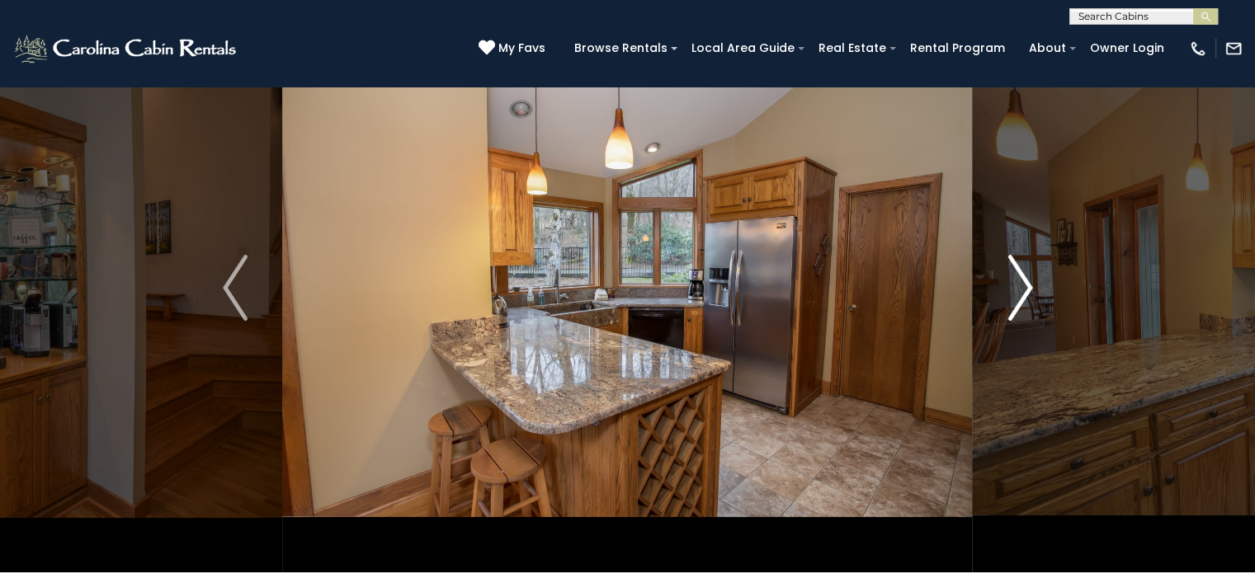
click at [1020, 291] on img "Next" at bounding box center [1019, 288] width 25 height 66
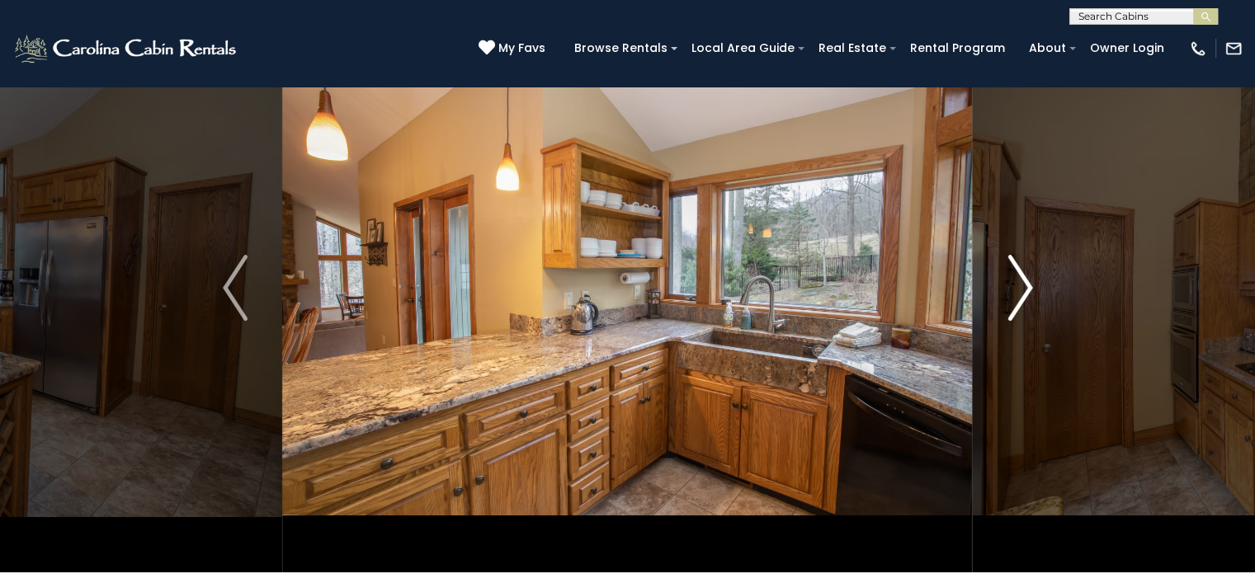
click at [1017, 290] on img "Next" at bounding box center [1019, 288] width 25 height 66
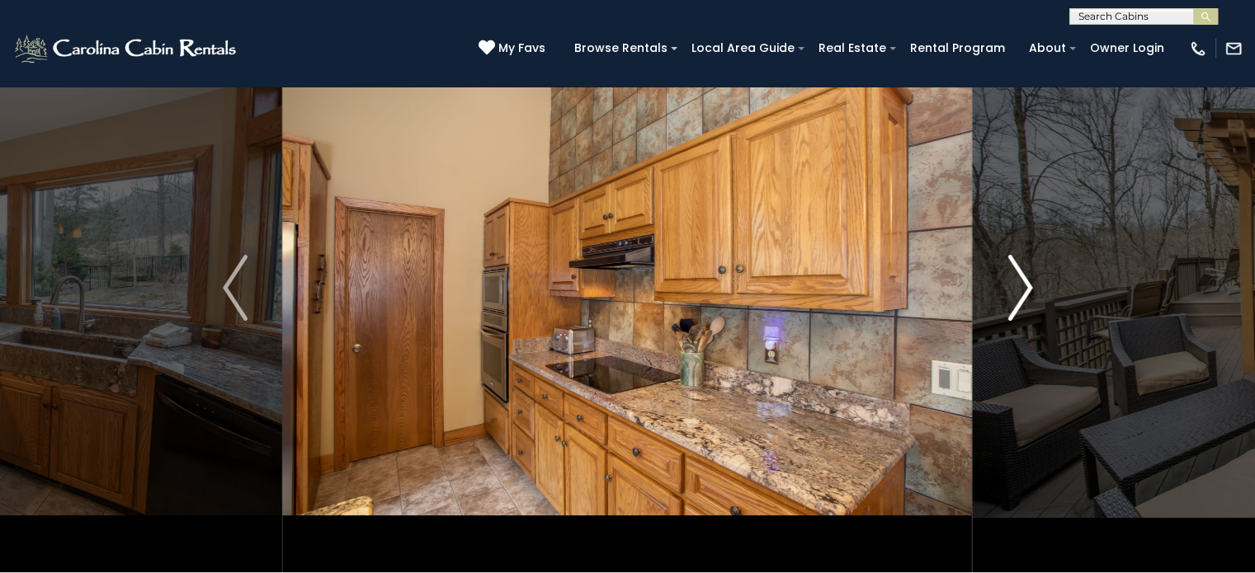
click at [1017, 290] on img "Next" at bounding box center [1019, 288] width 25 height 66
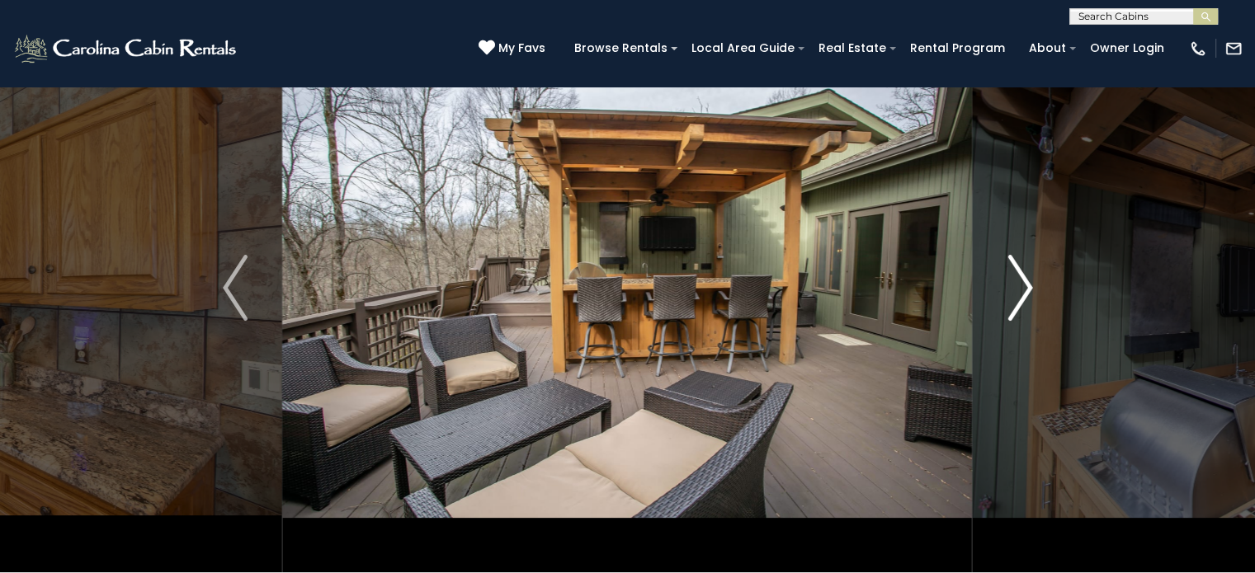
click at [1018, 292] on img "Next" at bounding box center [1019, 288] width 25 height 66
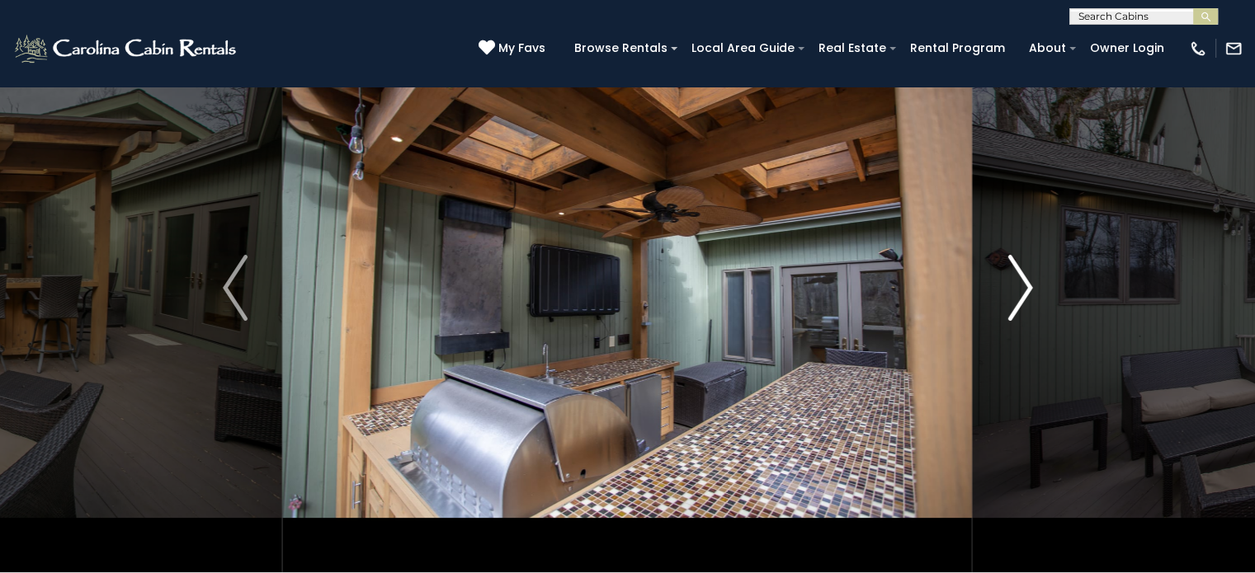
click at [1020, 293] on img "Next" at bounding box center [1019, 288] width 25 height 66
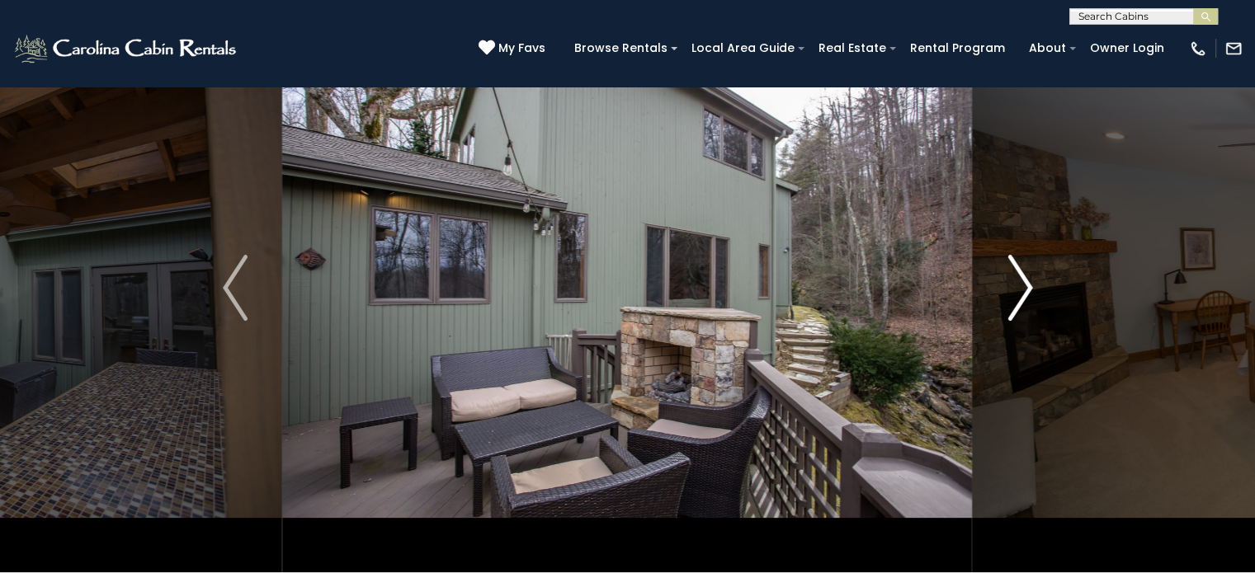
click at [1020, 293] on img "Next" at bounding box center [1019, 288] width 25 height 66
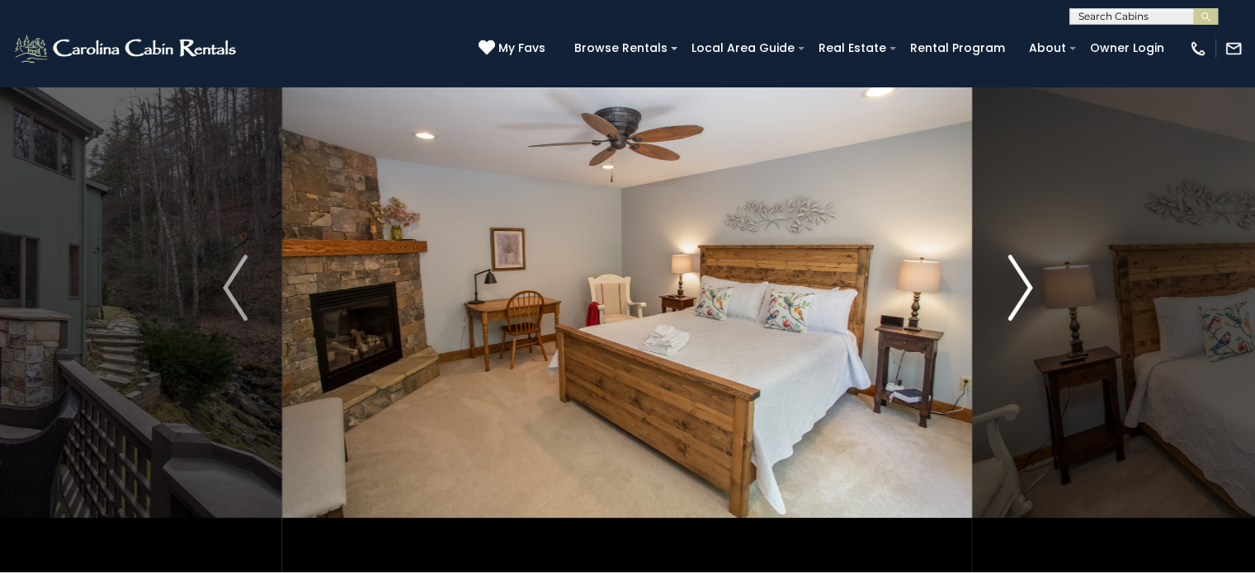
click at [1020, 282] on img "Next" at bounding box center [1019, 288] width 25 height 66
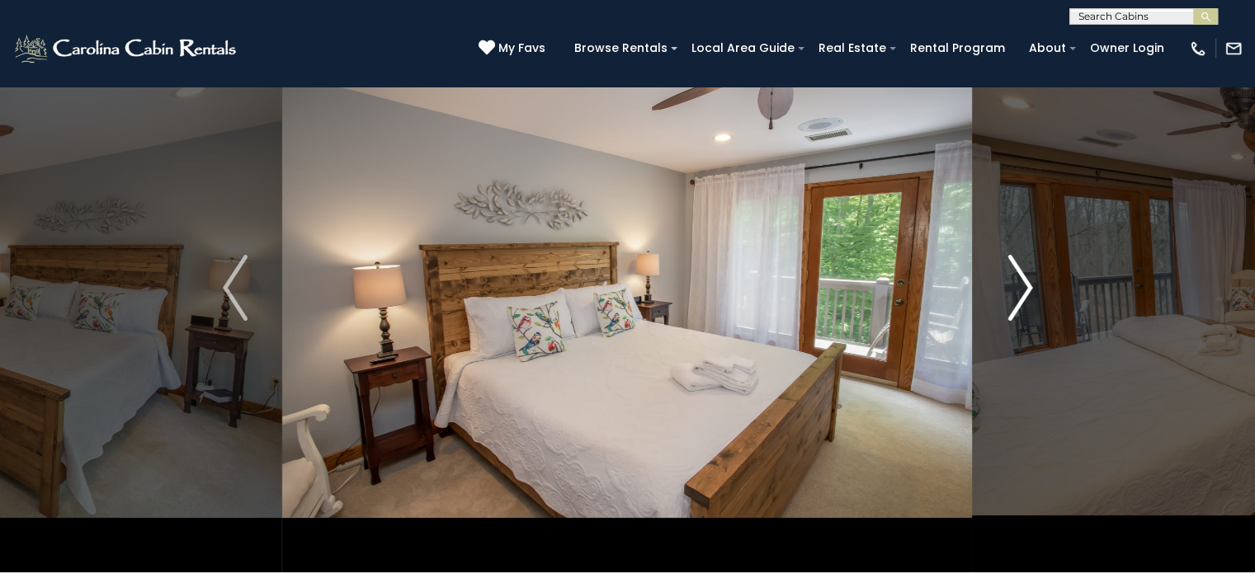
click at [1020, 282] on img "Next" at bounding box center [1019, 288] width 25 height 66
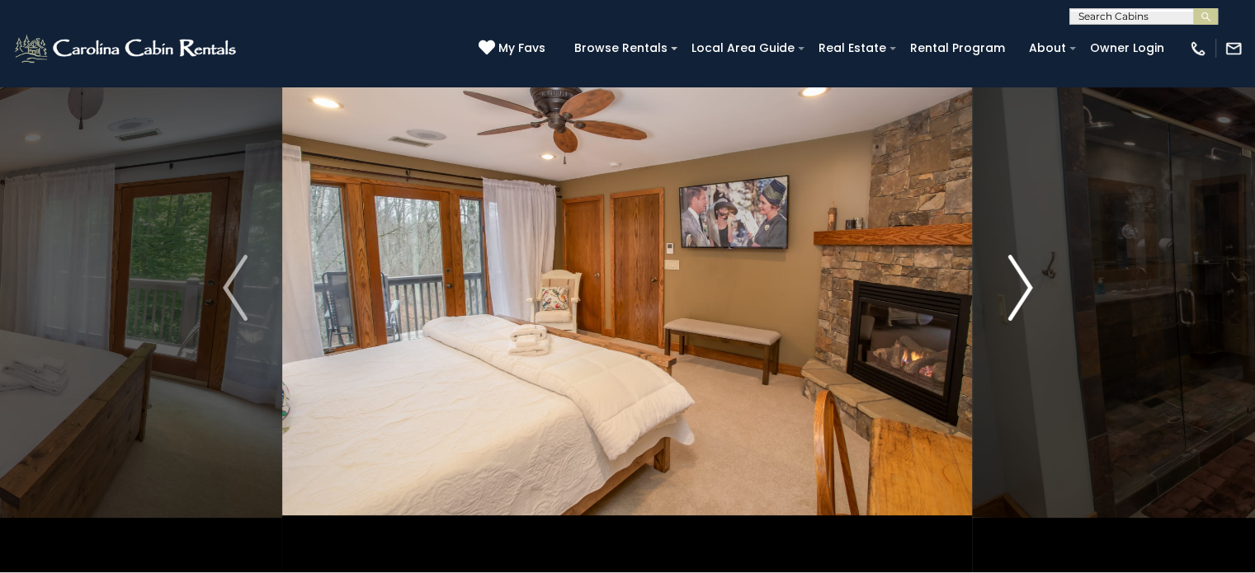
click at [1020, 282] on img "Next" at bounding box center [1019, 288] width 25 height 66
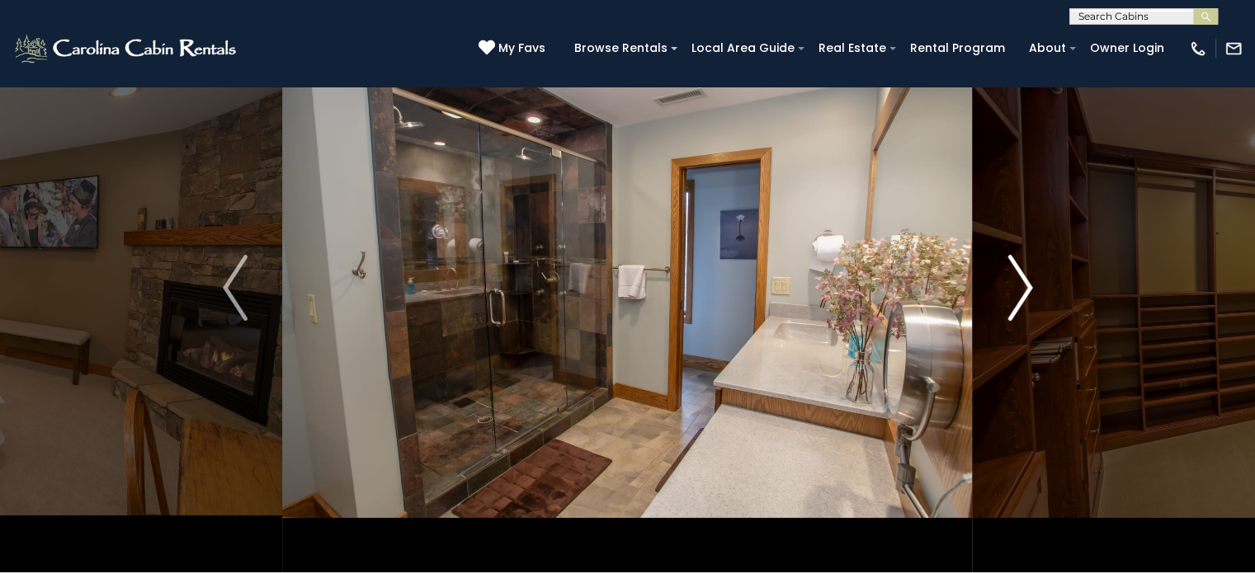
click at [1033, 290] on button "Next" at bounding box center [1020, 287] width 95 height 569
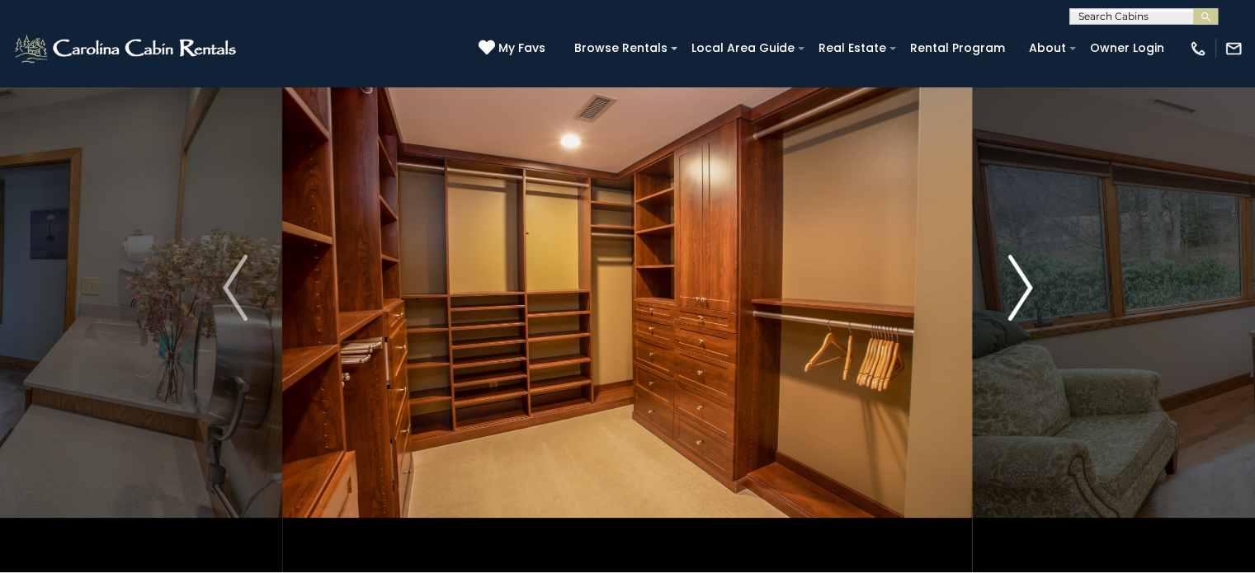
click at [1033, 290] on button "Next" at bounding box center [1020, 287] width 95 height 569
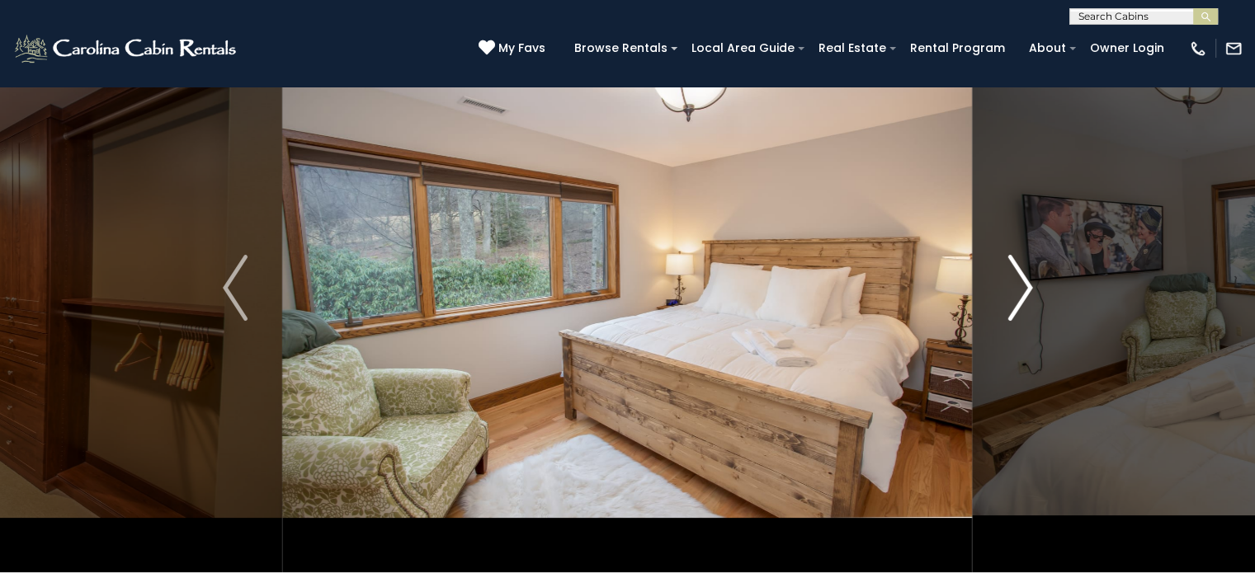
click at [1018, 291] on img "Next" at bounding box center [1019, 288] width 25 height 66
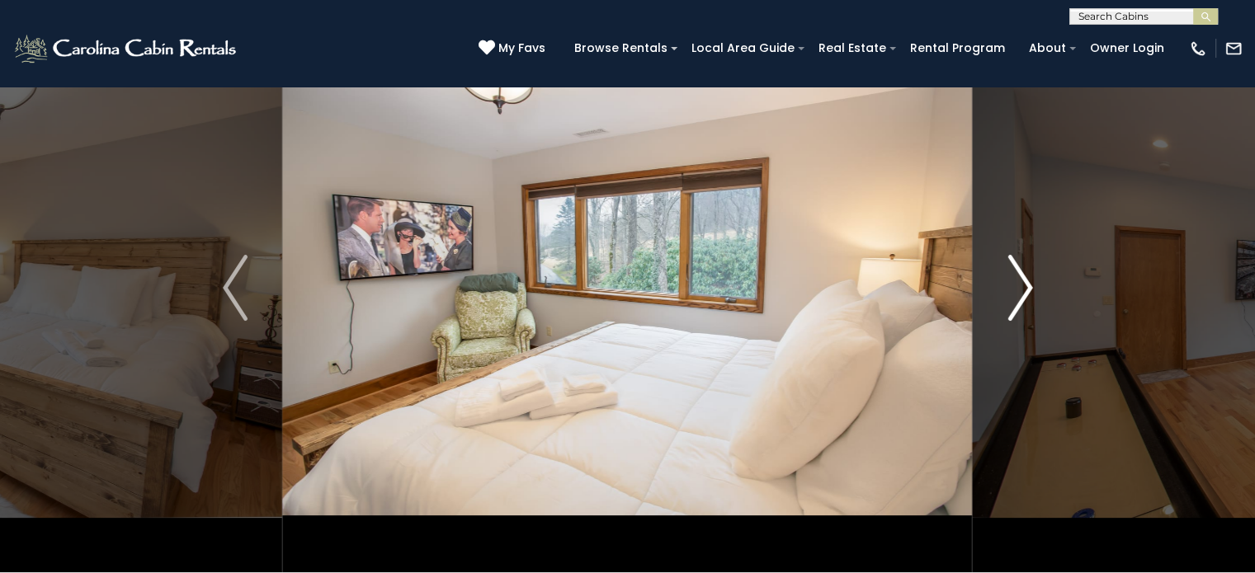
click at [1018, 291] on img "Next" at bounding box center [1019, 288] width 25 height 66
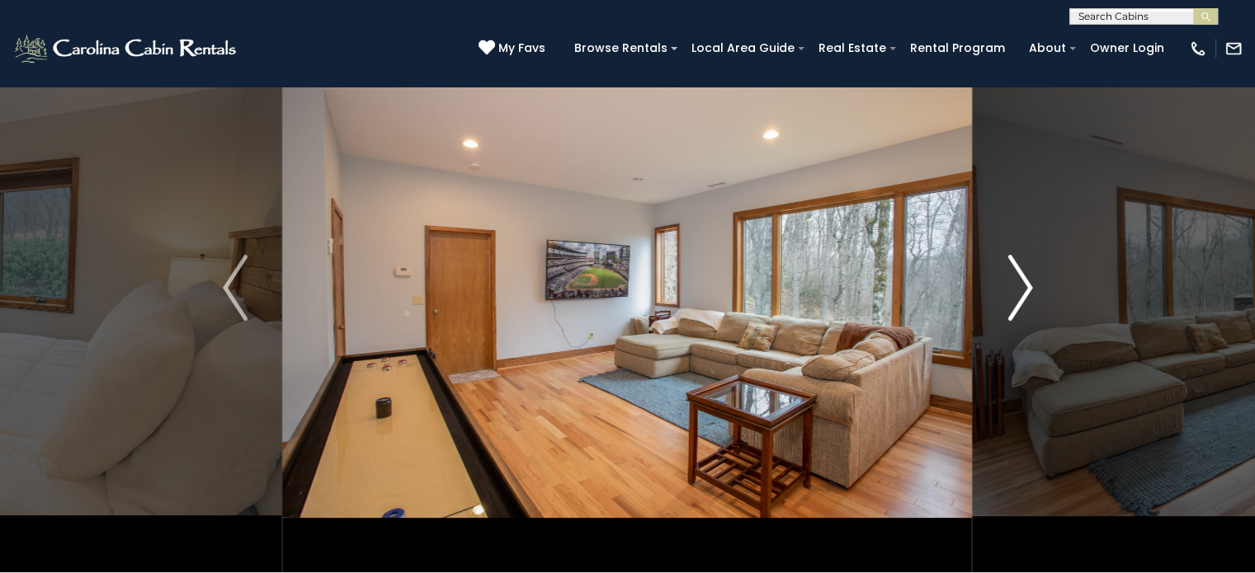
click at [1018, 291] on img "Next" at bounding box center [1019, 288] width 25 height 66
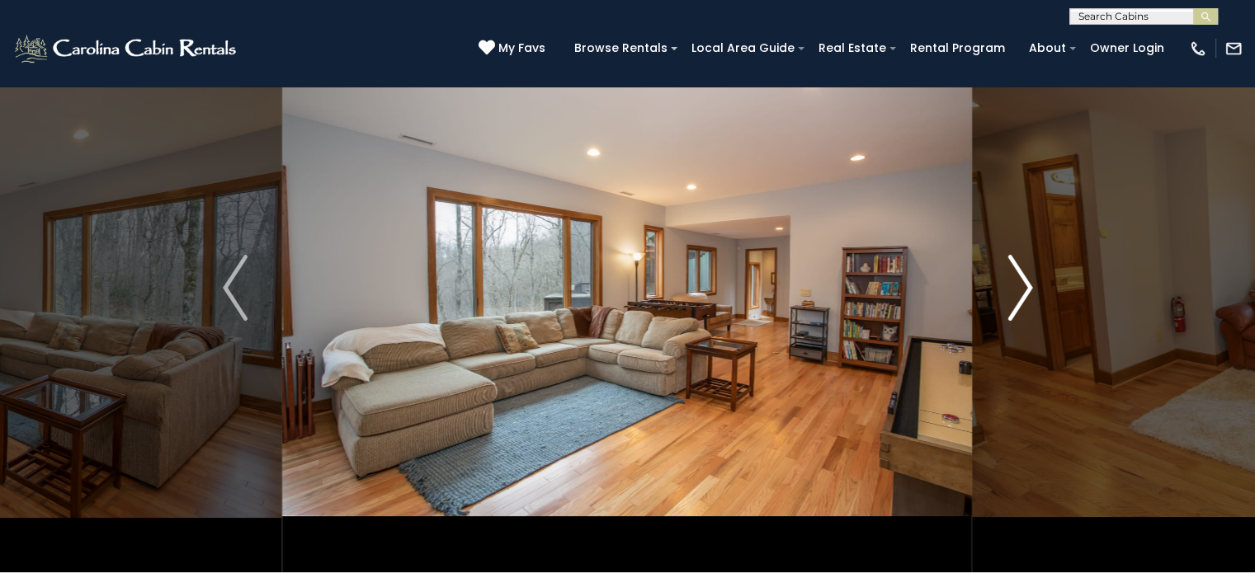
click at [1024, 293] on img "Next" at bounding box center [1019, 288] width 25 height 66
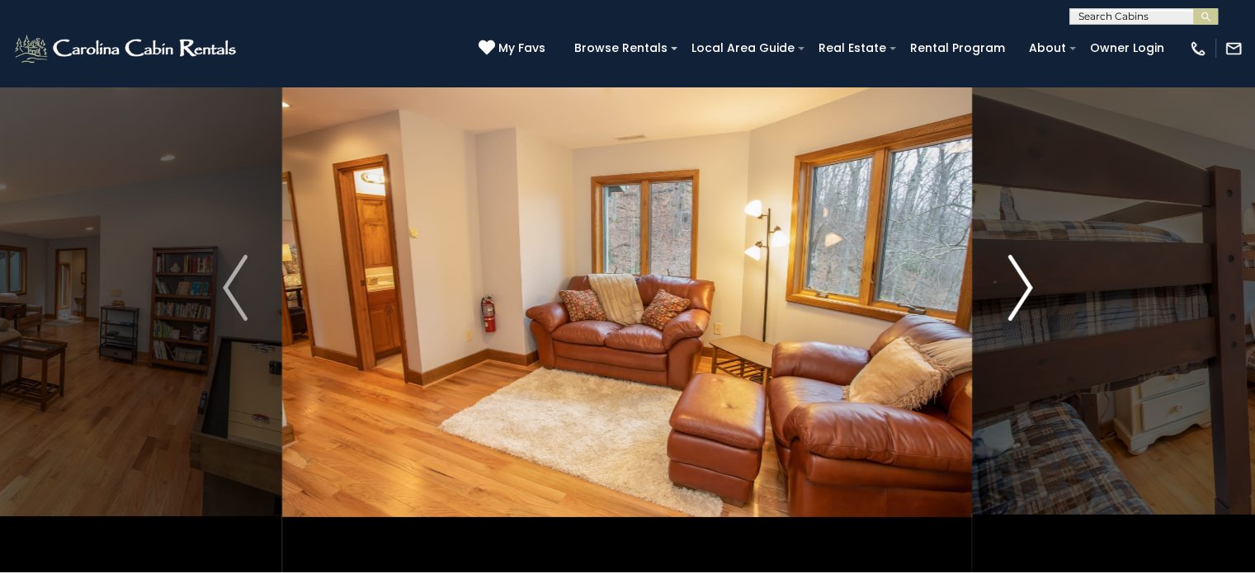
click at [1024, 293] on img "Next" at bounding box center [1019, 288] width 25 height 66
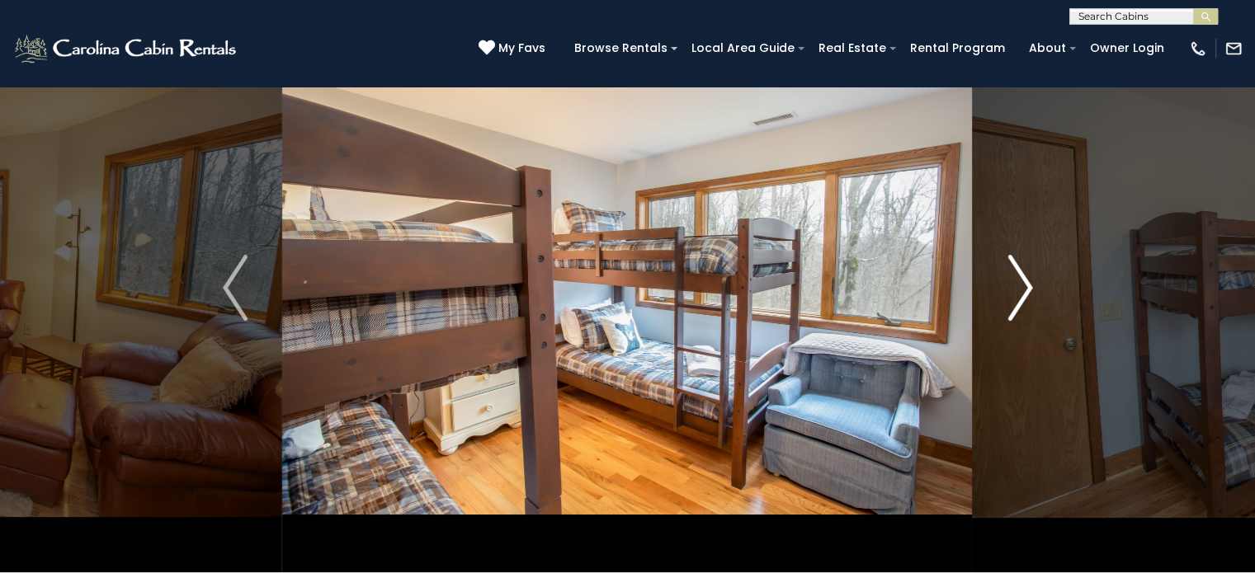
click at [1024, 293] on img "Next" at bounding box center [1019, 288] width 25 height 66
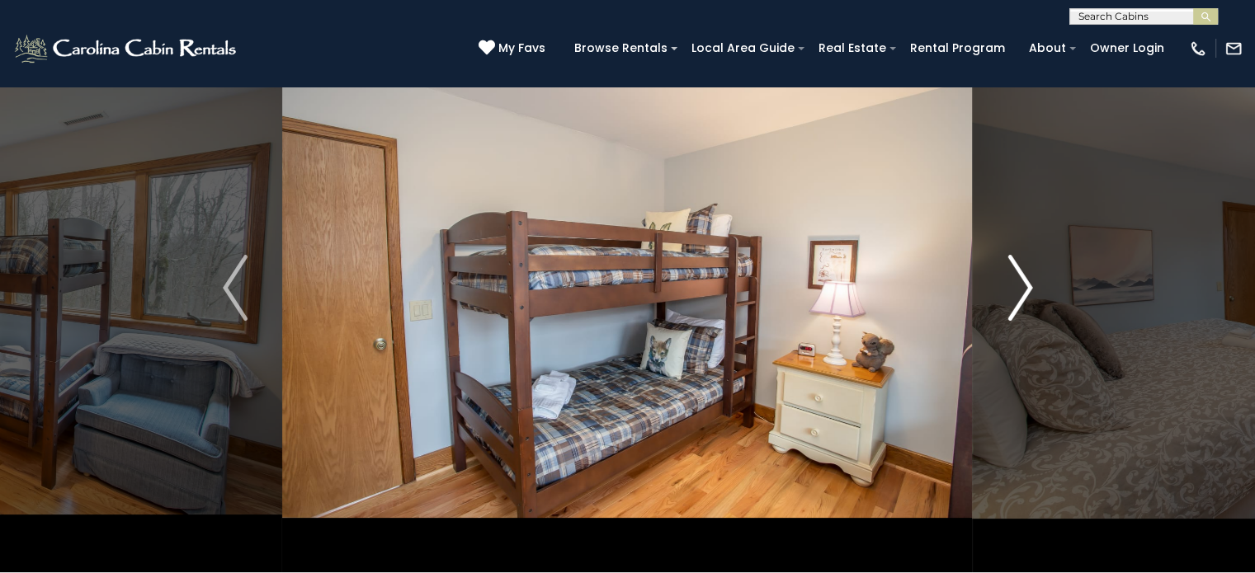
click at [1024, 293] on img "Next" at bounding box center [1019, 288] width 25 height 66
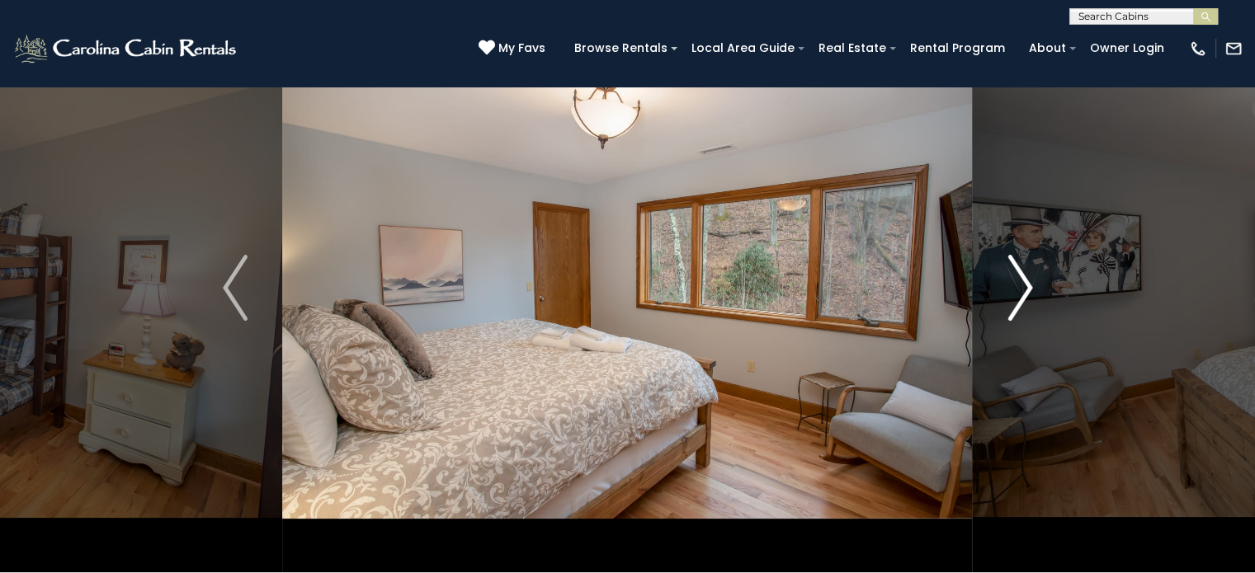
click at [1024, 293] on img "Next" at bounding box center [1019, 288] width 25 height 66
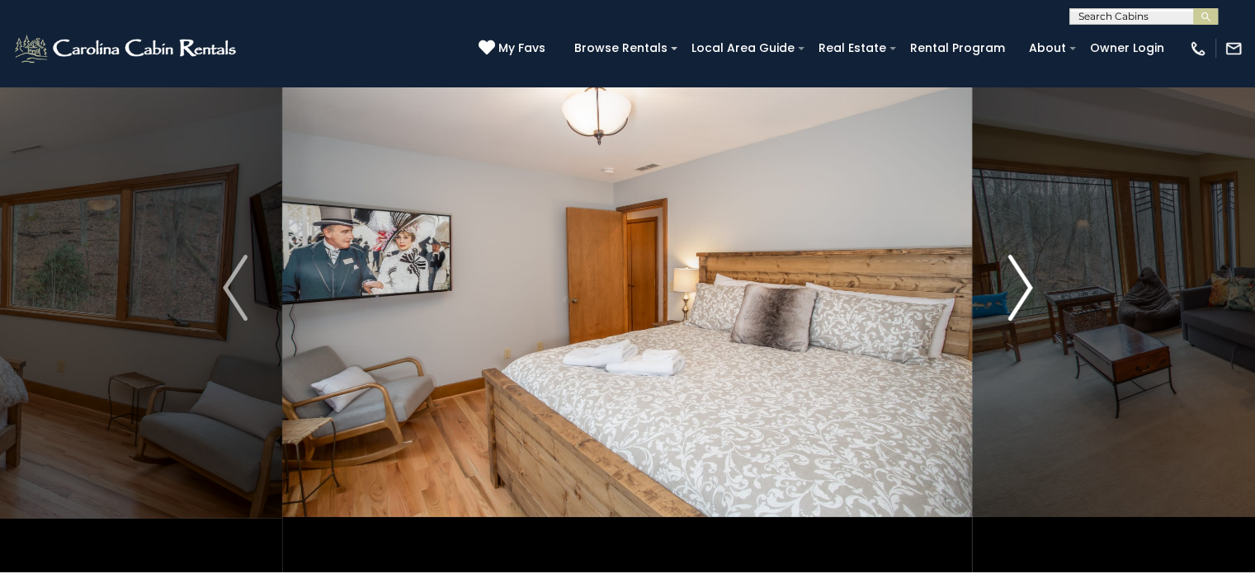
click at [1024, 293] on img "Next" at bounding box center [1019, 288] width 25 height 66
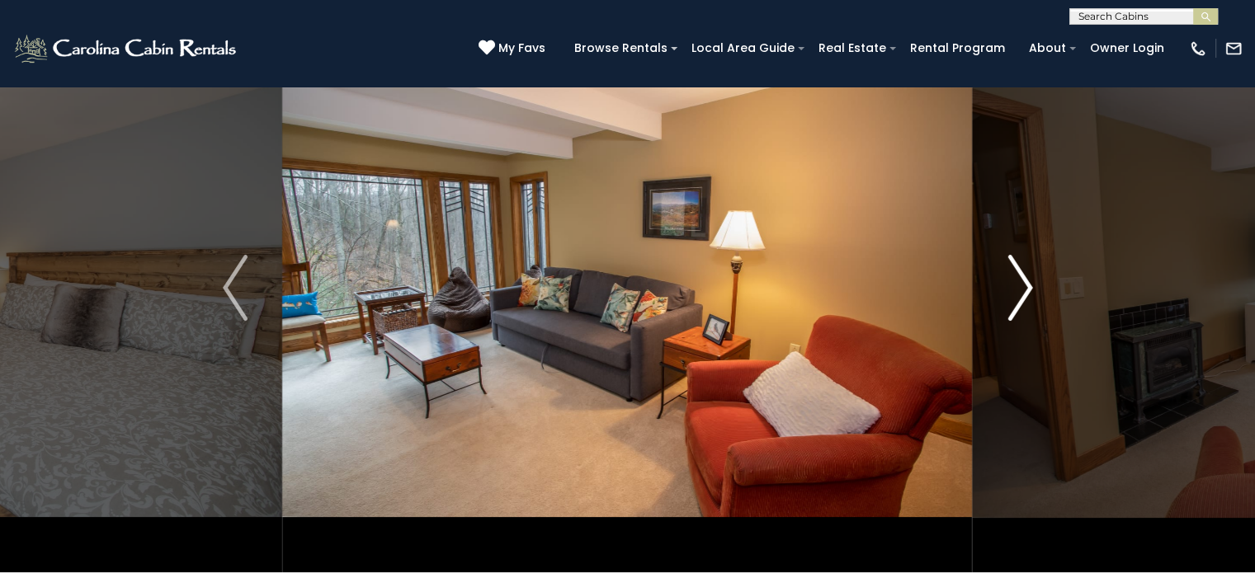
click at [1024, 293] on img "Next" at bounding box center [1019, 288] width 25 height 66
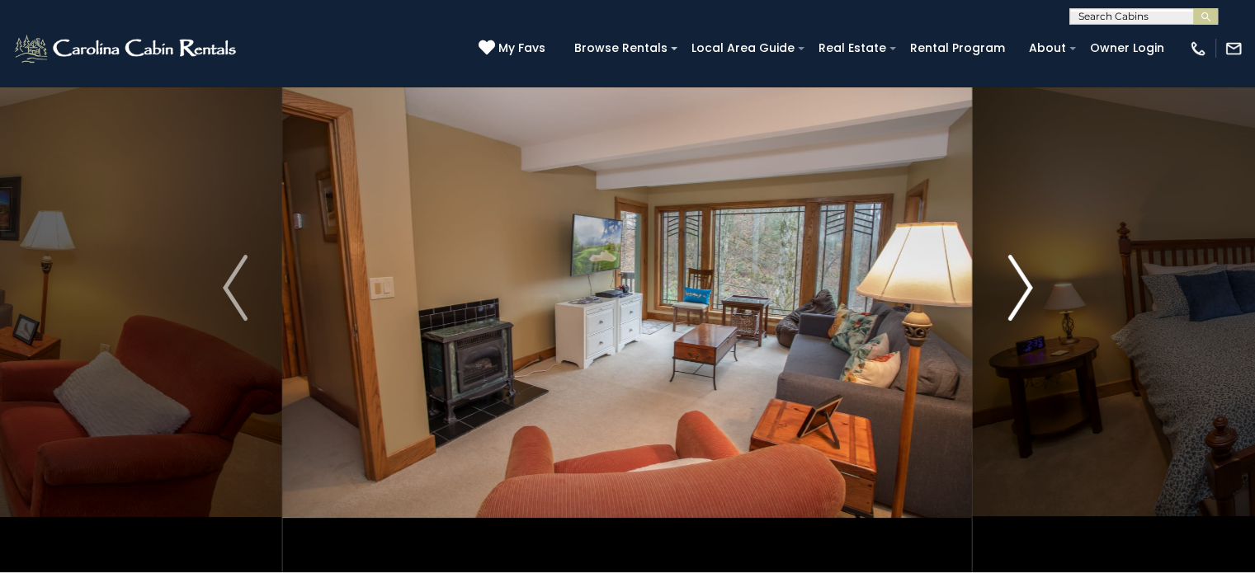
click at [1024, 293] on img "Next" at bounding box center [1019, 288] width 25 height 66
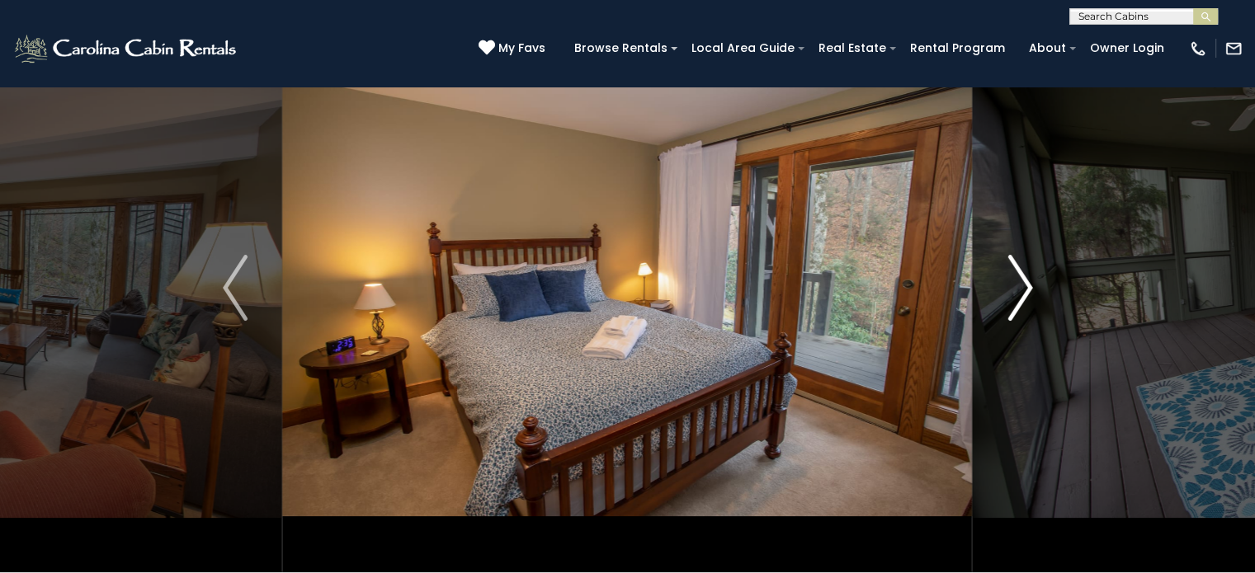
click at [1024, 293] on img "Next" at bounding box center [1019, 288] width 25 height 66
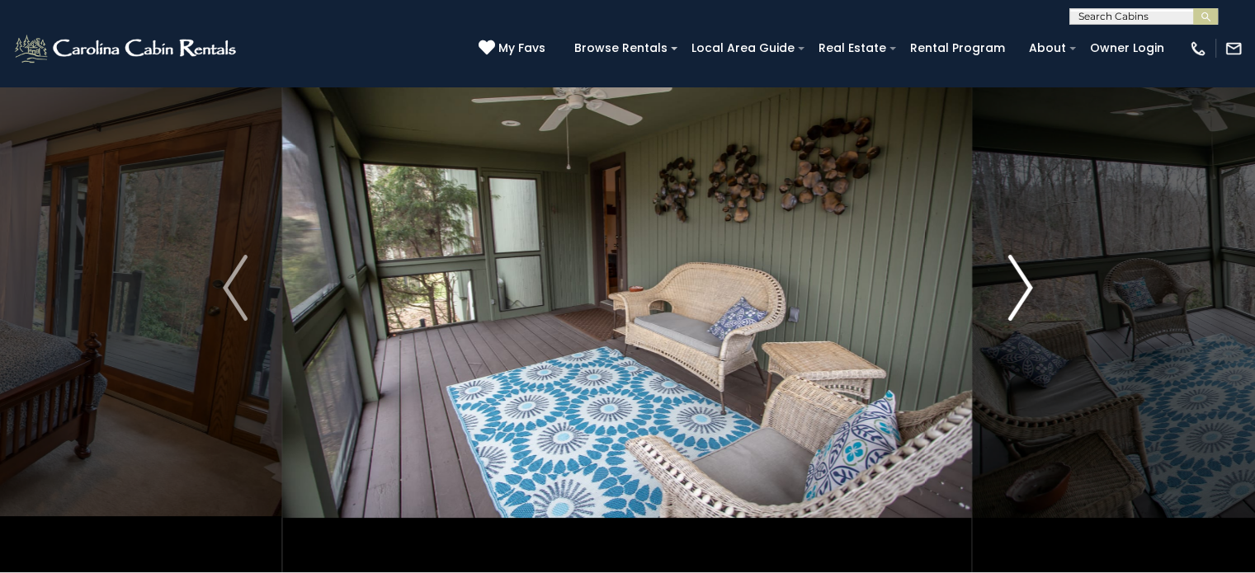
click at [1024, 293] on img "Next" at bounding box center [1019, 288] width 25 height 66
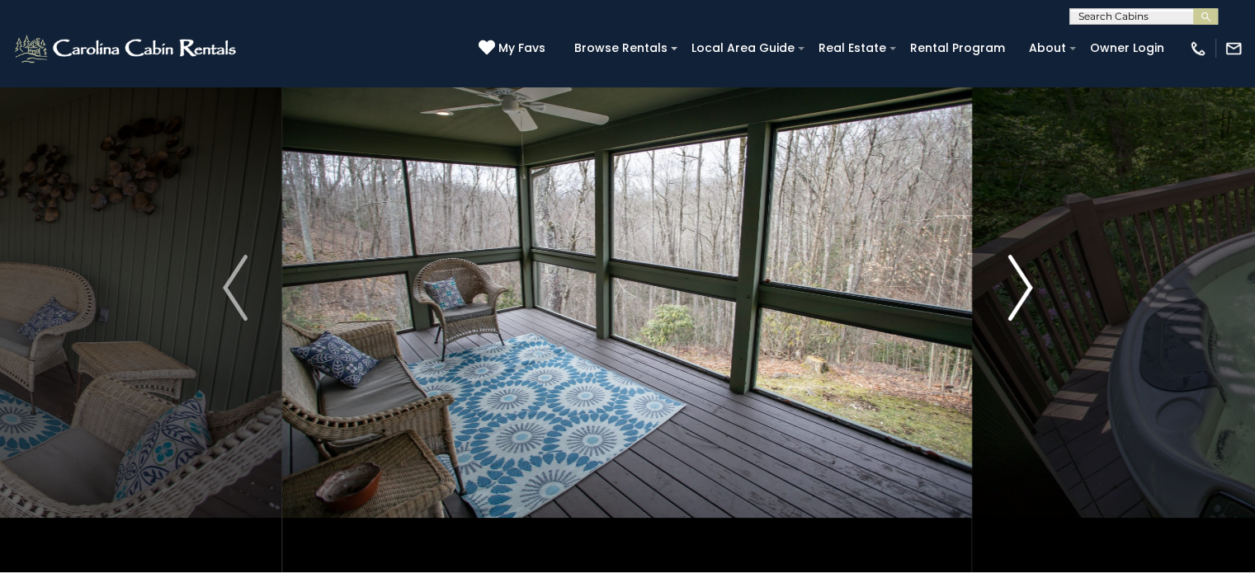
click at [1024, 293] on img "Next" at bounding box center [1019, 288] width 25 height 66
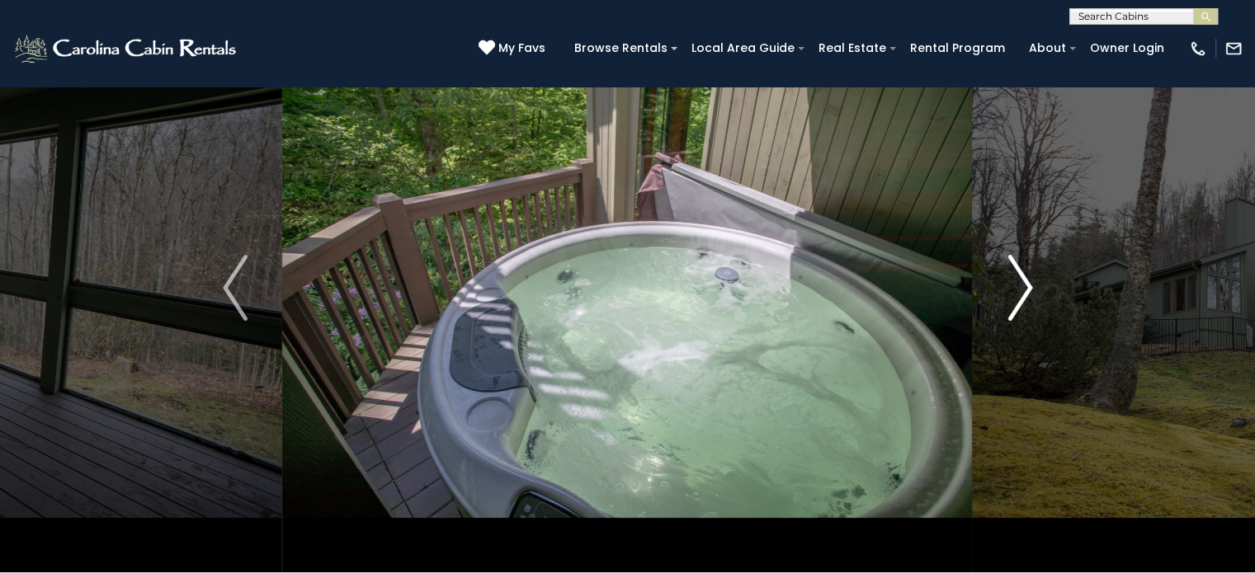
click at [1024, 293] on img "Next" at bounding box center [1019, 288] width 25 height 66
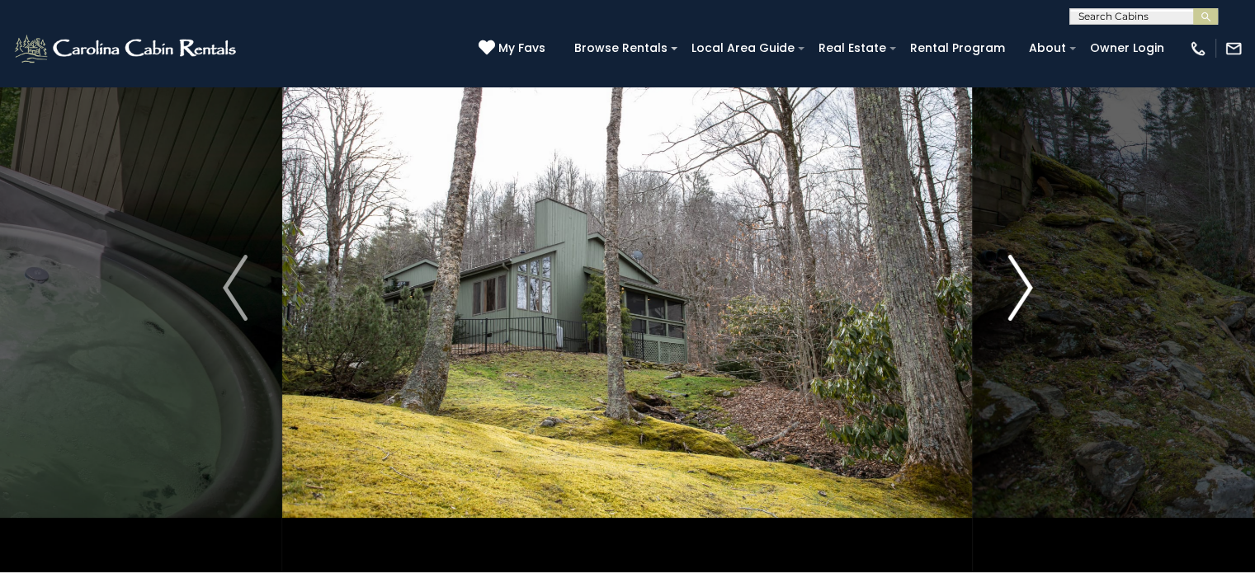
click at [1024, 293] on img "Next" at bounding box center [1019, 288] width 25 height 66
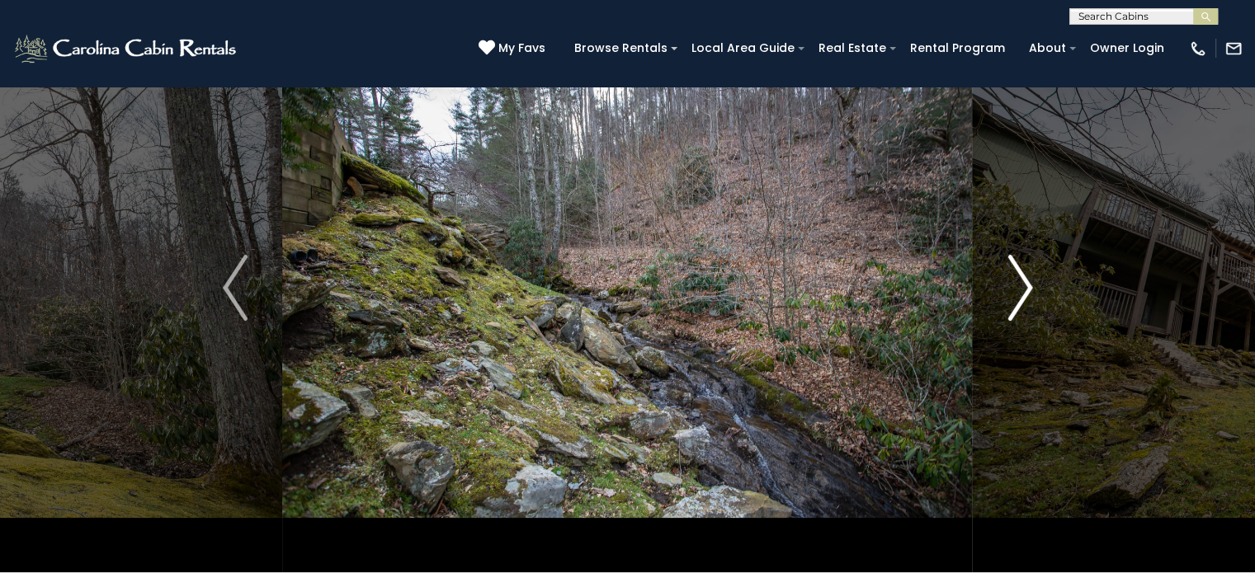
click at [1024, 293] on img "Next" at bounding box center [1019, 288] width 25 height 66
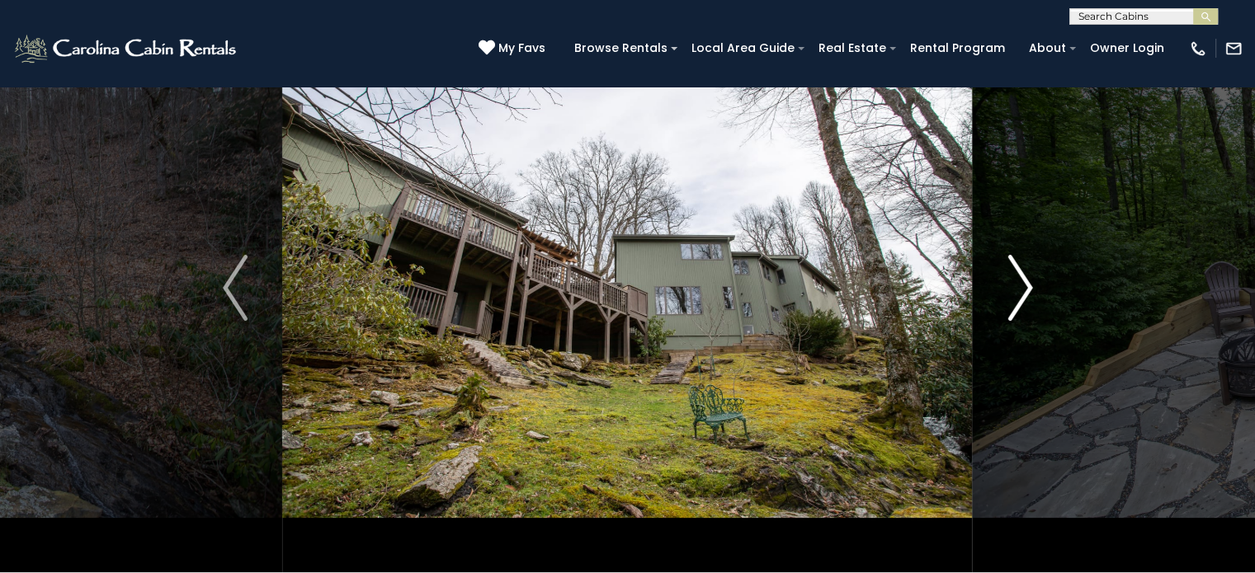
click at [1024, 293] on img "Next" at bounding box center [1019, 288] width 25 height 66
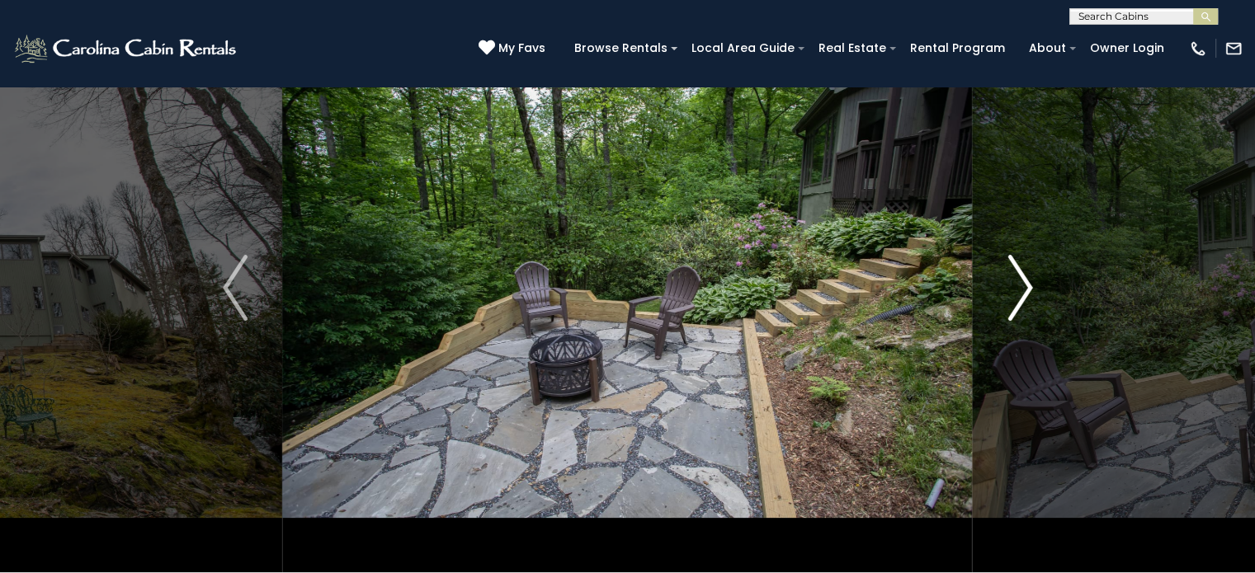
click at [1013, 284] on img "Next" at bounding box center [1019, 288] width 25 height 66
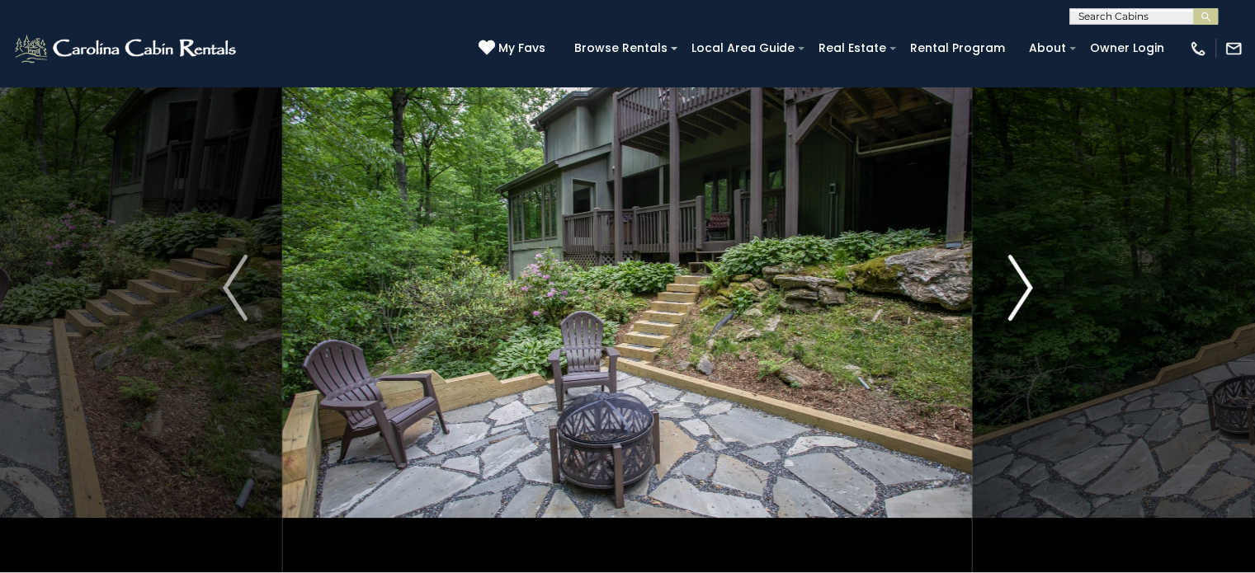
click at [1013, 284] on img "Next" at bounding box center [1019, 288] width 25 height 66
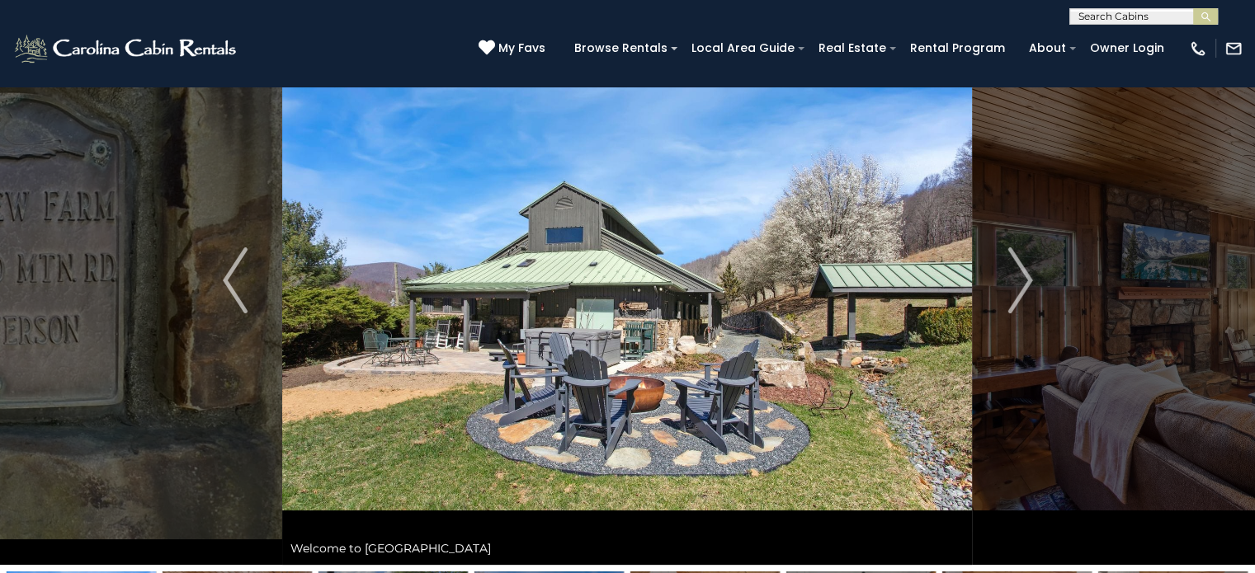
scroll to position [82, 0]
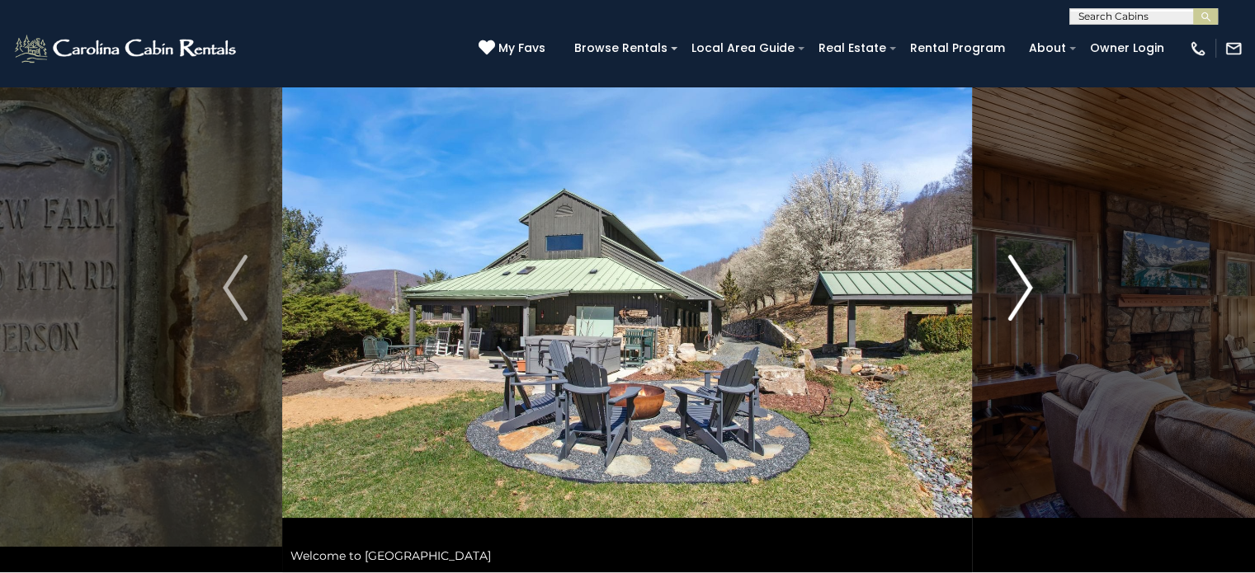
click at [1023, 283] on img "Next" at bounding box center [1019, 288] width 25 height 66
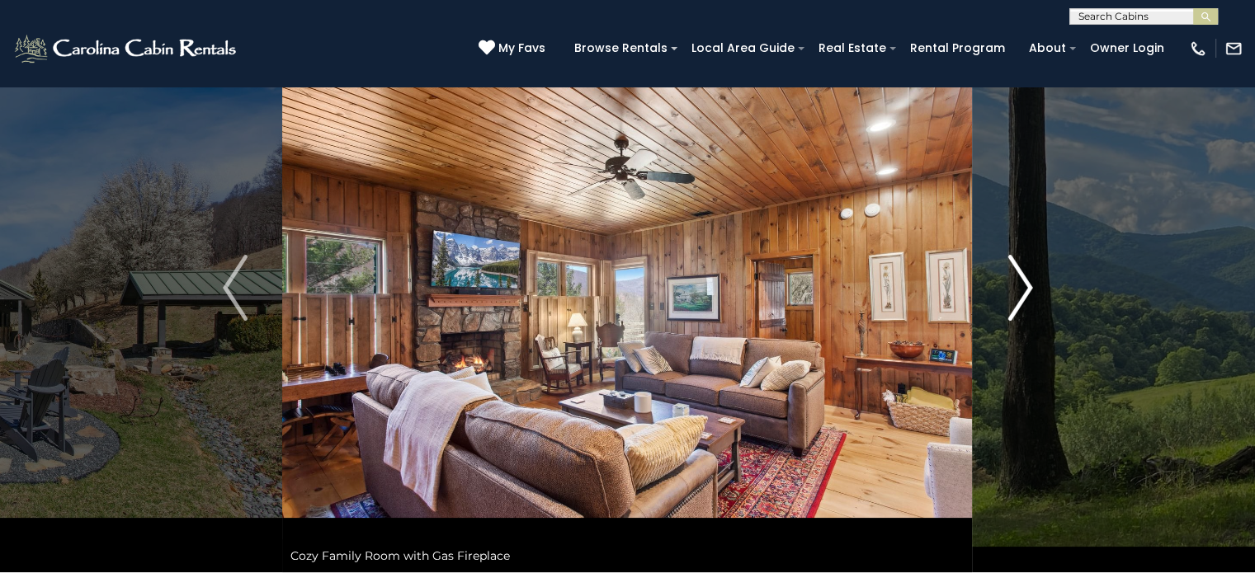
click at [1024, 283] on img "Next" at bounding box center [1019, 288] width 25 height 66
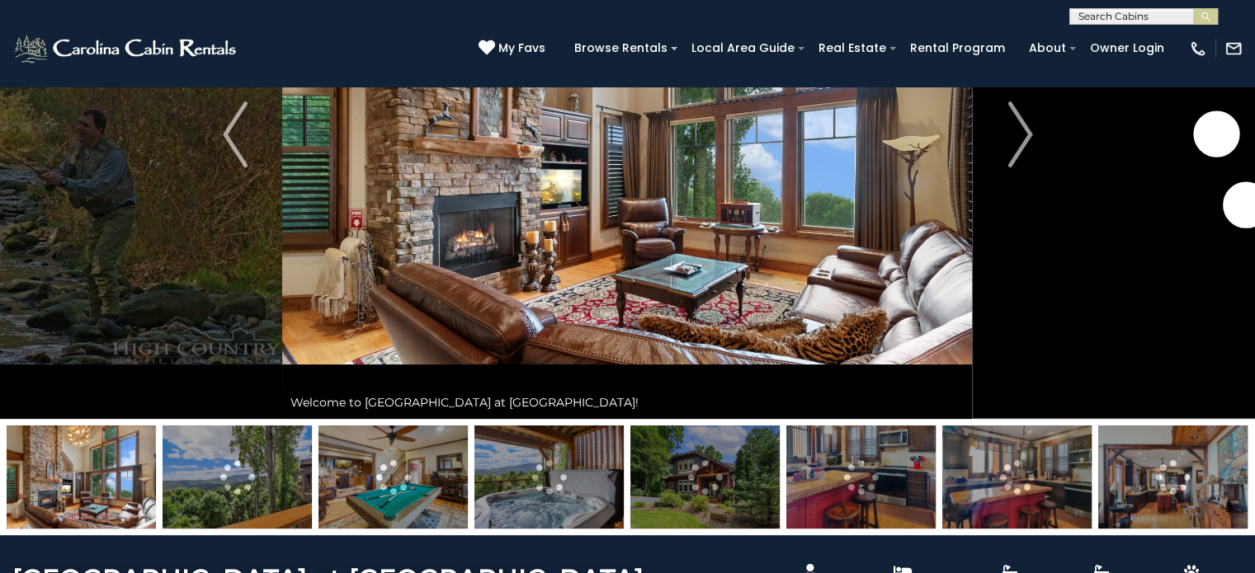
scroll to position [247, 0]
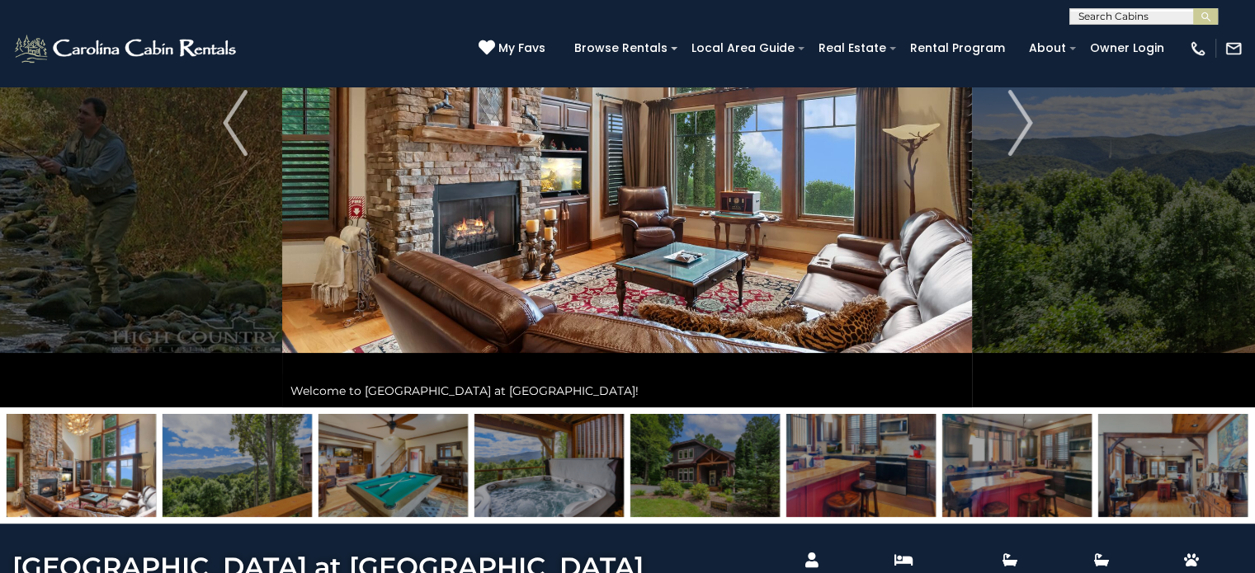
click at [832, 478] on img at bounding box center [860, 465] width 149 height 103
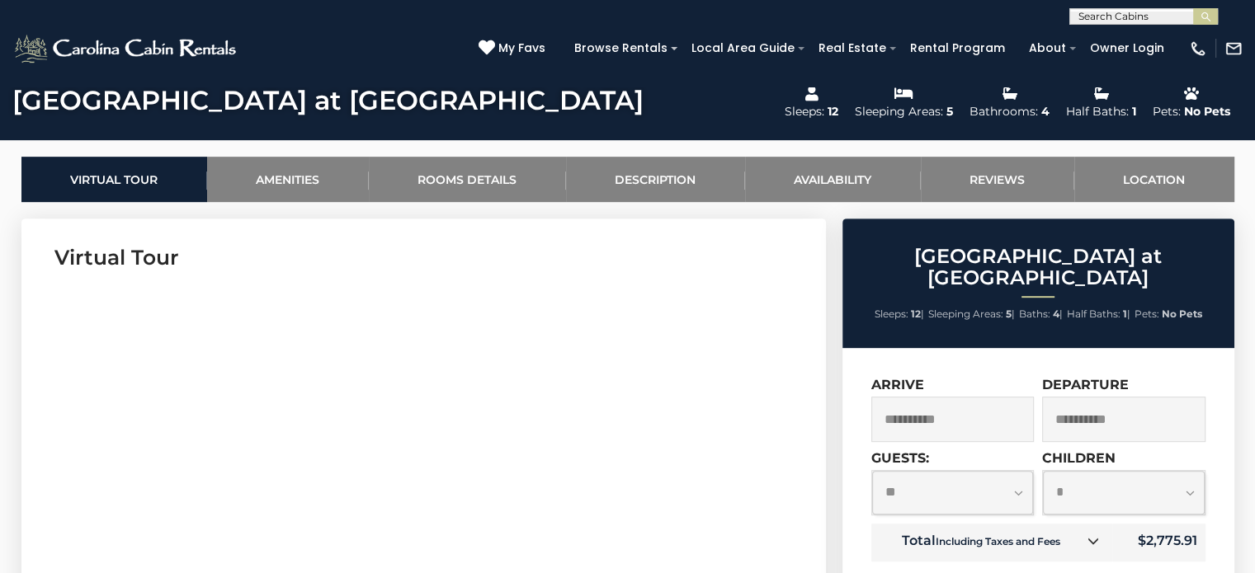
scroll to position [742, 0]
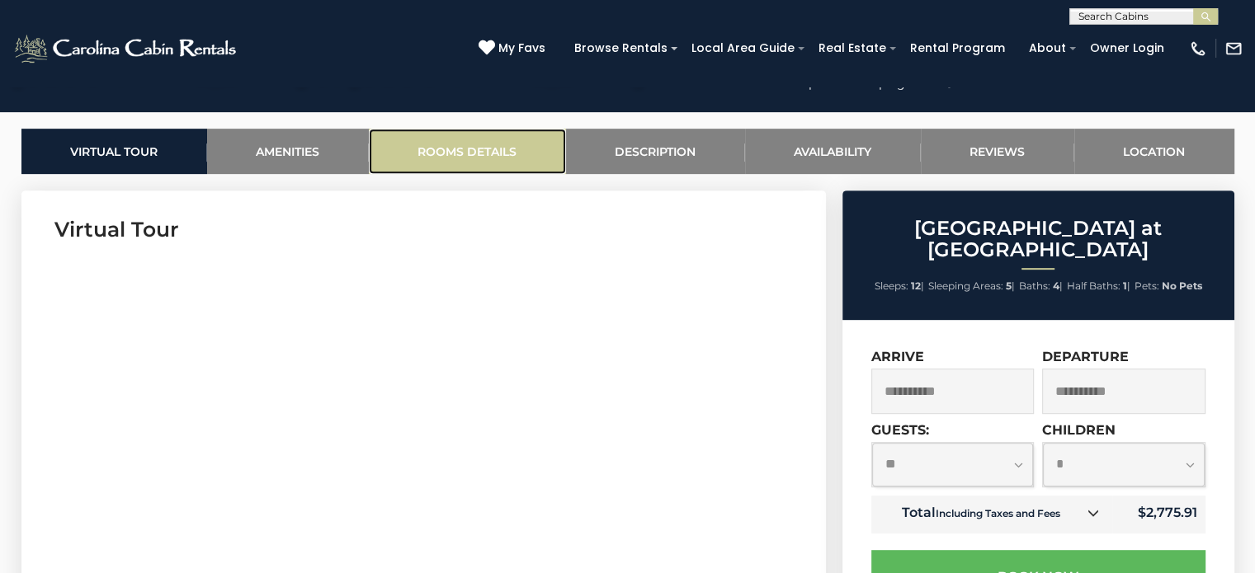
click at [449, 156] on link "Rooms Details" at bounding box center [467, 151] width 197 height 45
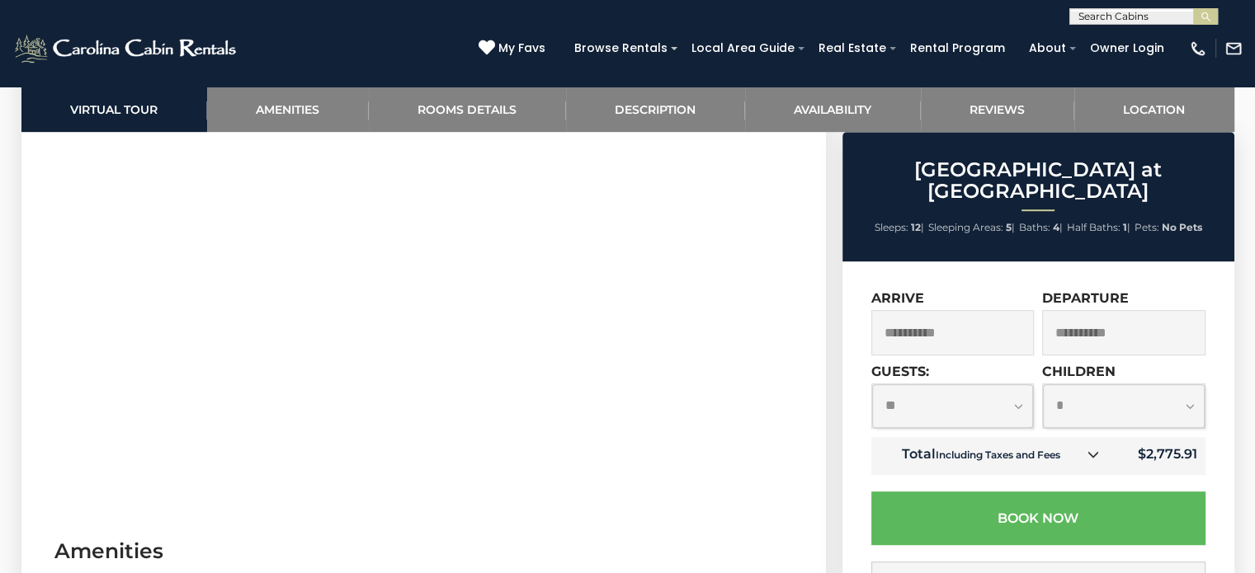
scroll to position [561, 0]
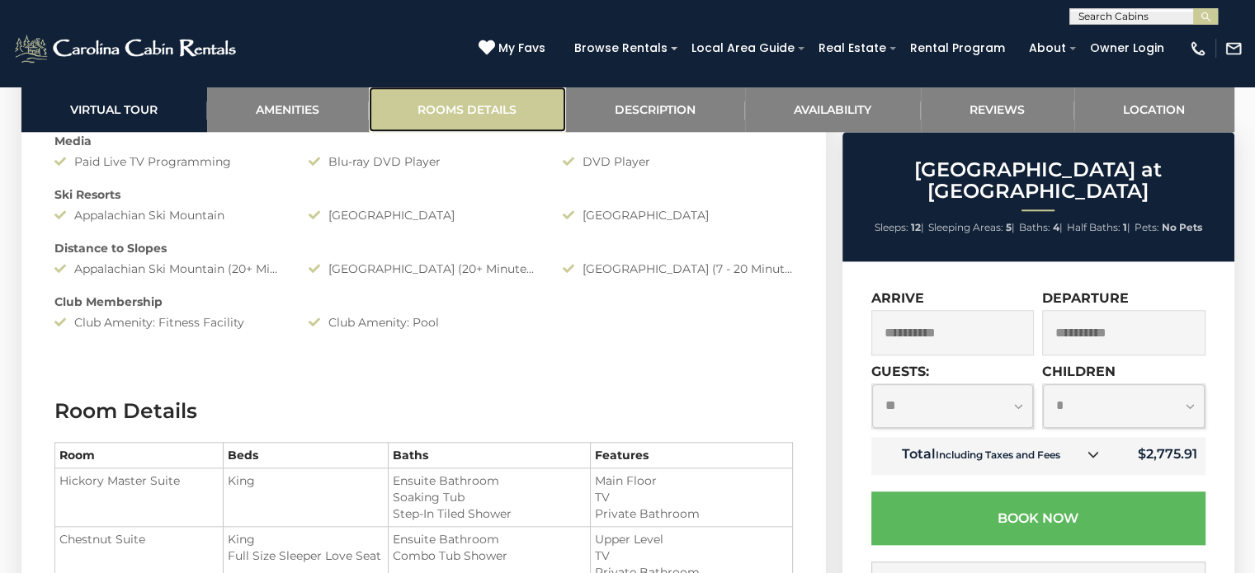
click at [456, 113] on link "Rooms Details" at bounding box center [467, 109] width 197 height 45
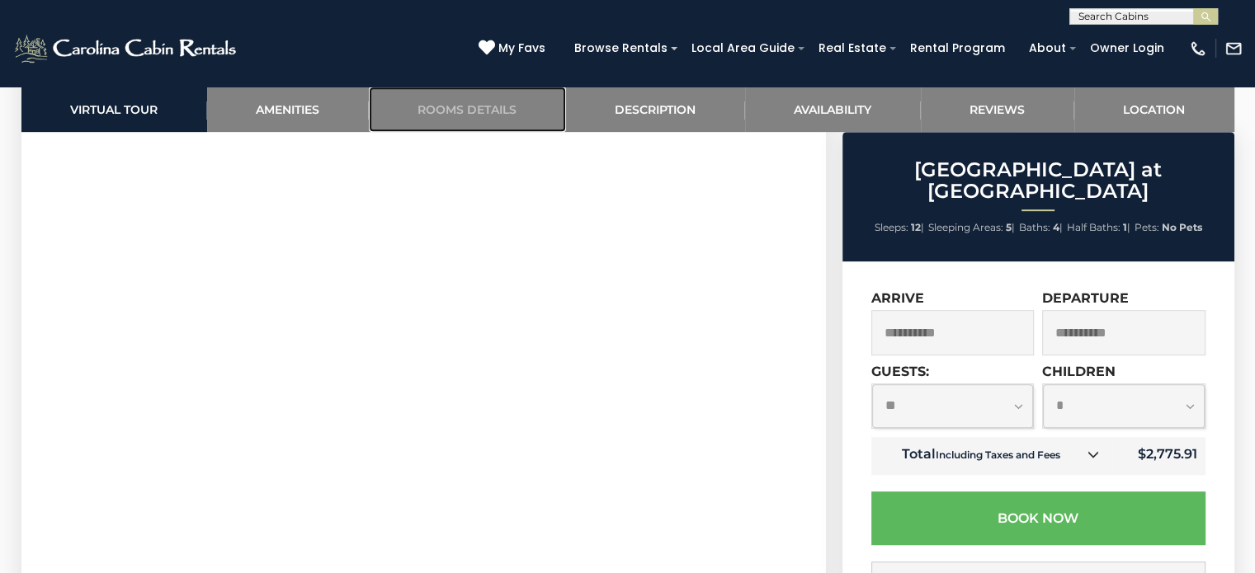
scroll to position [726, 0]
